Goal: Task Accomplishment & Management: Use online tool/utility

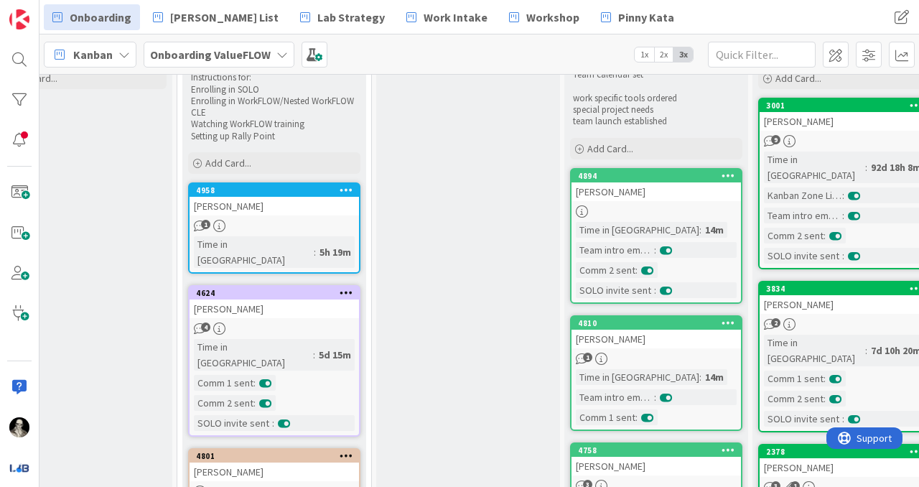
scroll to position [101, 620]
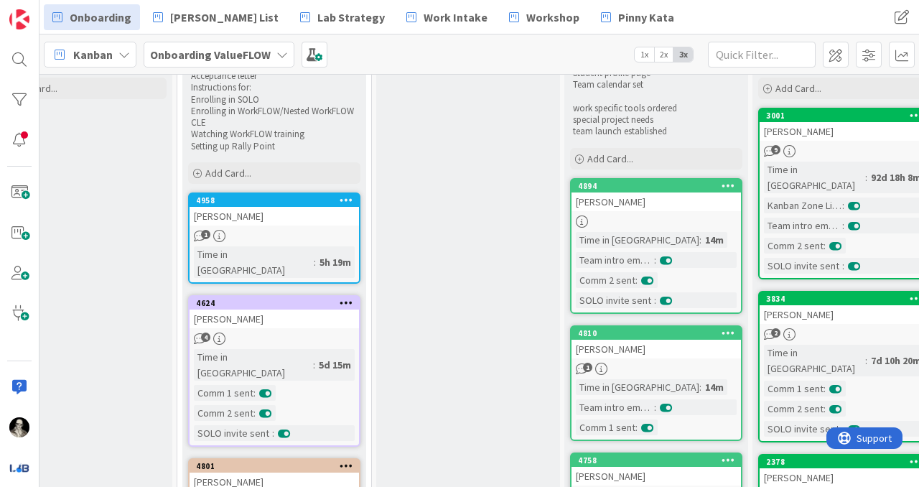
click at [293, 227] on div "4958 [PERSON_NAME] 1 Time in [GEOGRAPHIC_DATA] : 5h 19m" at bounding box center [274, 237] width 172 height 91
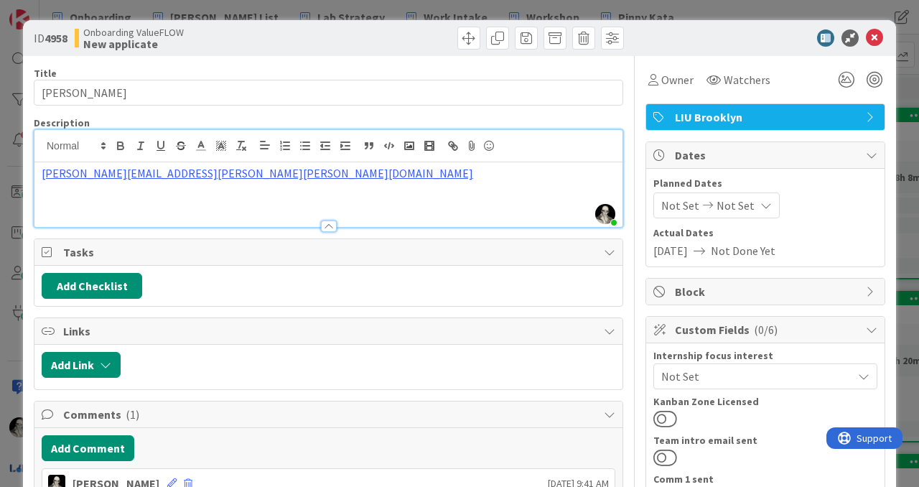
click at [235, 154] on div "[PERSON_NAME] just joined [EMAIL_ADDRESS][PERSON_NAME][PERSON_NAME][DOMAIN_NAME]" at bounding box center [328, 178] width 588 height 97
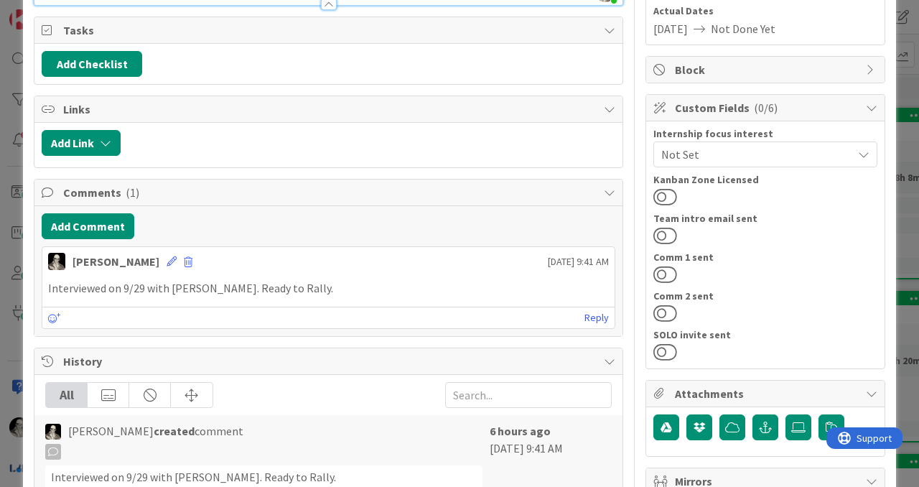
scroll to position [231, 0]
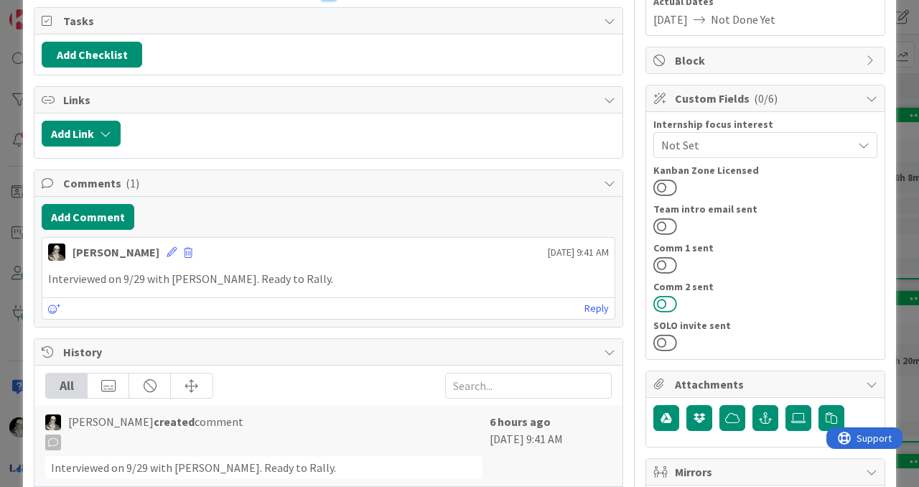
click at [665, 298] on button at bounding box center [665, 303] width 24 height 19
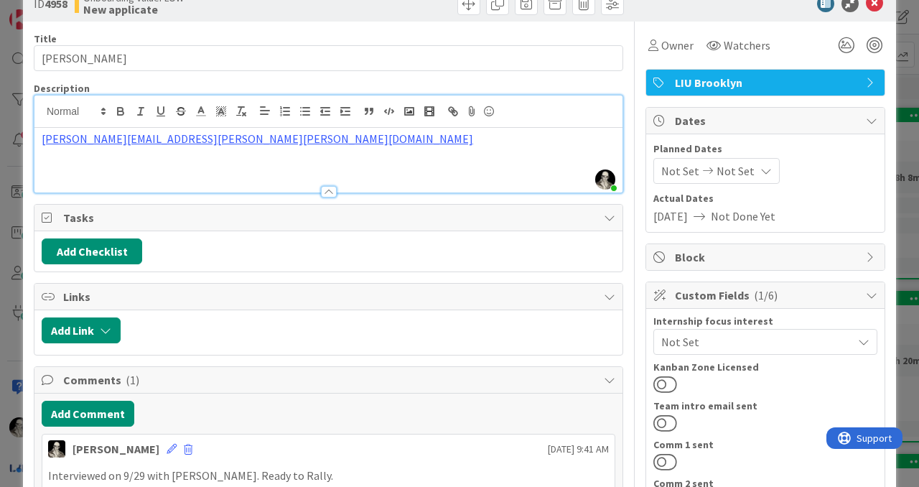
scroll to position [0, 0]
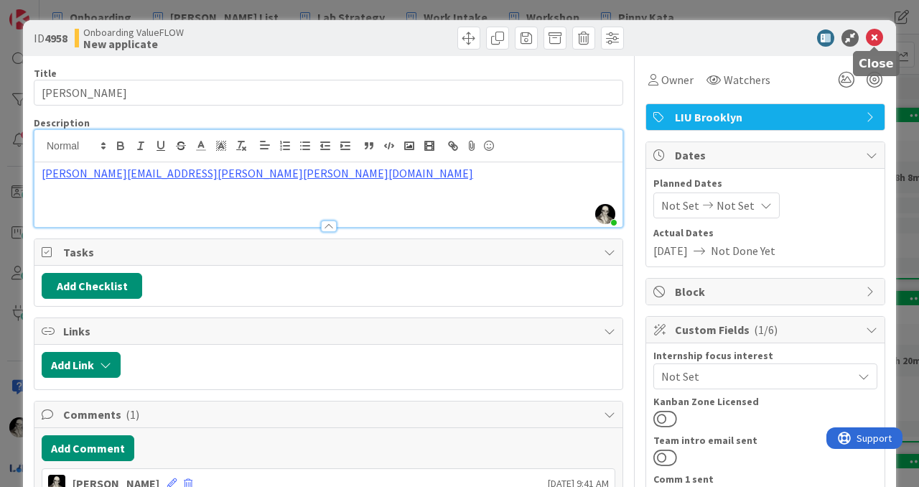
click at [879, 34] on icon at bounding box center [874, 37] width 17 height 17
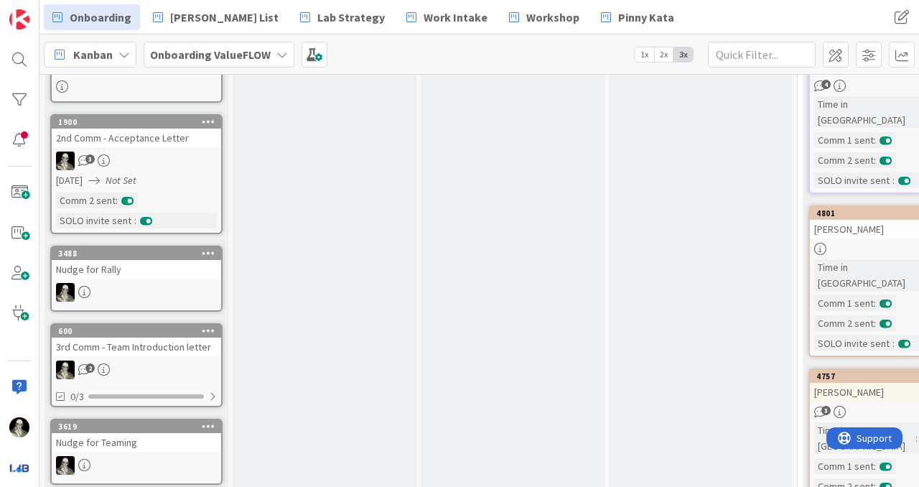
scroll to position [369, 0]
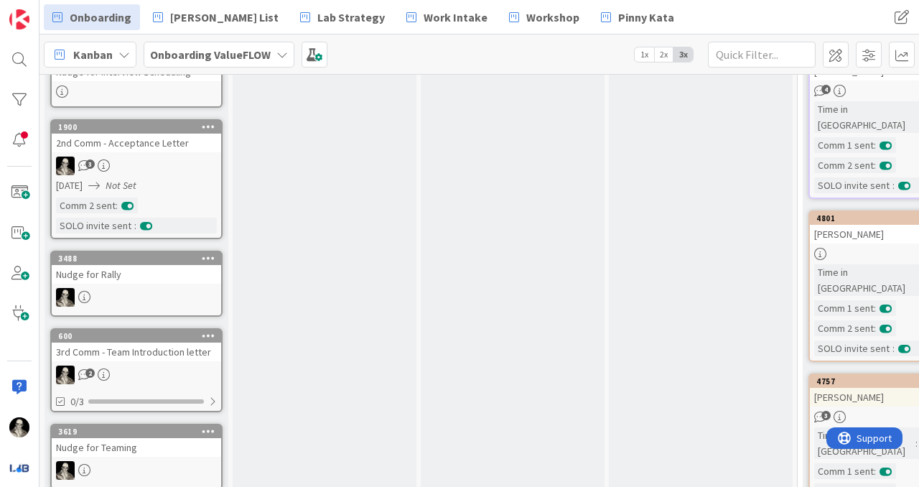
click at [186, 177] on div "1900 2nd Comm - Acceptance Letter 3 [DATE] Not Set Comm 2 sent : SOLO invite se…" at bounding box center [136, 179] width 172 height 120
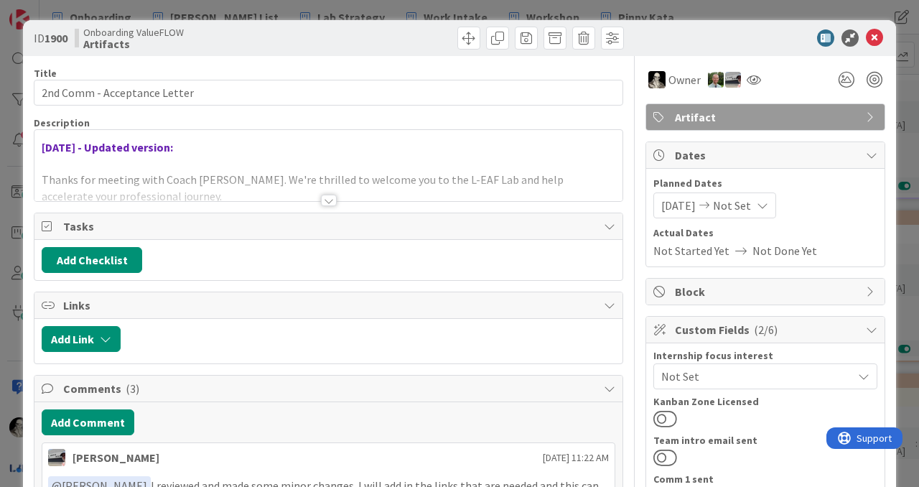
click at [332, 193] on div at bounding box center [328, 182] width 588 height 37
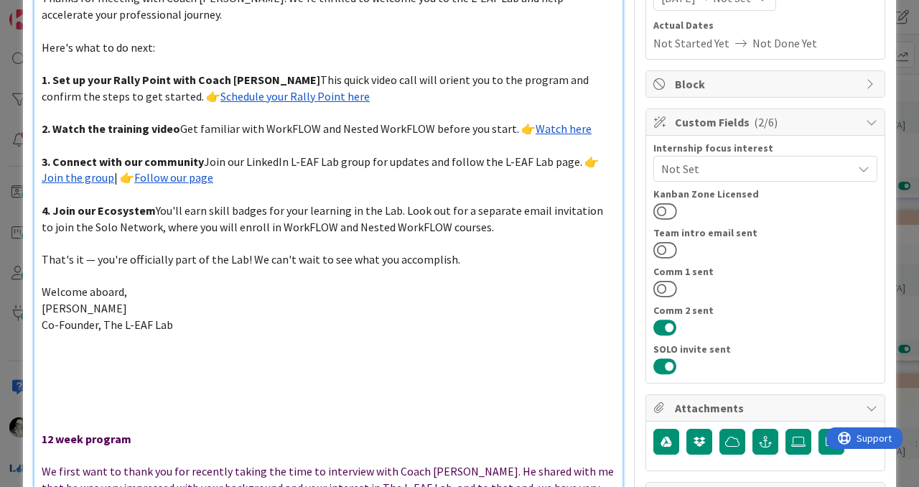
scroll to position [268, 0]
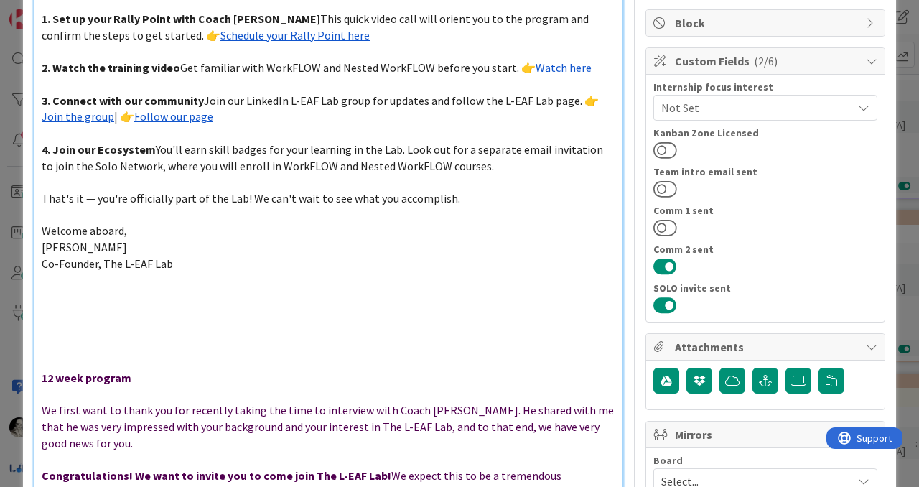
click at [62, 316] on p at bounding box center [329, 312] width 574 height 17
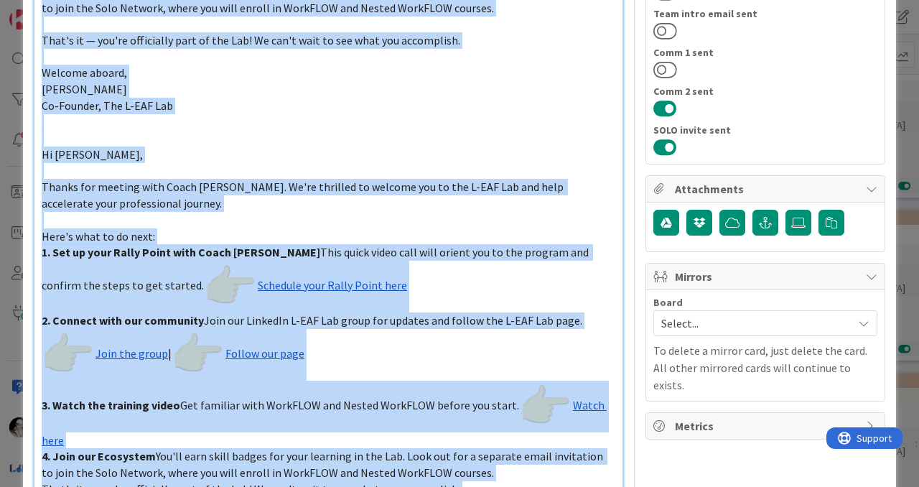
scroll to position [411, 0]
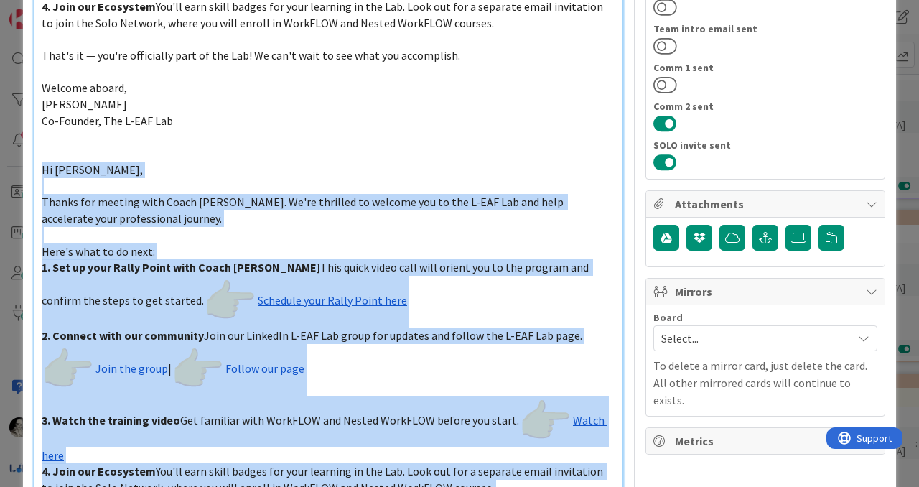
drag, startPoint x: 183, startPoint y: 378, endPoint x: 32, endPoint y: 171, distance: 256.3
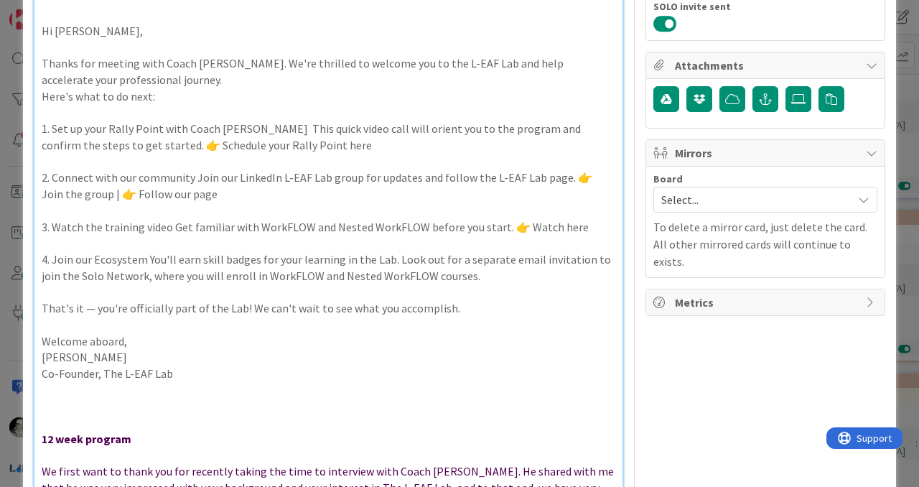
scroll to position [558, 0]
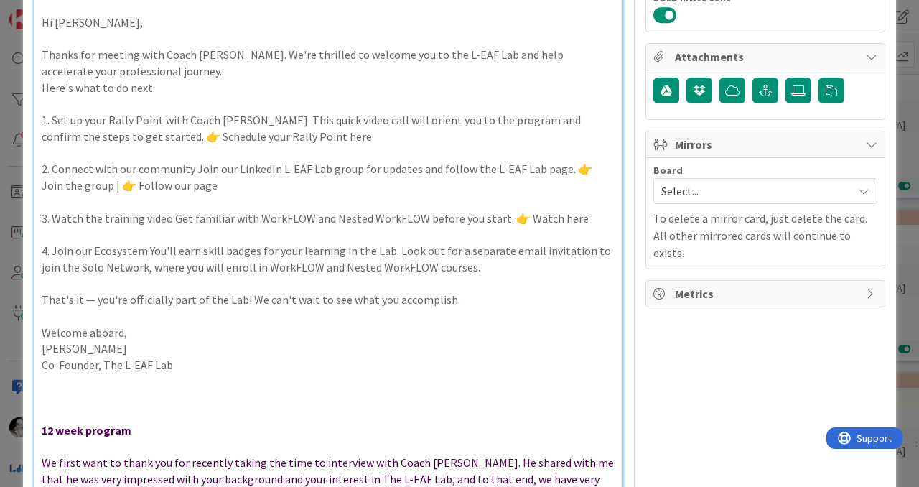
click at [151, 189] on p "2. Connect with our community Join our LinkedIn L-EAF Lab group for updates and…" at bounding box center [329, 177] width 574 height 32
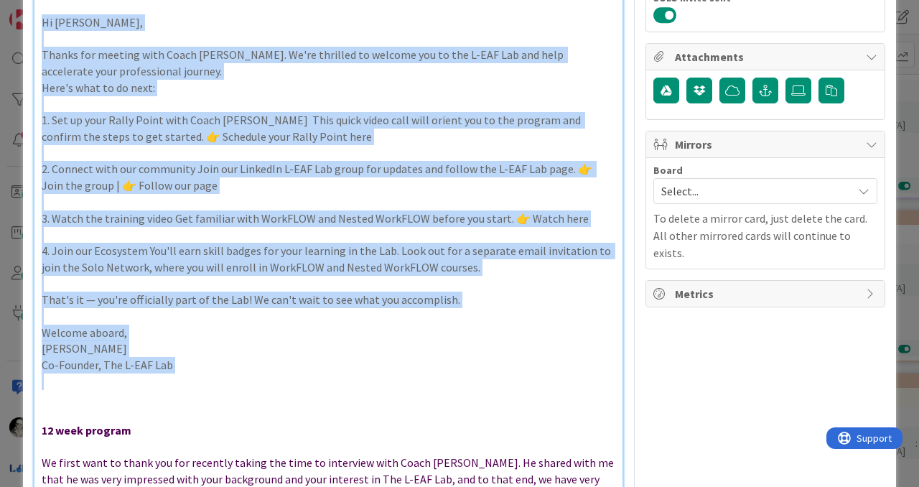
drag, startPoint x: 179, startPoint y: 373, endPoint x: 40, endPoint y: 21, distance: 378.3
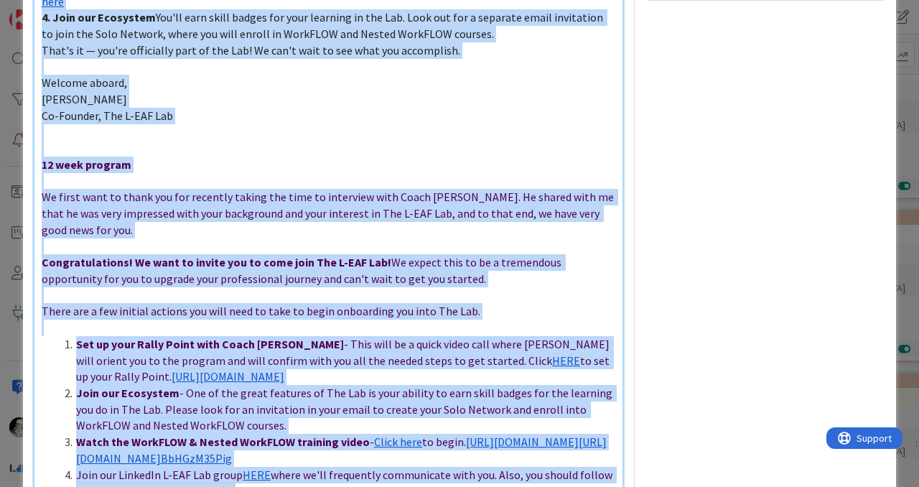
scroll to position [910, 0]
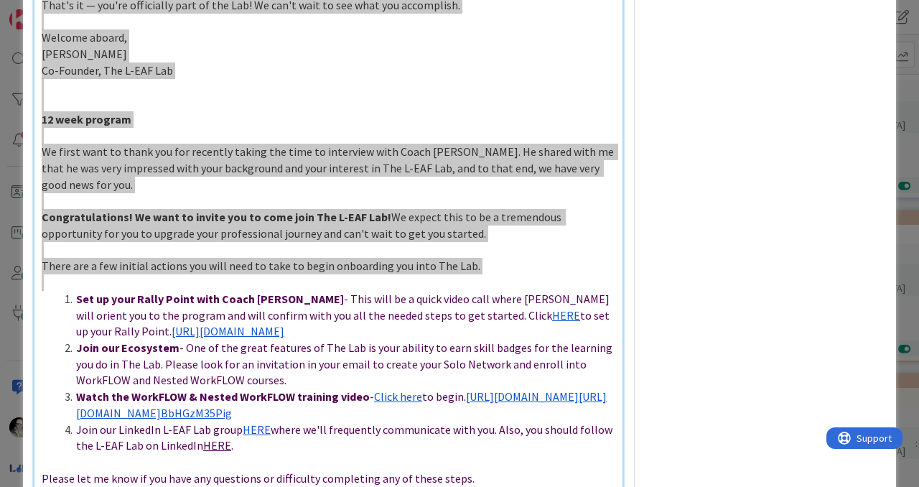
drag, startPoint x: 41, startPoint y: 347, endPoint x: 218, endPoint y: 246, distance: 203.8
click at [218, 246] on div "[DATE] - Updated version: Thanks for meeting with Coach [PERSON_NAME]. We're th…" at bounding box center [328, 406] width 588 height 2309
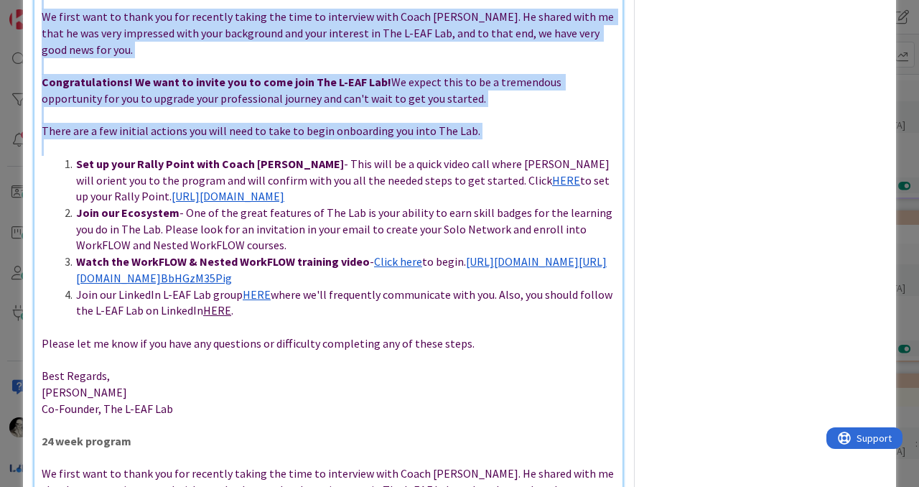
scroll to position [1050, 0]
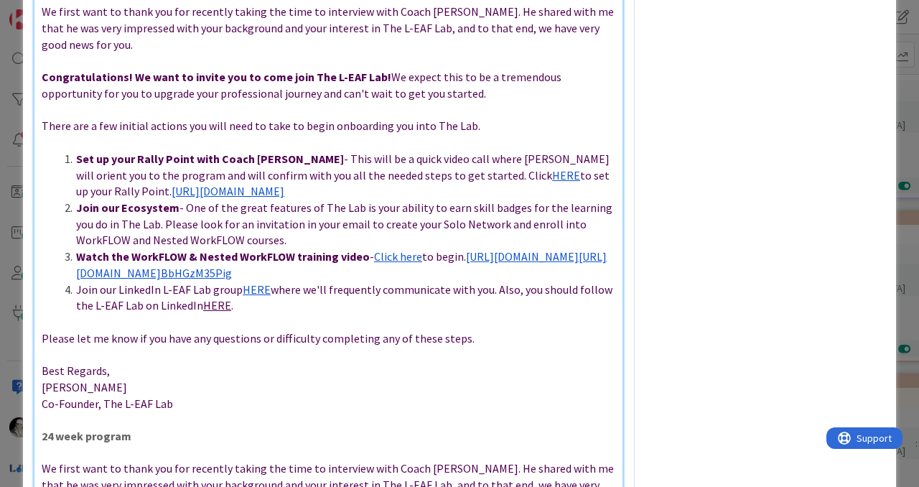
click at [197, 396] on p "Co-Founder, The L-EAF Lab" at bounding box center [329, 404] width 574 height 17
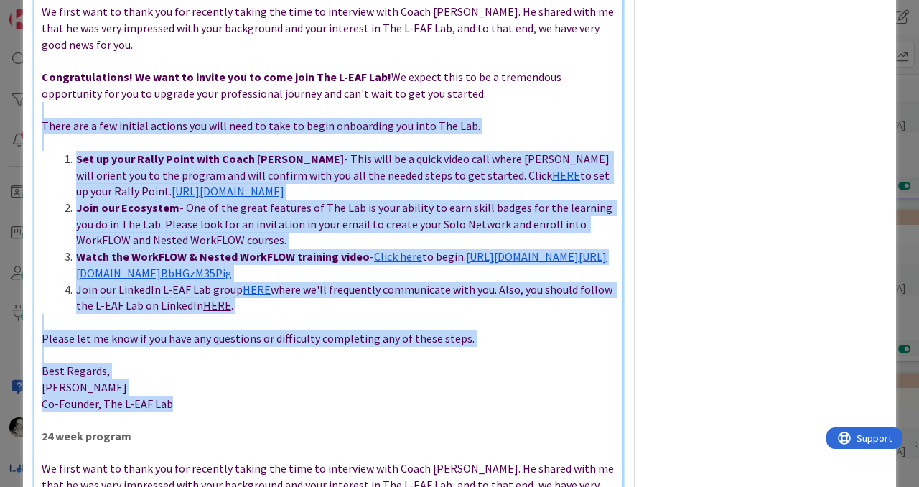
drag, startPoint x: 177, startPoint y: 369, endPoint x: 194, endPoint y: 80, distance: 289.8
click at [194, 80] on div "[DATE] - Updated version: Thanks for meeting with Coach [PERSON_NAME]. We're th…" at bounding box center [328, 266] width 588 height 2309
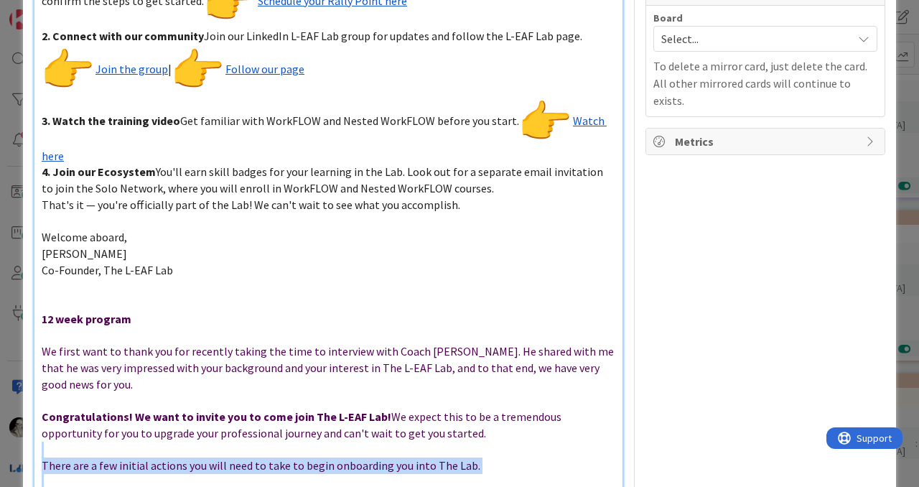
scroll to position [699, 0]
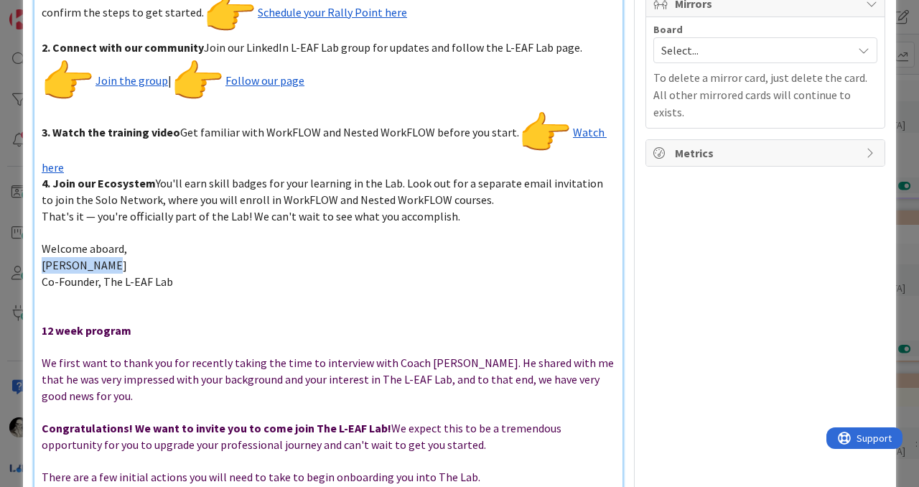
drag, startPoint x: 169, startPoint y: 238, endPoint x: 177, endPoint y: 267, distance: 30.5
click at [177, 274] on p "Co-Founder, The L-EAF Lab" at bounding box center [329, 282] width 574 height 17
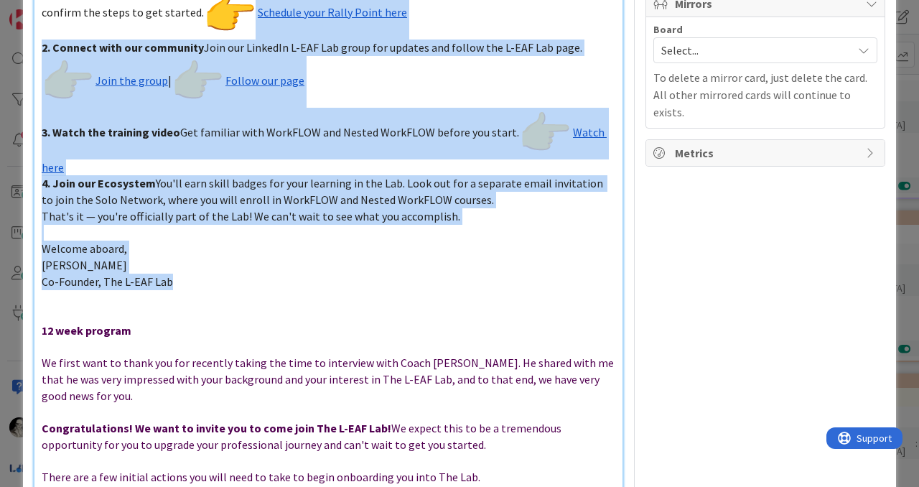
drag, startPoint x: 177, startPoint y: 267, endPoint x: 141, endPoint y: 21, distance: 248.9
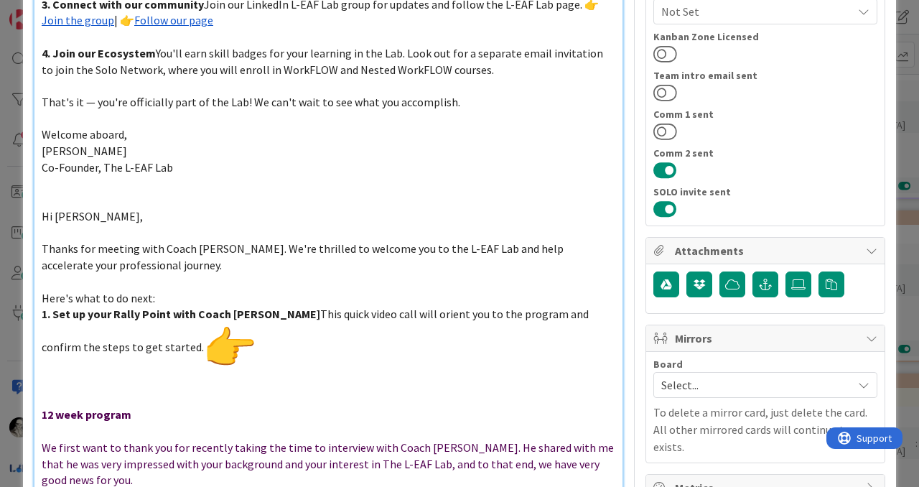
scroll to position [362, 0]
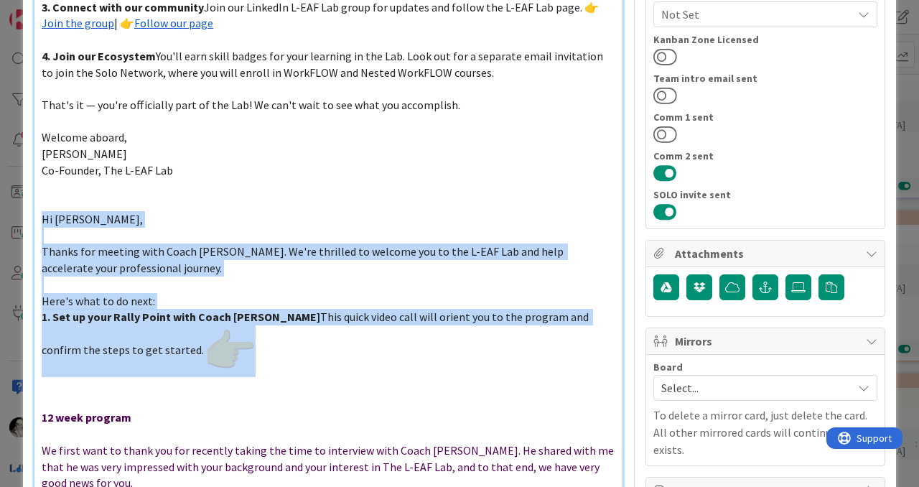
drag, startPoint x: 160, startPoint y: 363, endPoint x: 29, endPoint y: 224, distance: 190.4
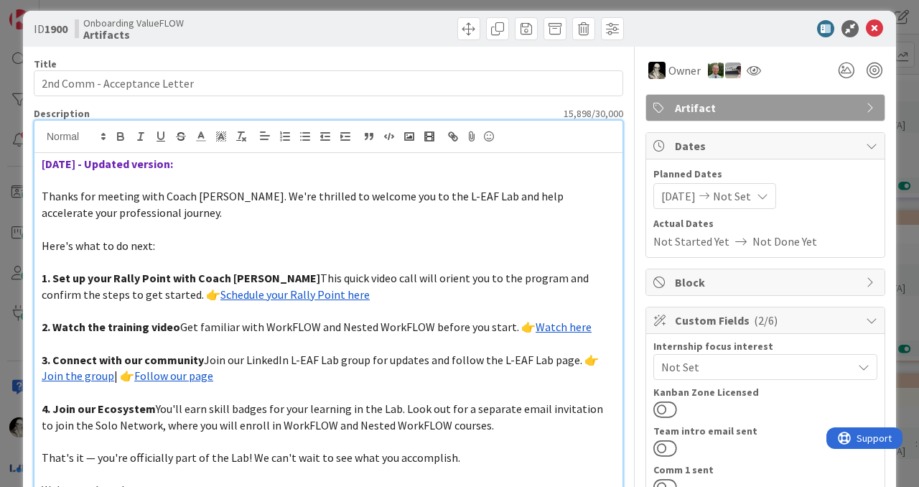
scroll to position [0, 0]
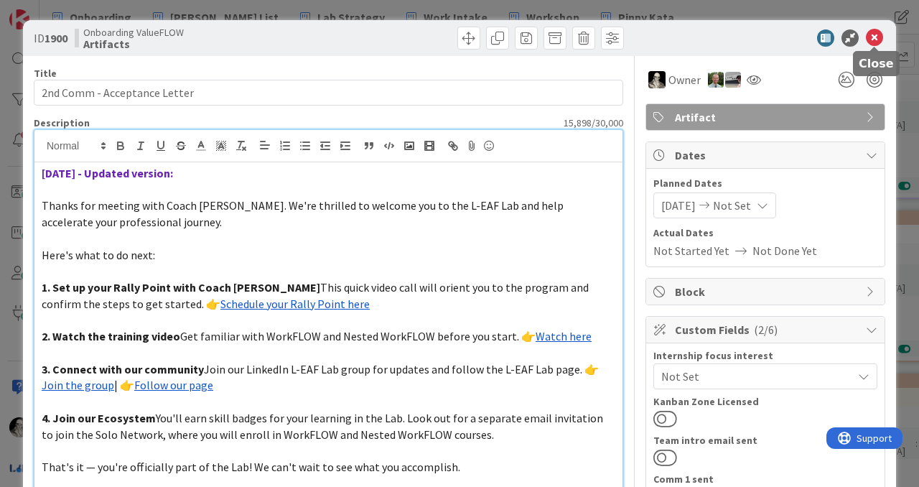
click at [876, 37] on icon at bounding box center [874, 37] width 17 height 17
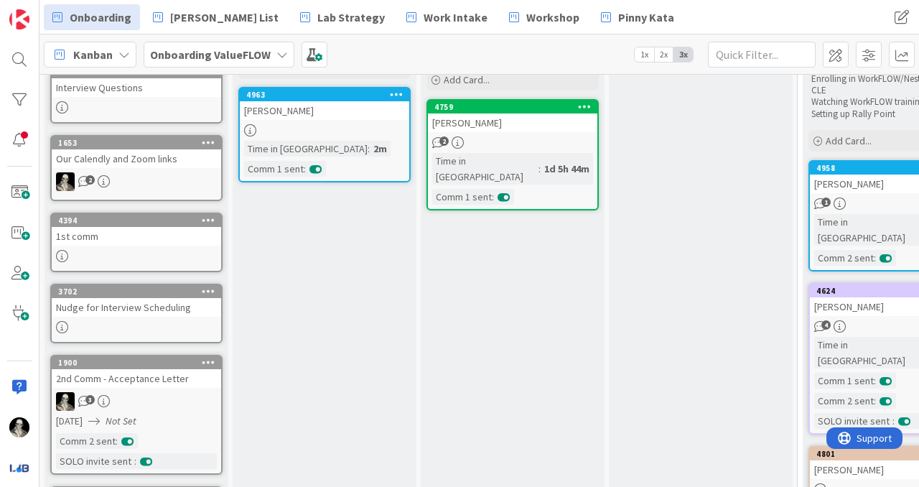
scroll to position [151, 0]
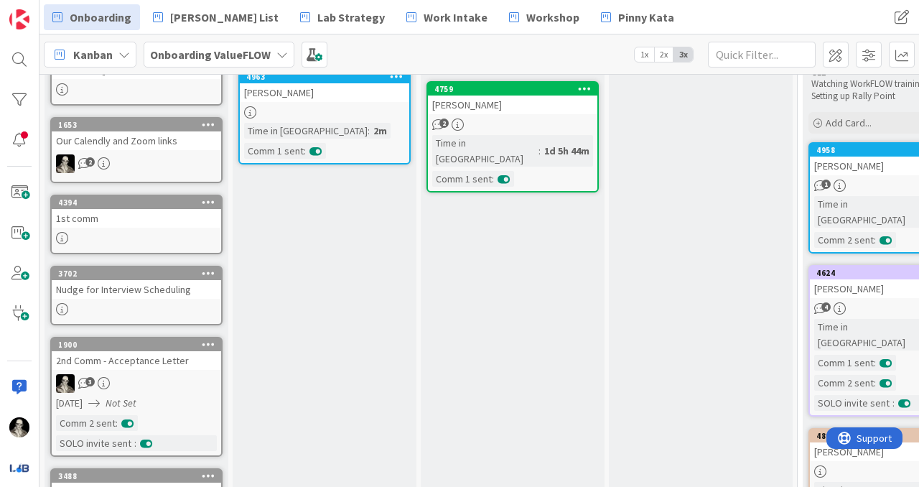
click at [106, 221] on div "1st comm" at bounding box center [136, 218] width 169 height 19
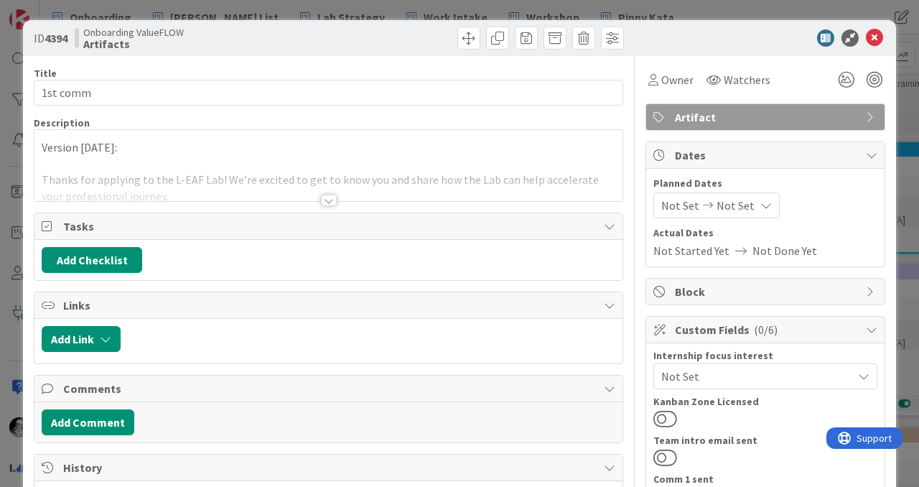
click at [328, 196] on div at bounding box center [329, 200] width 16 height 11
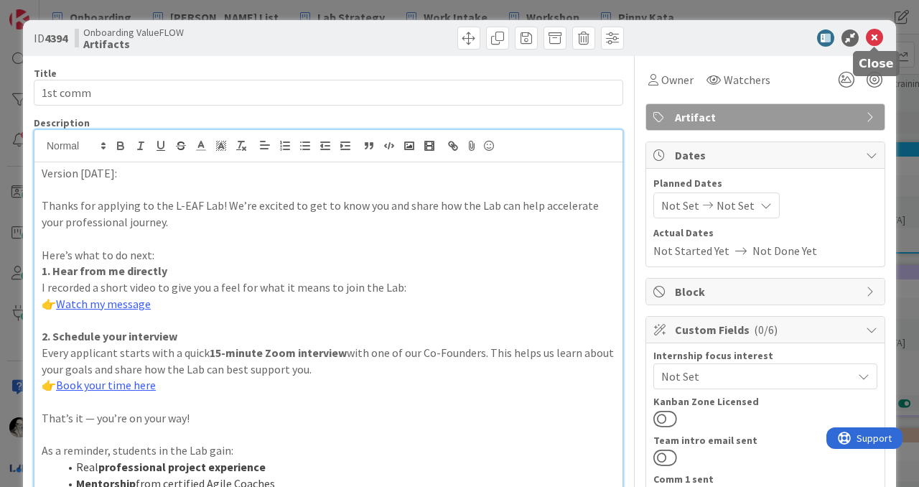
click at [875, 35] on icon at bounding box center [874, 37] width 17 height 17
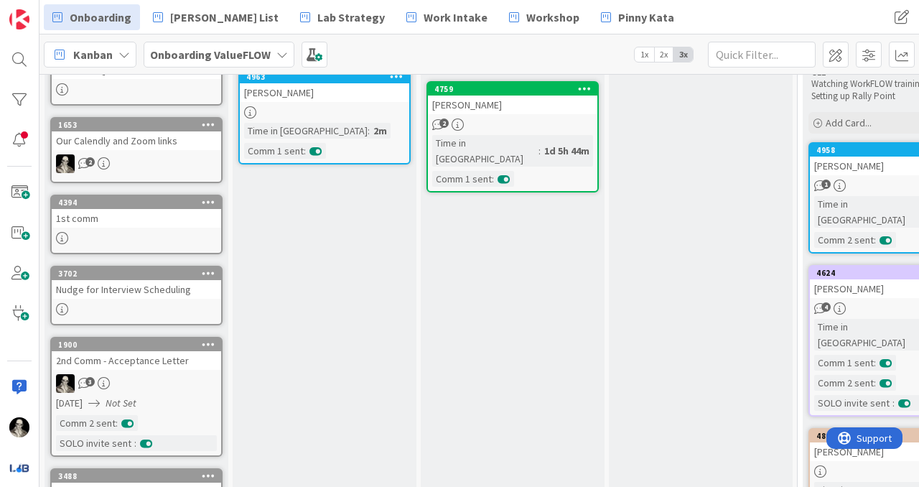
click at [162, 289] on div "Nudge for Interview Scheduling" at bounding box center [136, 289] width 169 height 19
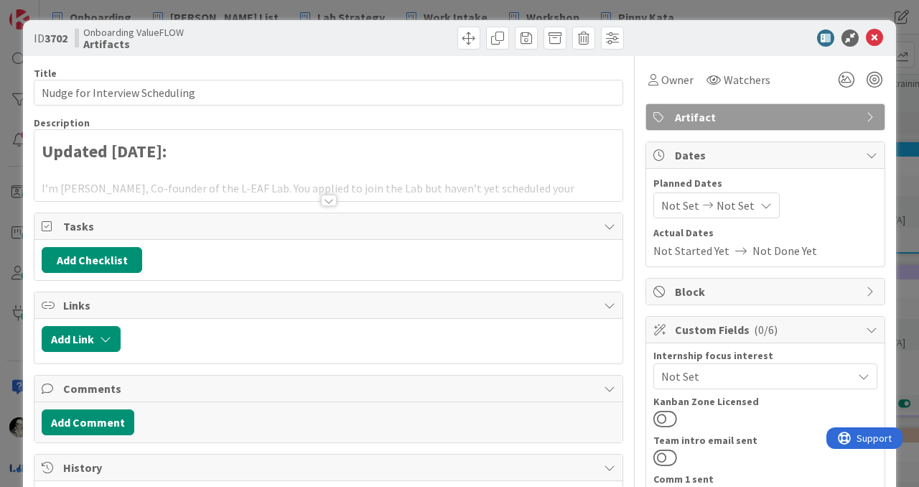
click at [327, 198] on div at bounding box center [329, 200] width 16 height 11
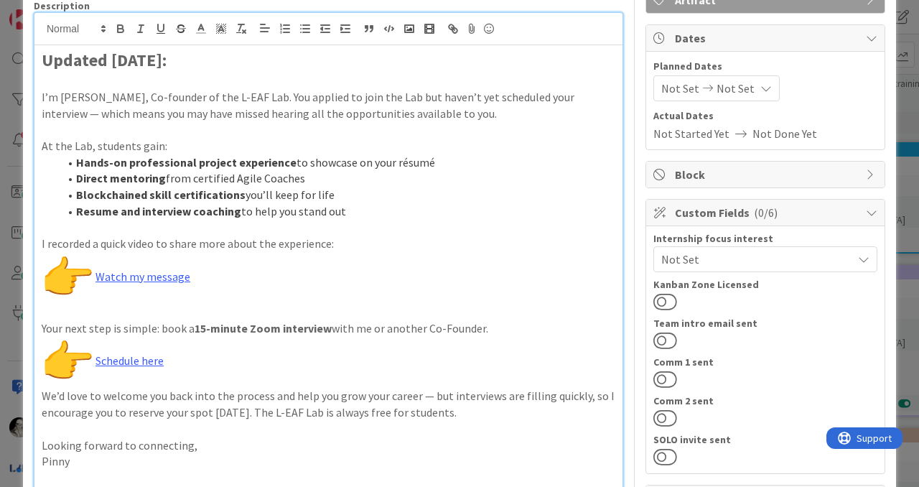
scroll to position [129, 0]
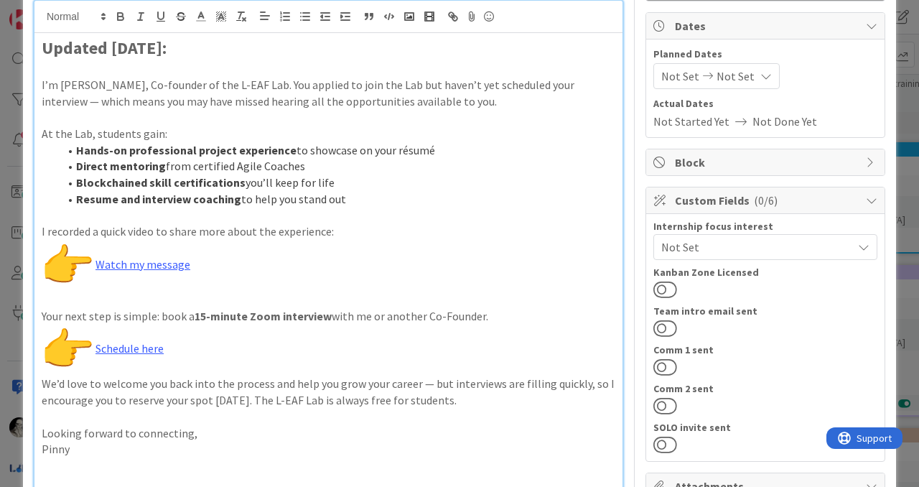
drag, startPoint x: 93, startPoint y: 264, endPoint x: 78, endPoint y: 258, distance: 15.5
click at [78, 259] on span at bounding box center [69, 264] width 54 height 14
click at [102, 20] on icon at bounding box center [103, 16] width 13 height 13
click at [52, 43] on span at bounding box center [75, 39] width 57 height 22
click at [54, 16] on span at bounding box center [75, 16] width 70 height 17
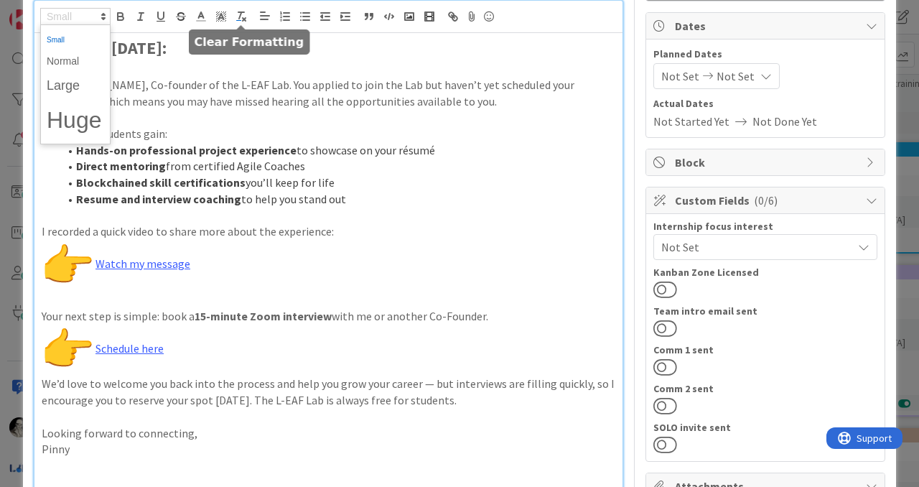
click at [240, 16] on line "button" at bounding box center [240, 15] width 2 height 6
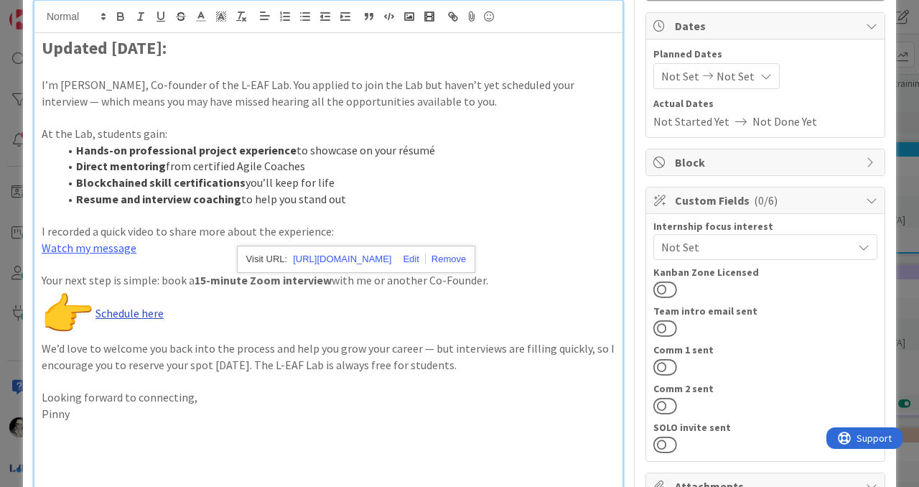
click at [95, 314] on link "Schedule here" at bounding box center [129, 313] width 68 height 14
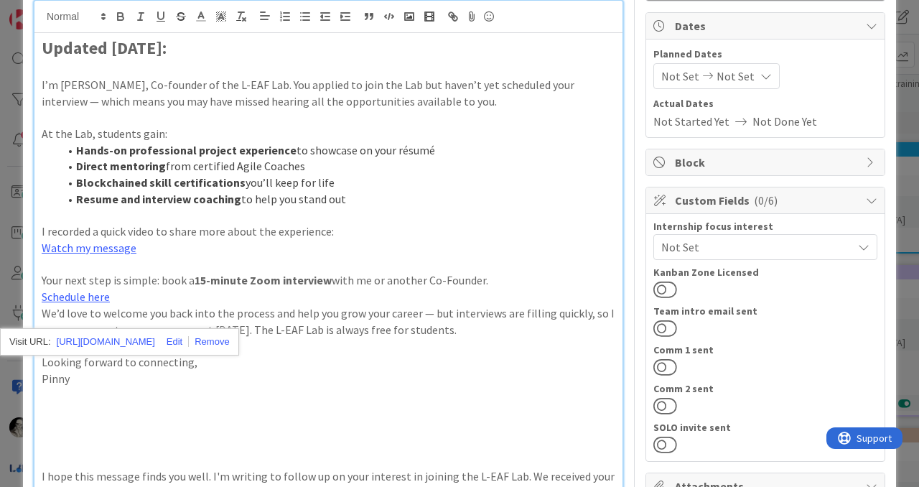
click at [149, 303] on p "Schedule here" at bounding box center [329, 297] width 574 height 17
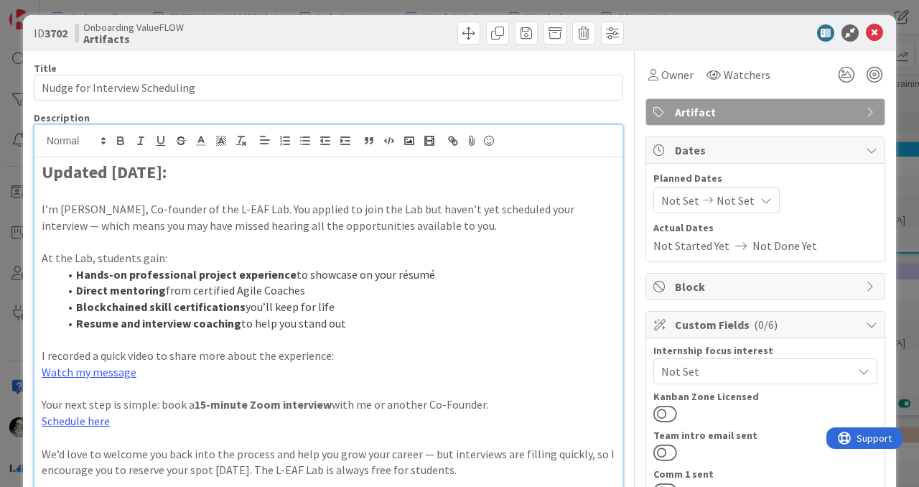
scroll to position [0, 0]
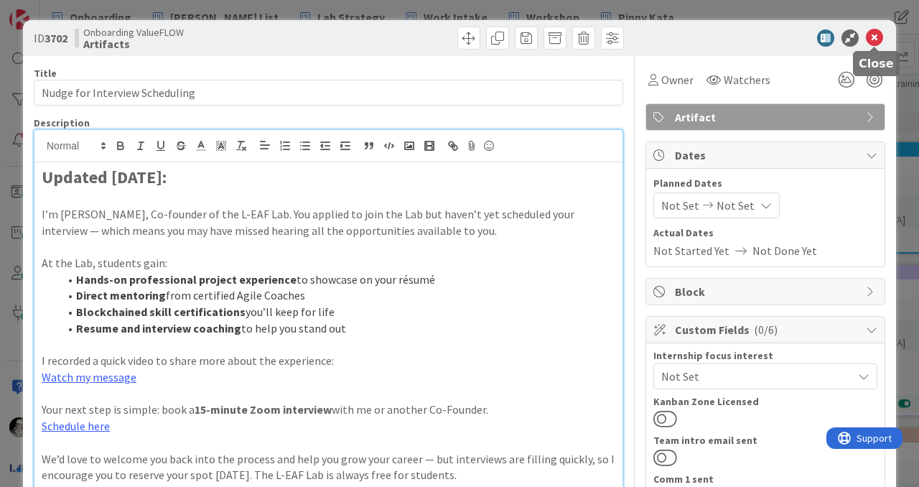
click at [877, 34] on icon at bounding box center [874, 37] width 17 height 17
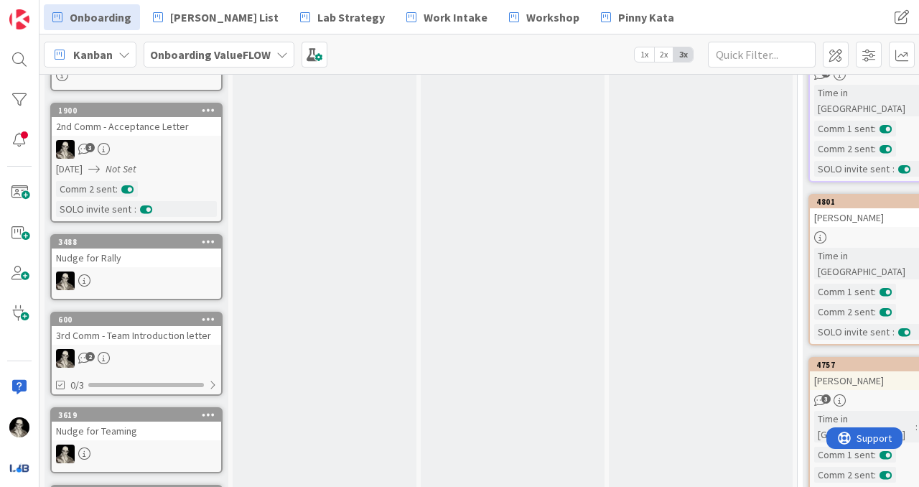
scroll to position [373, 0]
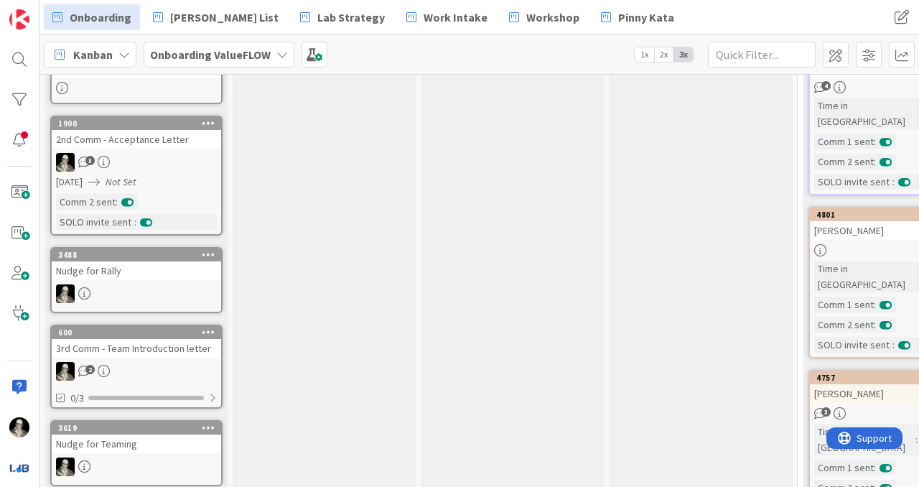
click at [178, 147] on div "2nd Comm - Acceptance Letter" at bounding box center [136, 139] width 169 height 19
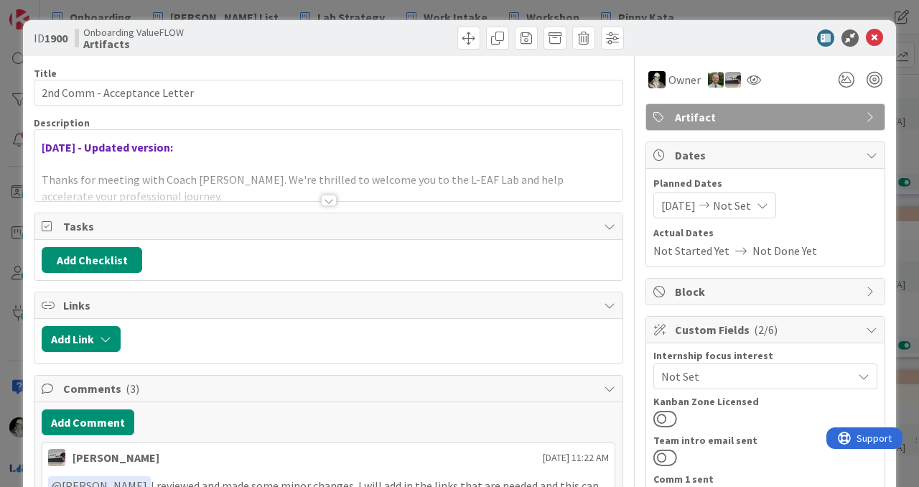
click at [327, 195] on div at bounding box center [329, 200] width 16 height 11
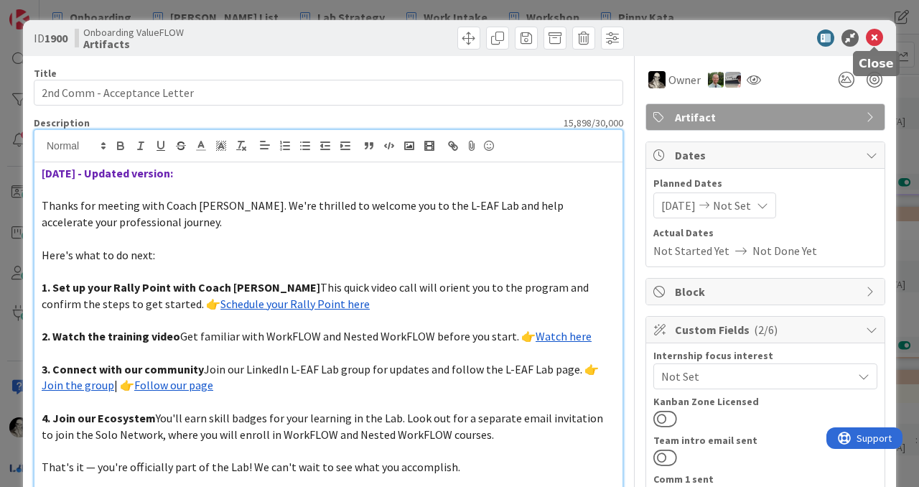
click at [882, 37] on icon at bounding box center [874, 37] width 17 height 17
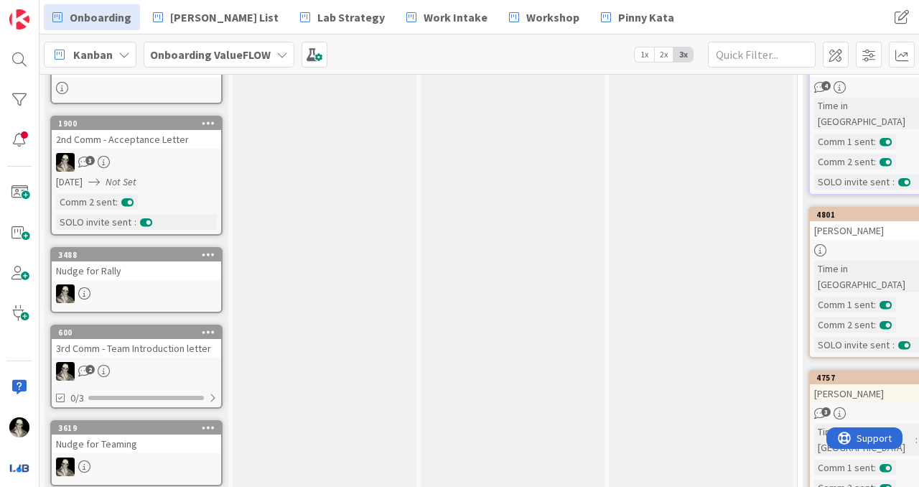
click at [177, 274] on div "Nudge for Rally" at bounding box center [136, 270] width 169 height 19
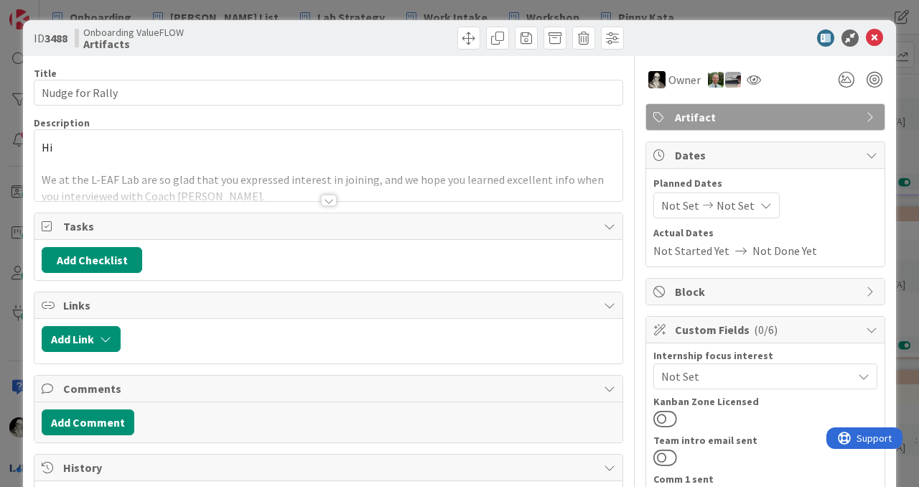
click at [326, 197] on div at bounding box center [329, 200] width 16 height 11
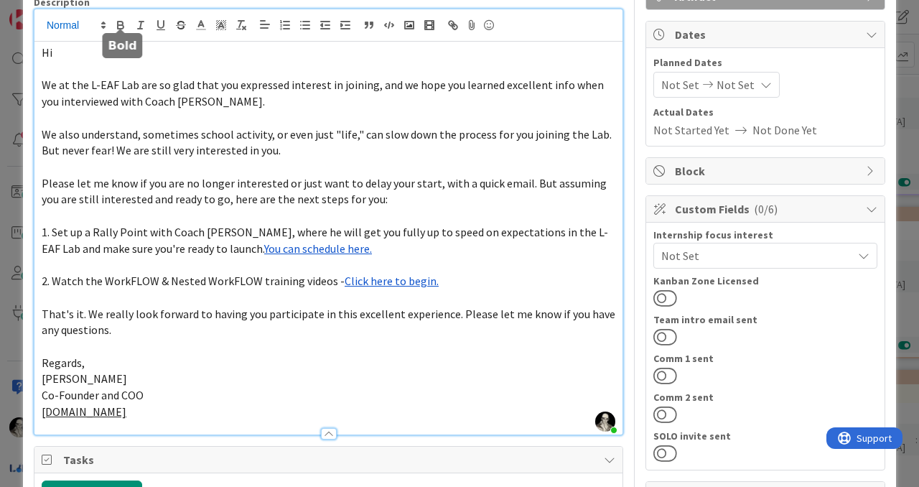
scroll to position [113, 0]
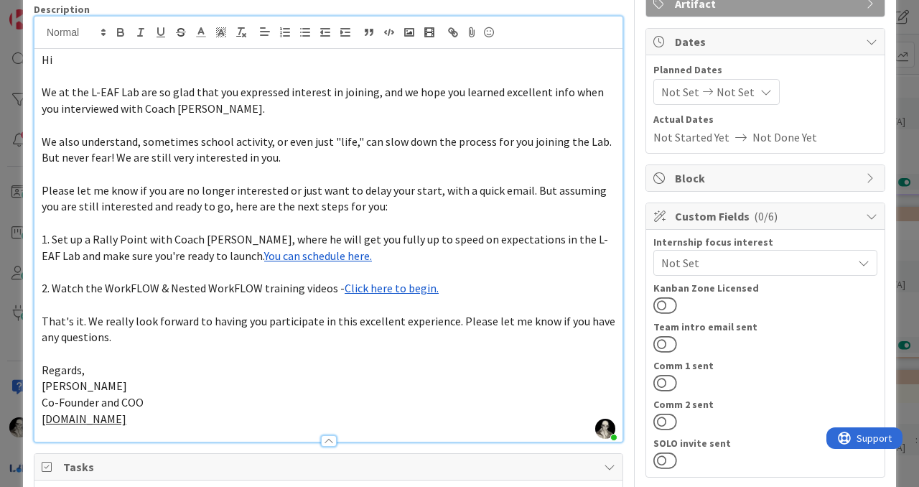
drag, startPoint x: 137, startPoint y: 299, endPoint x: 40, endPoint y: 96, distance: 224.4
click at [40, 96] on div "Hi We at the L-EAF Lab are so glad that you expressed interest in joining, and …" at bounding box center [328, 245] width 588 height 393
copy div "We at the L-EAF Lab are so glad that you expressed interest in joining, and we …"
click at [80, 63] on p "Hi" at bounding box center [329, 60] width 574 height 17
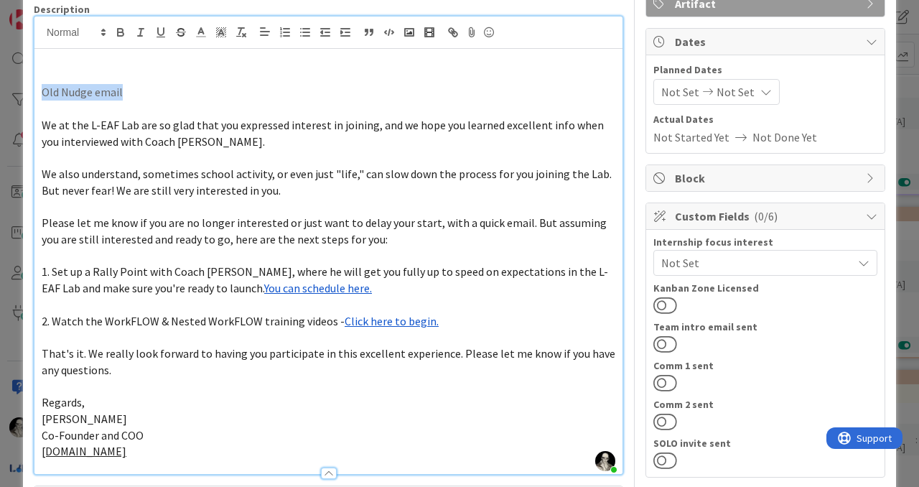
drag, startPoint x: 137, startPoint y: 91, endPoint x: 24, endPoint y: 92, distance: 113.4
click at [104, 29] on polygon at bounding box center [103, 29] width 3 height 1
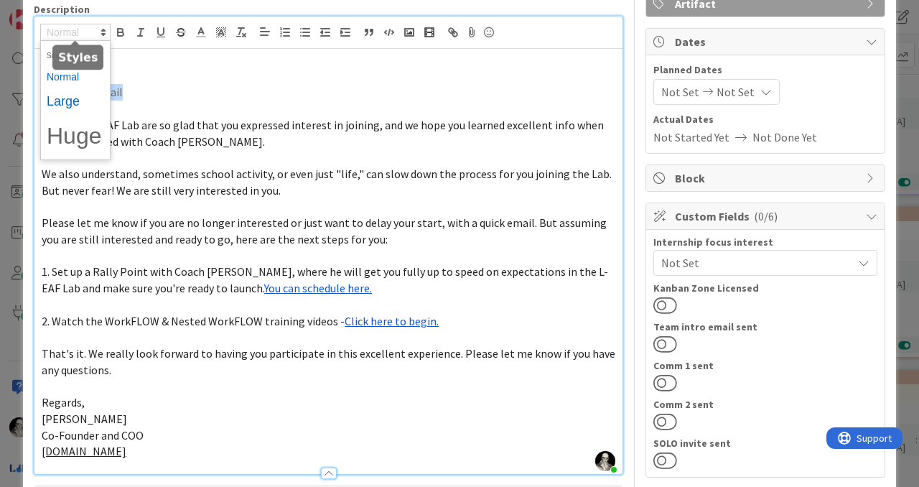
click at [79, 95] on span at bounding box center [75, 101] width 57 height 27
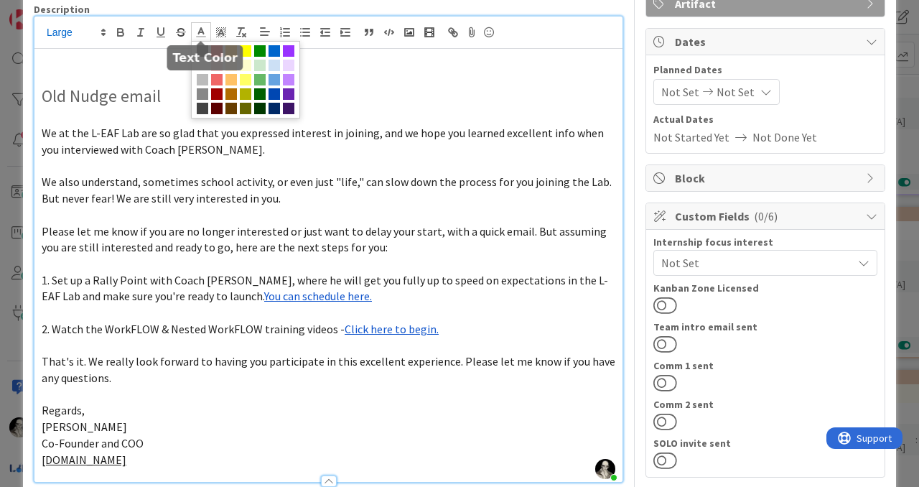
click at [198, 31] on icon at bounding box center [201, 32] width 13 height 13
click at [286, 48] on span at bounding box center [288, 50] width 11 height 11
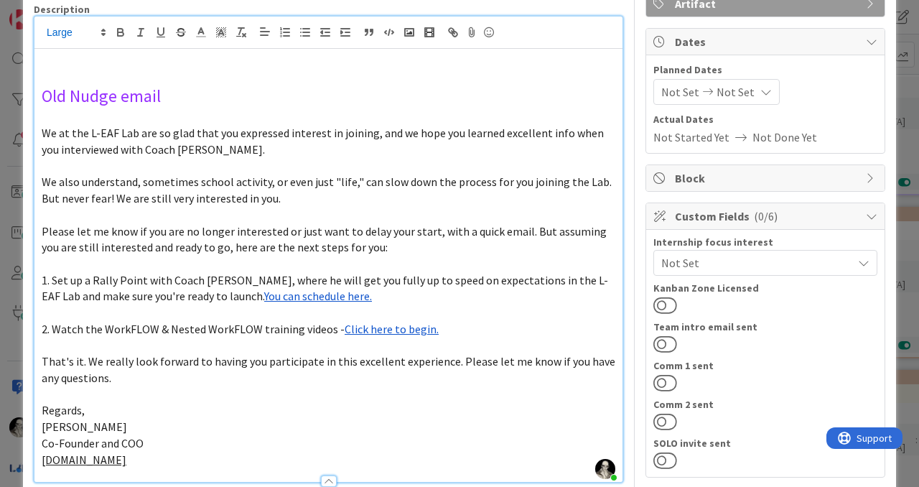
click at [289, 98] on p "Old Nudge email" at bounding box center [329, 96] width 574 height 24
click at [98, 59] on p at bounding box center [329, 60] width 574 height 17
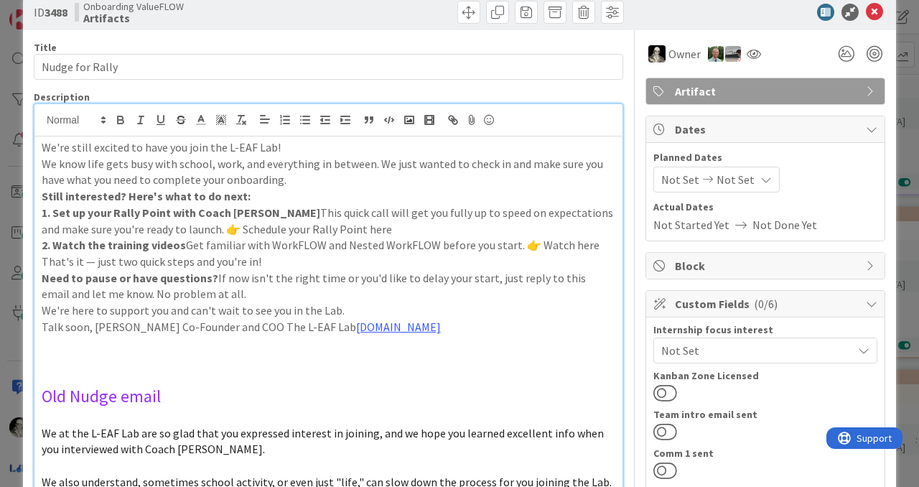
scroll to position [22, 0]
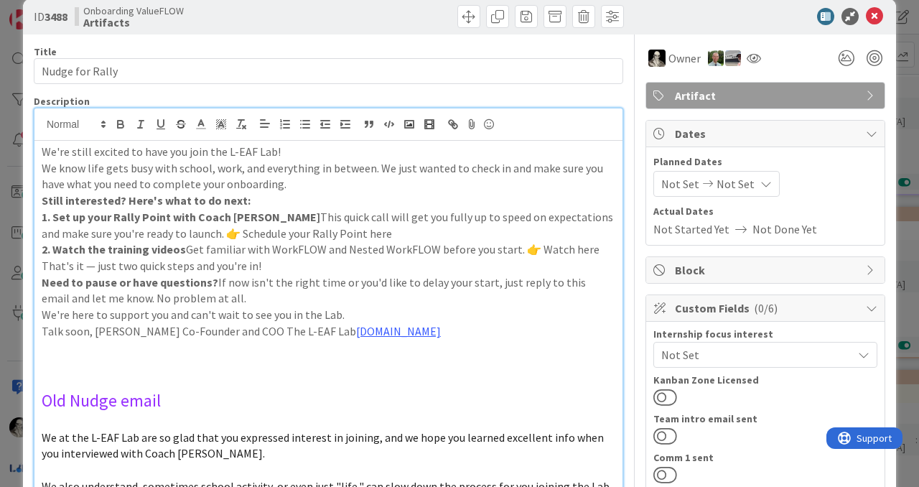
click at [44, 152] on p "We're still excited to have you join the L-EAF Lab!" at bounding box center [329, 152] width 574 height 17
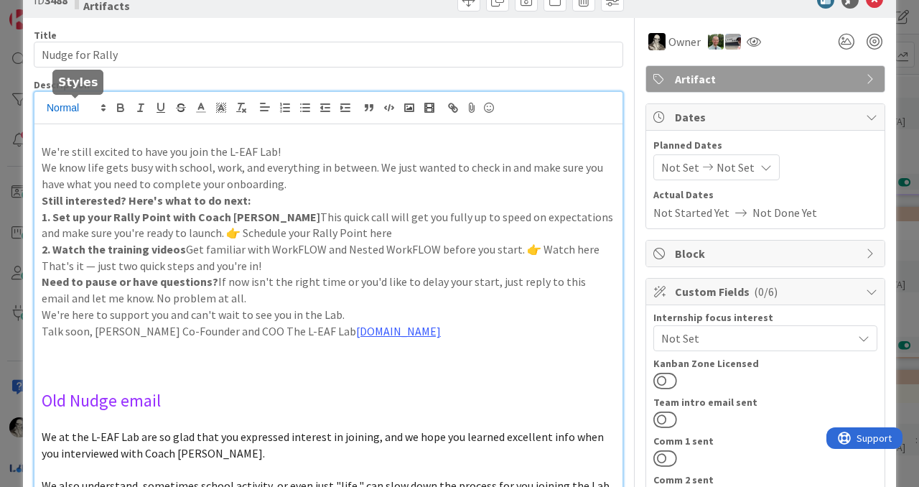
scroll to position [55, 0]
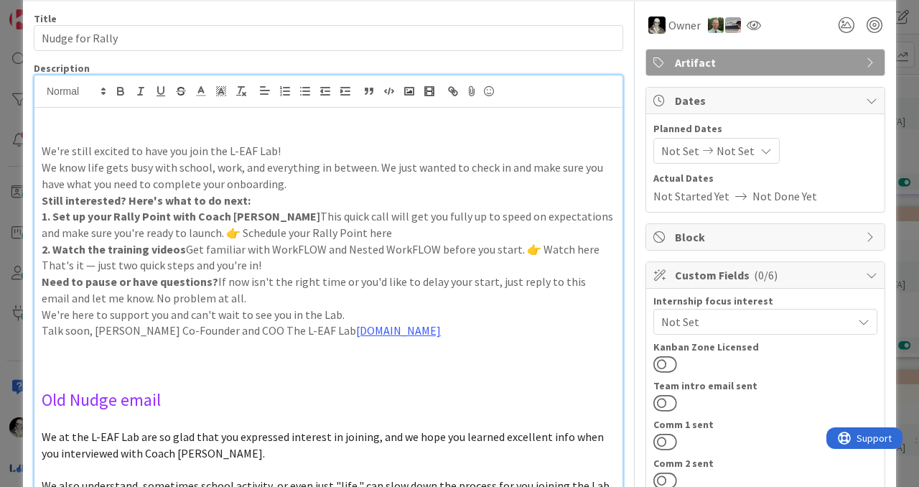
click at [94, 403] on span "Old Nudge email" at bounding box center [101, 399] width 119 height 22
drag, startPoint x: 169, startPoint y: 405, endPoint x: 73, endPoint y: 397, distance: 97.2
click at [73, 397] on p "Old Nudge email" at bounding box center [329, 400] width 574 height 24
copy span "Nudge email"
click at [59, 119] on p at bounding box center [329, 119] width 574 height 17
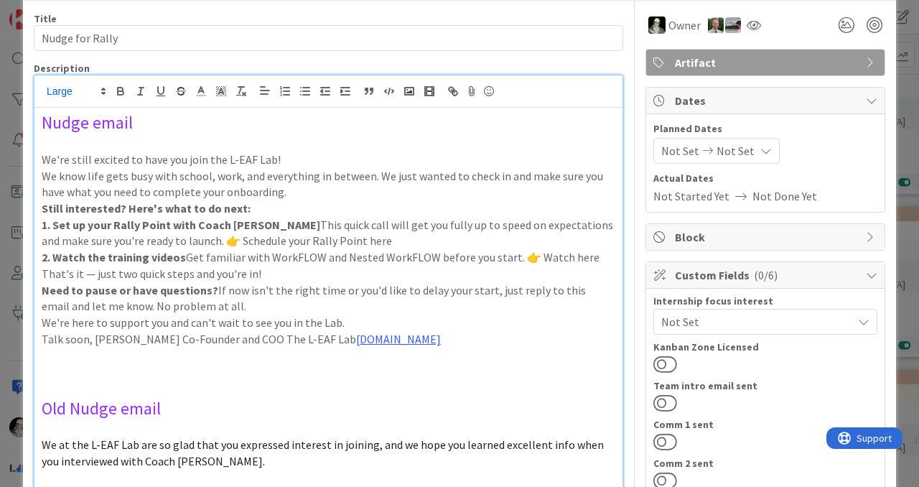
scroll to position [62, 0]
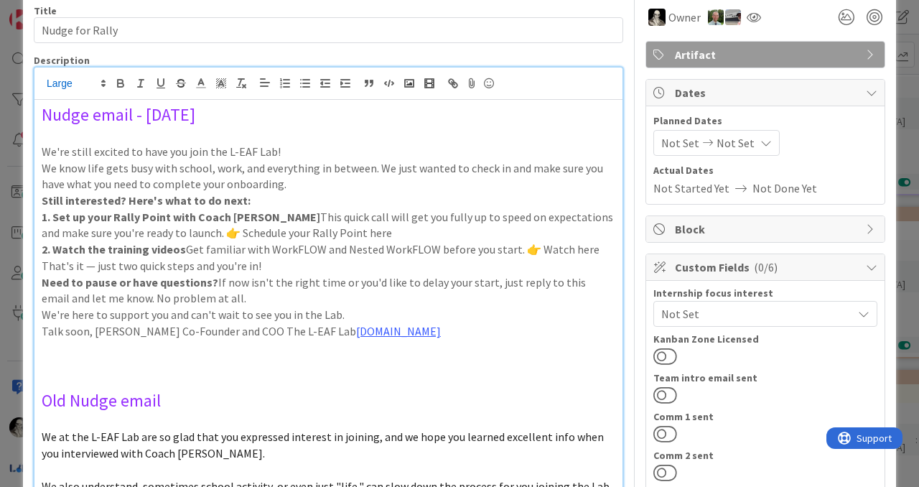
click at [284, 150] on p "We're still excited to have you join the L-EAF Lab!" at bounding box center [329, 152] width 574 height 17
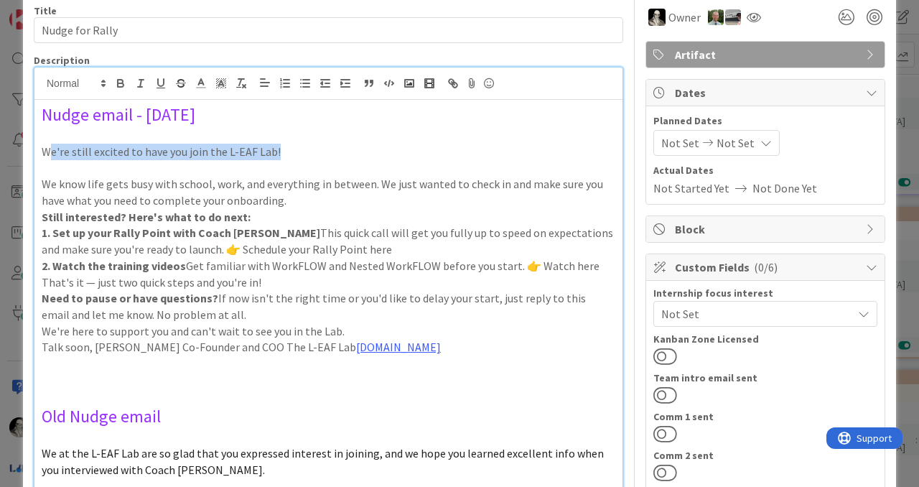
drag, startPoint x: 285, startPoint y: 151, endPoint x: 52, endPoint y: 154, distance: 233.3
click at [52, 154] on p "We're still excited to have you join the L-EAF Lab!" at bounding box center [329, 152] width 574 height 17
click at [69, 165] on p at bounding box center [329, 168] width 574 height 17
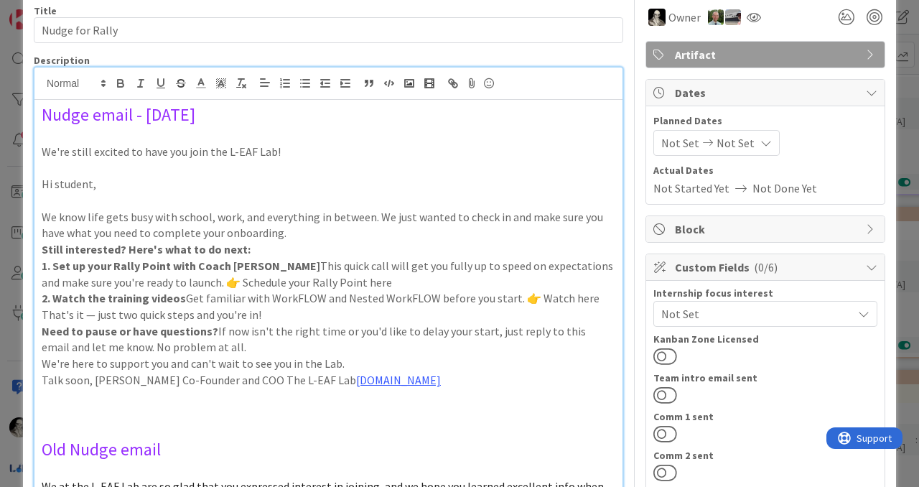
click at [294, 235] on p "We know life gets busy with school, work, and everything in between. We just wa…" at bounding box center [329, 225] width 574 height 32
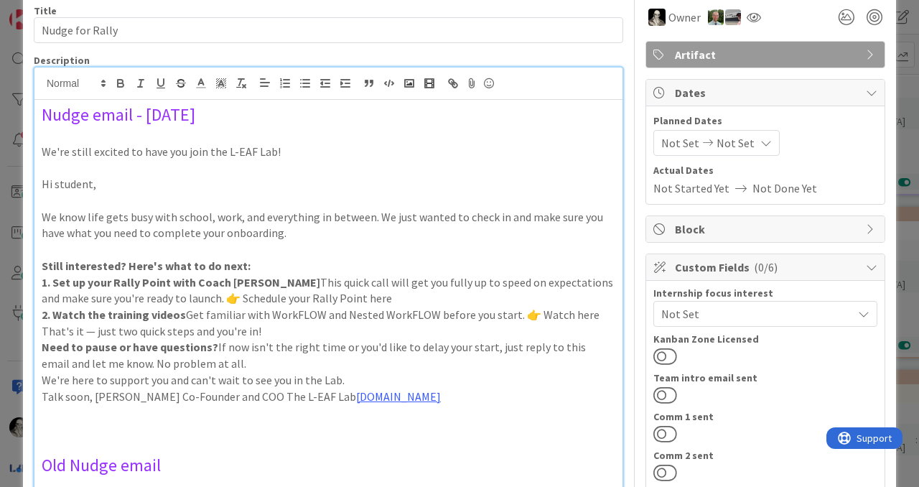
drag, startPoint x: 280, startPoint y: 231, endPoint x: 284, endPoint y: 176, distance: 55.4
click at [280, 229] on p "We know life gets busy with school, work, and everything in between. We just wa…" at bounding box center [329, 225] width 574 height 32
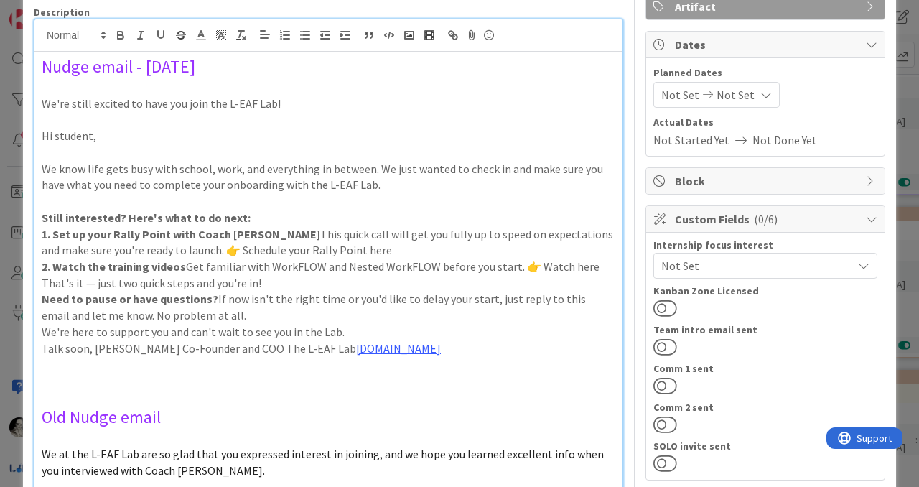
scroll to position [122, 0]
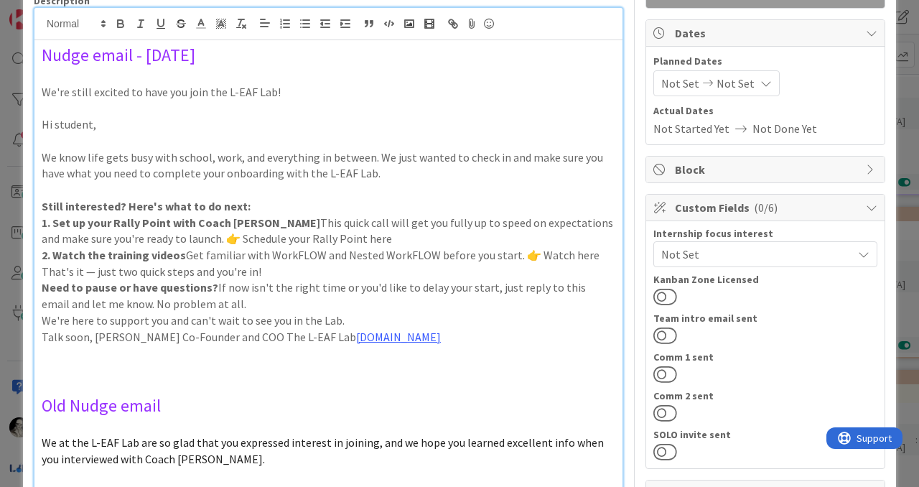
click at [263, 206] on p "Still interested? Here's what to do next:" at bounding box center [329, 206] width 574 height 17
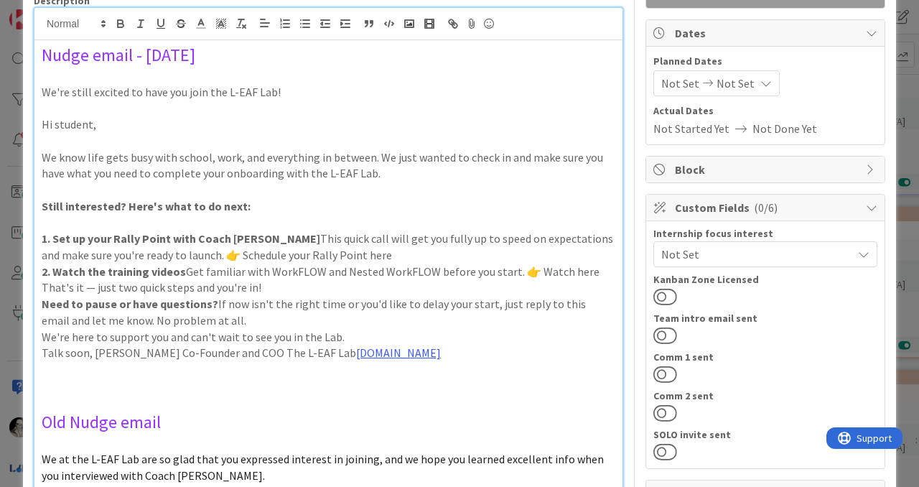
click at [329, 256] on p "1. Set up your Rally Point with Coach [PERSON_NAME] This quick call will get yo…" at bounding box center [329, 246] width 574 height 32
click at [284, 290] on p "That's it — just two quick steps and you're in!" at bounding box center [329, 287] width 574 height 17
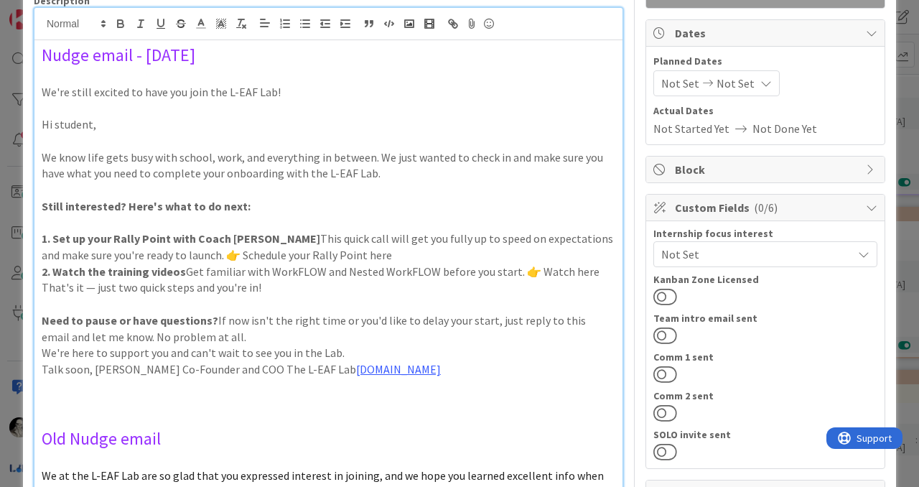
click at [219, 337] on p "Need to pause or have questions? If now isn't the right time or you'd like to d…" at bounding box center [329, 328] width 574 height 32
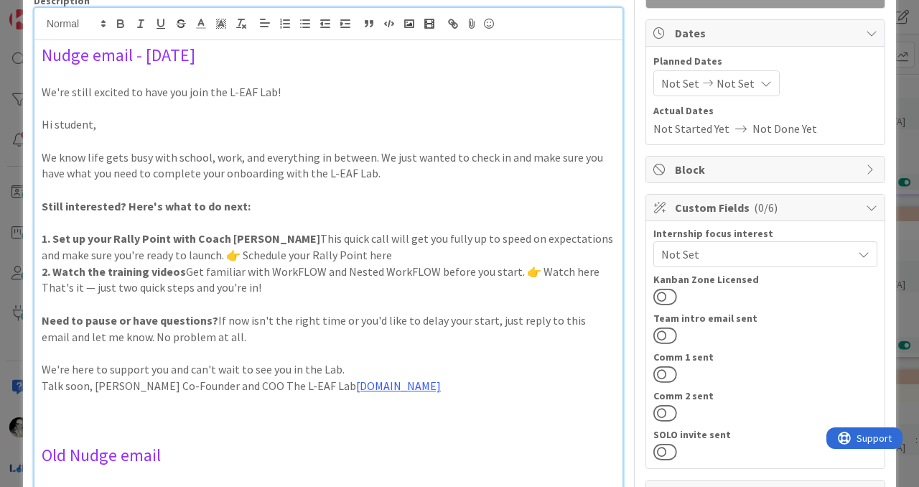
drag, startPoint x: 203, startPoint y: 337, endPoint x: 109, endPoint y: 341, distance: 94.1
click at [109, 340] on p "Need to pause or have questions? If now isn't the right time or you'd like to d…" at bounding box center [329, 328] width 574 height 32
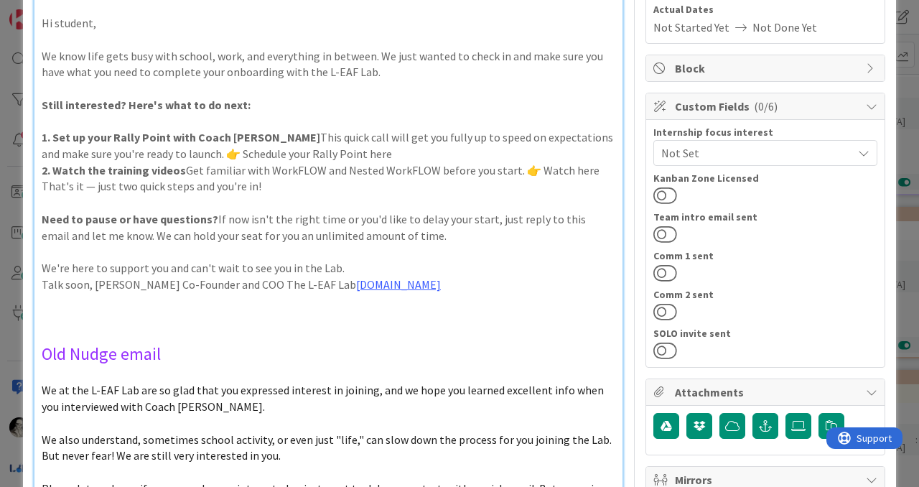
scroll to position [224, 0]
click at [347, 270] on p "We're here to support you and can't wait to see you in the Lab." at bounding box center [329, 267] width 574 height 17
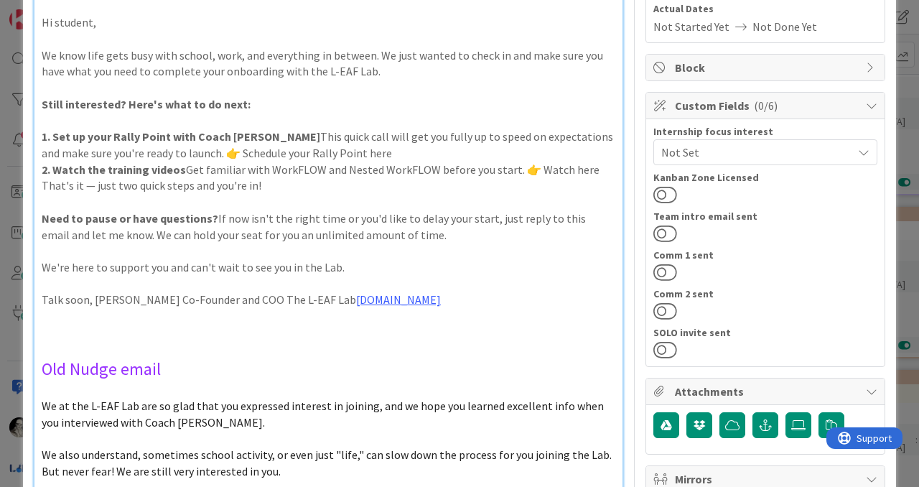
drag, startPoint x: 94, startPoint y: 299, endPoint x: 103, endPoint y: 268, distance: 31.4
click at [94, 298] on p "Talk soon, [PERSON_NAME] Co-Founder and COO The L-EAF Lab [DOMAIN_NAME]" at bounding box center [329, 299] width 574 height 17
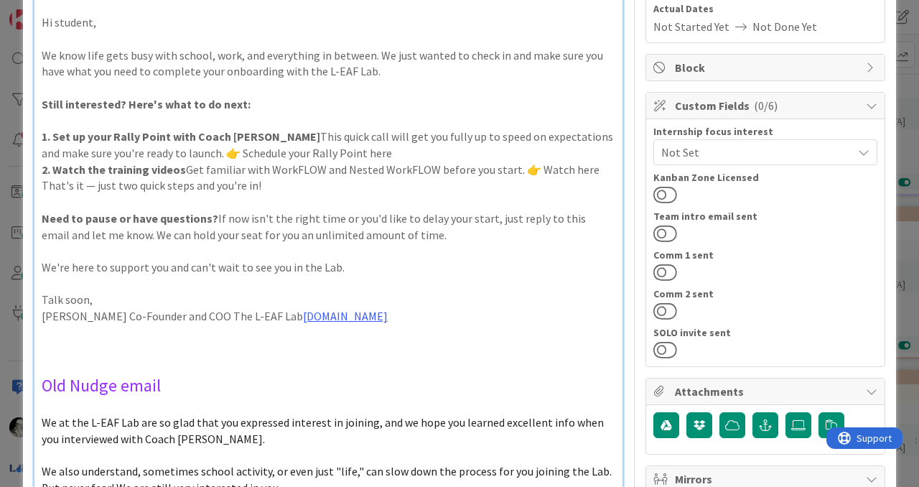
click at [50, 317] on p "[PERSON_NAME] Co-Founder and COO The L-EAF Lab [DOMAIN_NAME]" at bounding box center [329, 316] width 574 height 17
drag, startPoint x: 106, startPoint y: 314, endPoint x: 130, endPoint y: 249, distance: 69.7
click at [106, 314] on p "[PERSON_NAME] Co-Founder and COO The L-EAF Lab [DOMAIN_NAME]" at bounding box center [329, 316] width 574 height 17
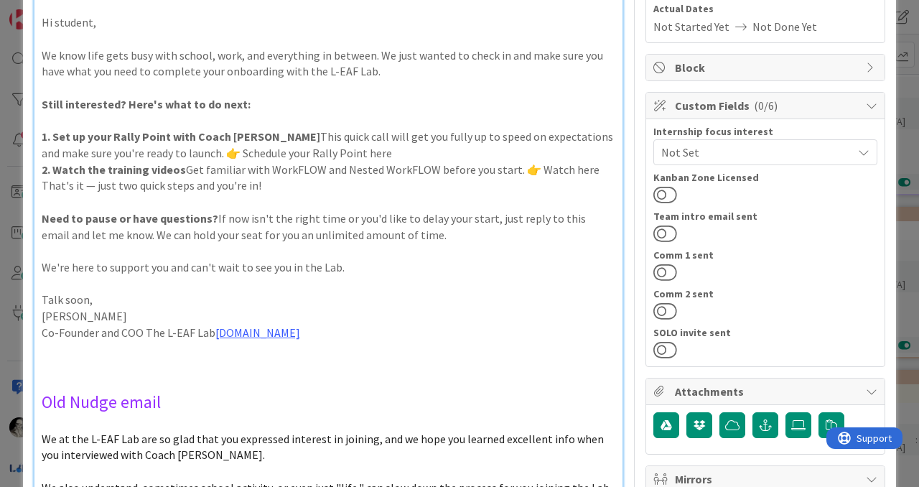
drag, startPoint x: 145, startPoint y: 334, endPoint x: 145, endPoint y: 296, distance: 38.0
click at [145, 331] on p "Co-Founder and COO The L-EAF Lab [DOMAIN_NAME]" at bounding box center [329, 332] width 574 height 17
click at [168, 325] on p "Co-Founder, The L-EAF Lab [DOMAIN_NAME]" at bounding box center [329, 332] width 574 height 17
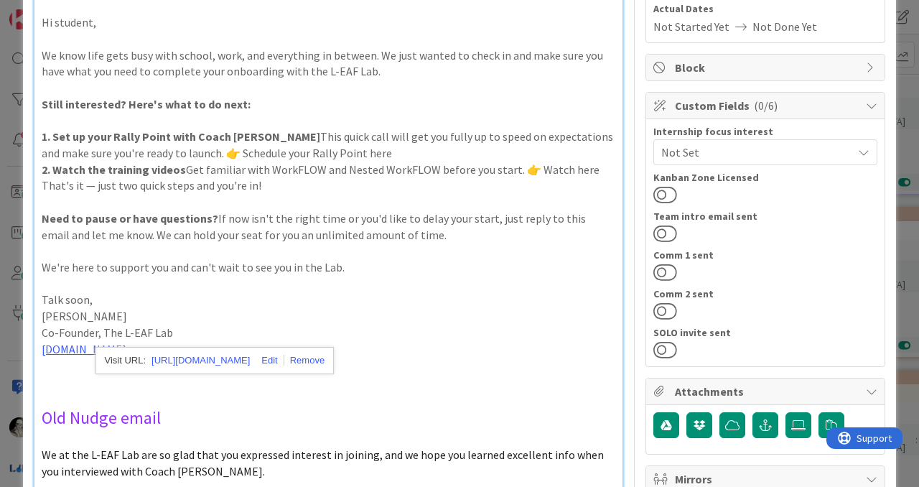
click at [431, 373] on p at bounding box center [329, 381] width 574 height 17
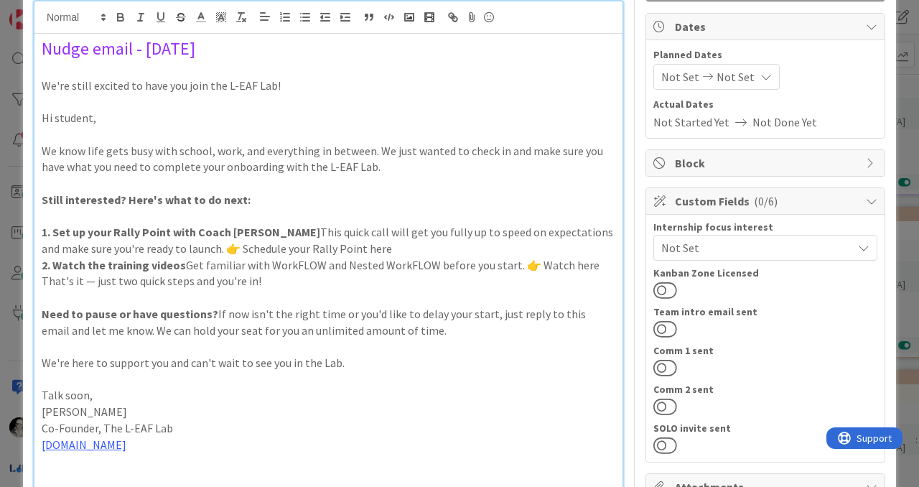
scroll to position [116, 0]
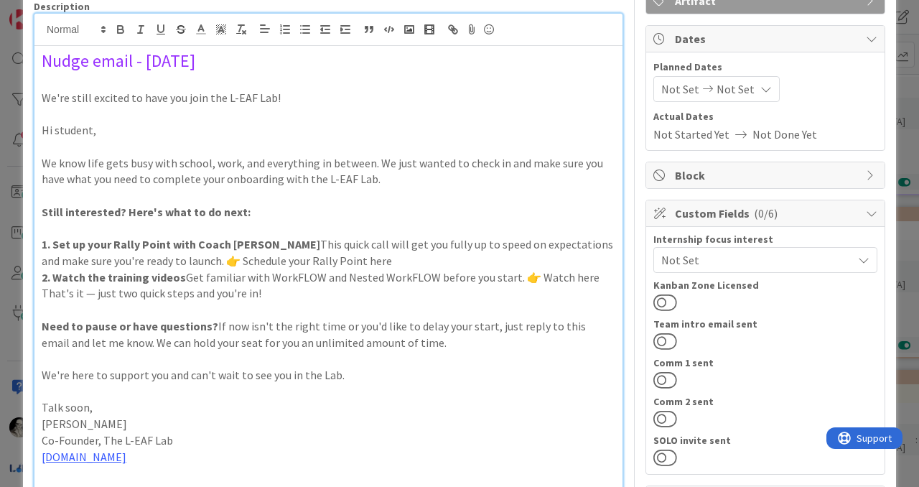
drag, startPoint x: 318, startPoint y: 261, endPoint x: 172, endPoint y: 263, distance: 146.5
click at [171, 263] on p "1. Set up your Rally Point with Coach [PERSON_NAME] This quick call will get yo…" at bounding box center [329, 252] width 574 height 32
click at [172, 261] on p "1. Set up your Rally Point with Coach [PERSON_NAME] This quick call will get yo…" at bounding box center [329, 252] width 574 height 32
click at [338, 264] on p "1. Set up your Rally Point with Coach [PERSON_NAME] This quick call will get yo…" at bounding box center [329, 252] width 574 height 32
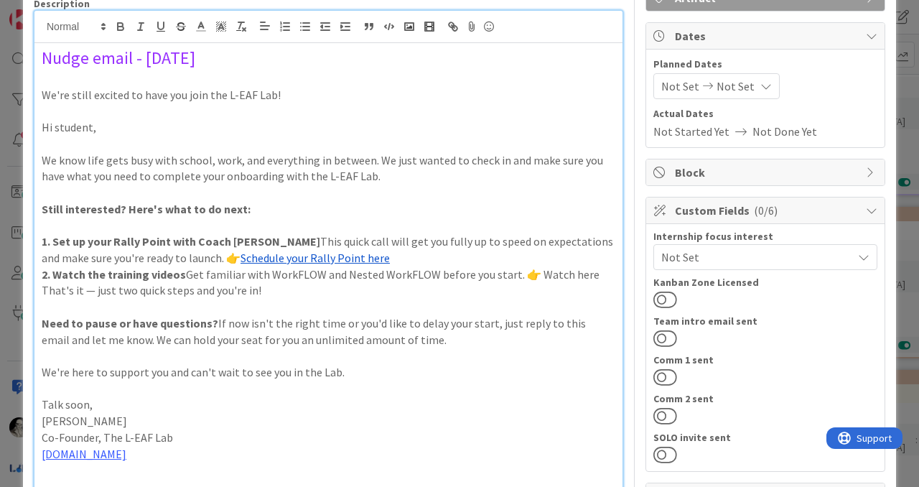
scroll to position [108, 0]
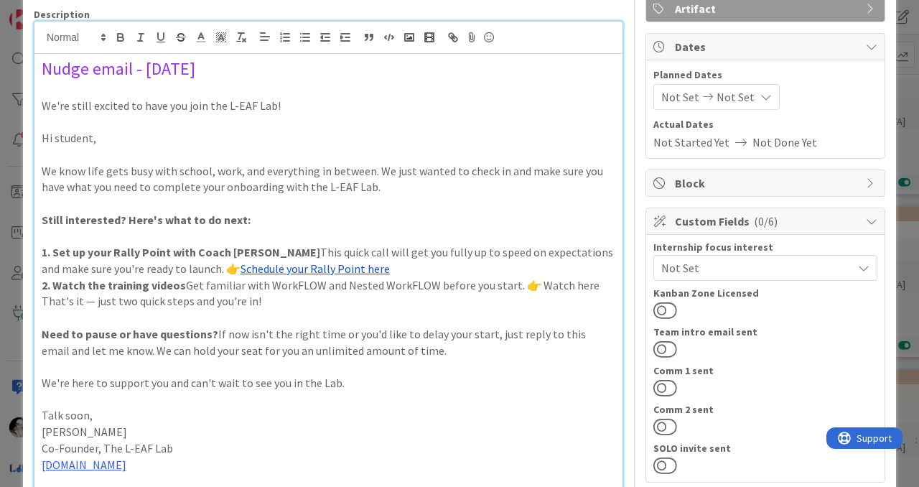
drag, startPoint x: 589, startPoint y: 287, endPoint x: 530, endPoint y: 288, distance: 58.9
click at [530, 288] on p "2. Watch the training videos Get familiar with WorkFLOW and Nested WorkFLOW bef…" at bounding box center [329, 285] width 574 height 17
click at [42, 303] on p "That's it — just two quick steps and you're in!" at bounding box center [329, 301] width 574 height 17
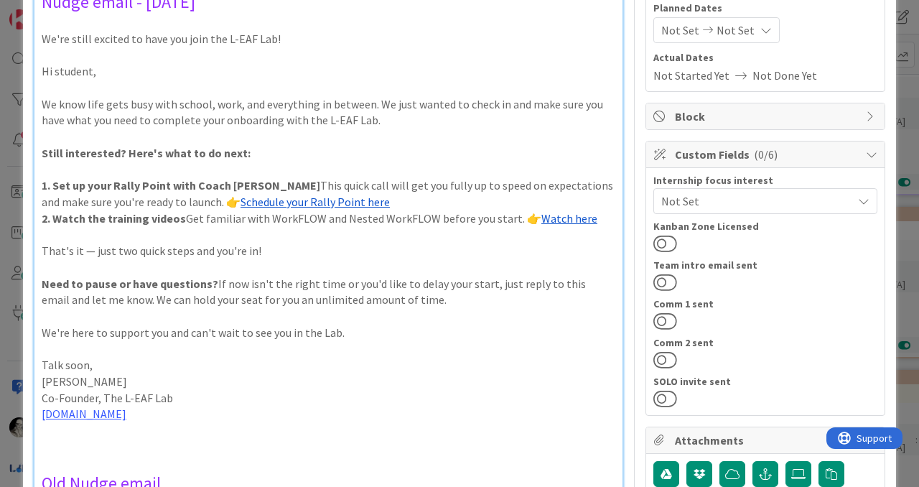
scroll to position [177, 0]
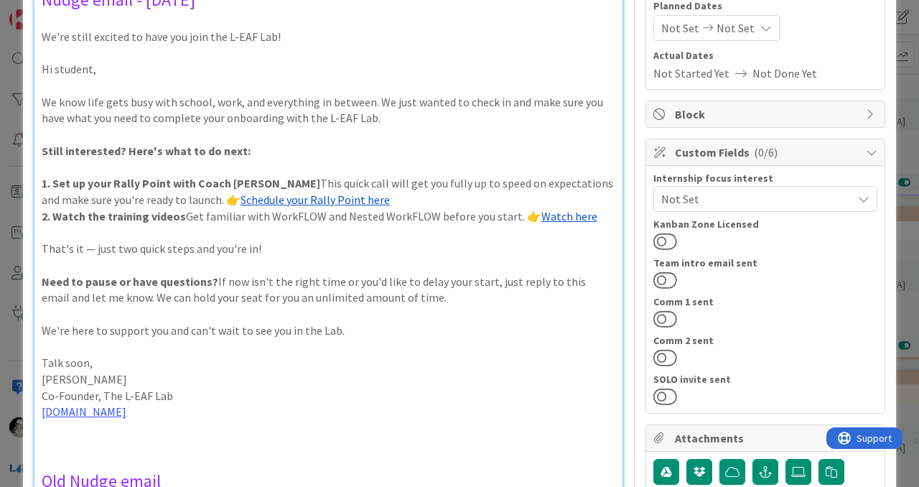
drag, startPoint x: 141, startPoint y: 415, endPoint x: 113, endPoint y: 66, distance: 350.0
click at [81, 23] on div "Nudge email - [DATE] We're still excited to have you join the L-EAF Lab! Hi stu…" at bounding box center [328, 426] width 588 height 882
click at [240, 376] on p "[PERSON_NAME]" at bounding box center [329, 379] width 574 height 17
drag, startPoint x: 136, startPoint y: 417, endPoint x: 40, endPoint y: 34, distance: 395.2
click at [40, 34] on div "Nudge email - [DATE] We're still excited to have you join the L-EAF Lab! Hi stu…" at bounding box center [328, 426] width 588 height 882
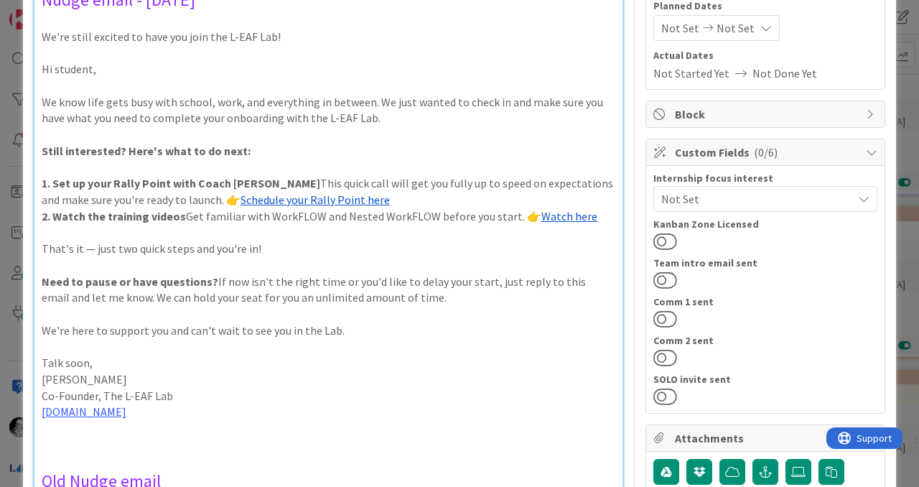
copy div "We're still excited to have you join the L-EAF Lab! Hi student, We know life ge…"
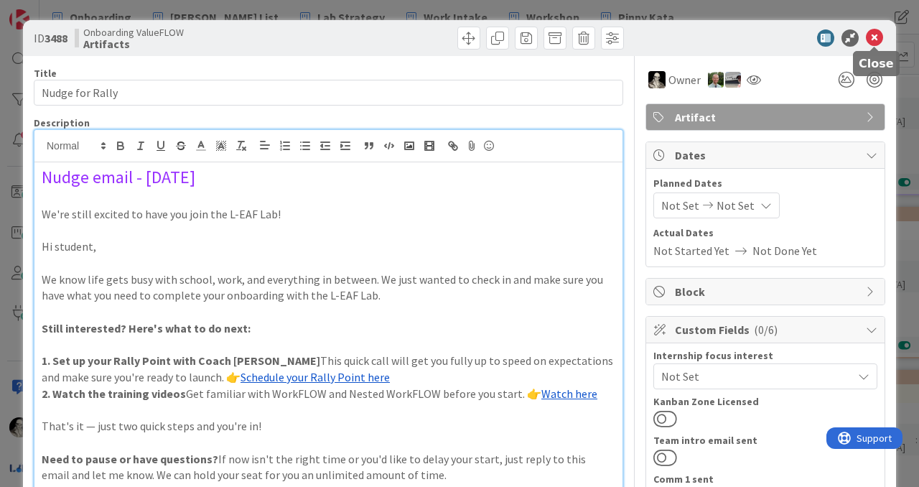
click at [876, 37] on icon at bounding box center [874, 37] width 17 height 17
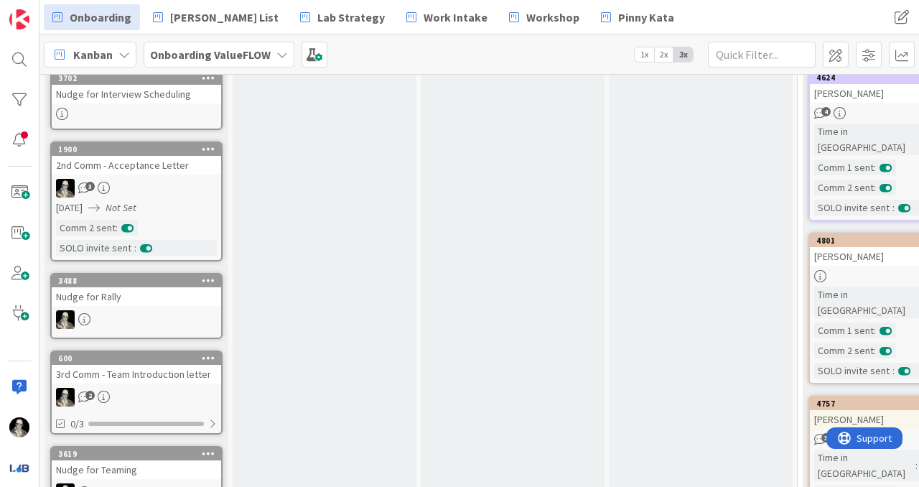
scroll to position [355, 0]
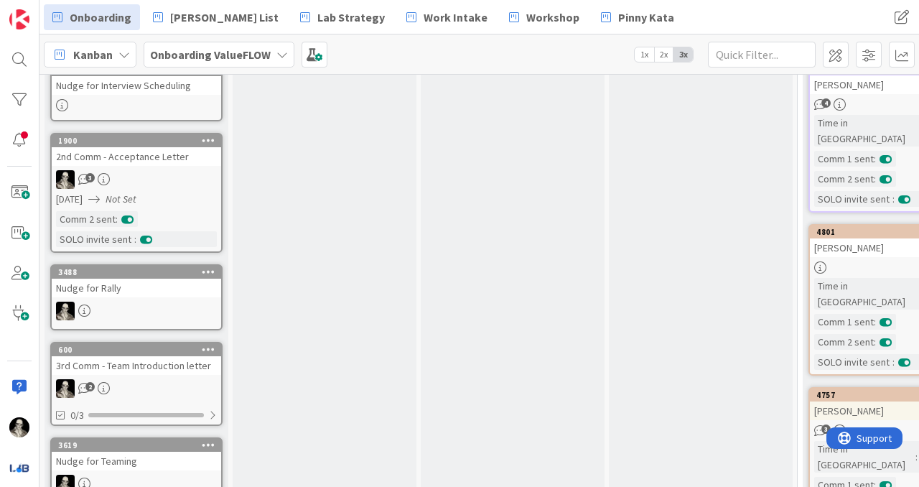
click at [150, 289] on div "Nudge for Rally" at bounding box center [136, 288] width 169 height 19
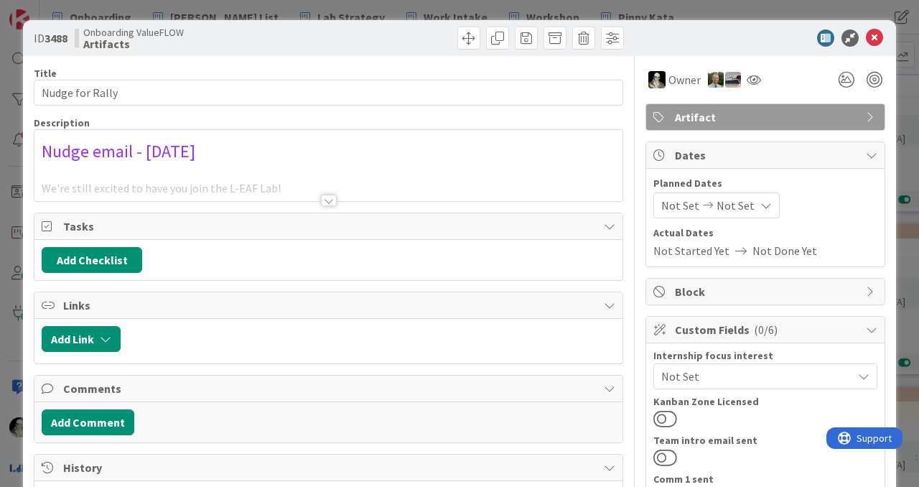
click at [332, 200] on div at bounding box center [329, 200] width 16 height 11
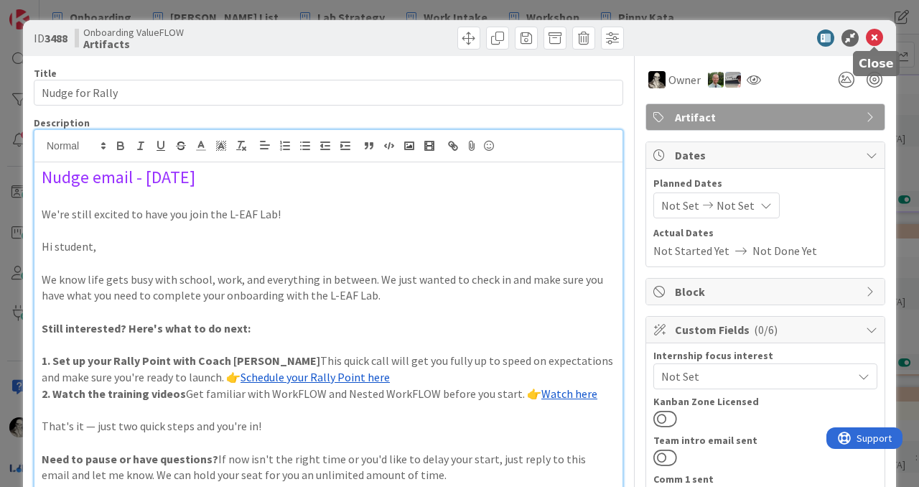
click at [874, 35] on icon at bounding box center [874, 37] width 17 height 17
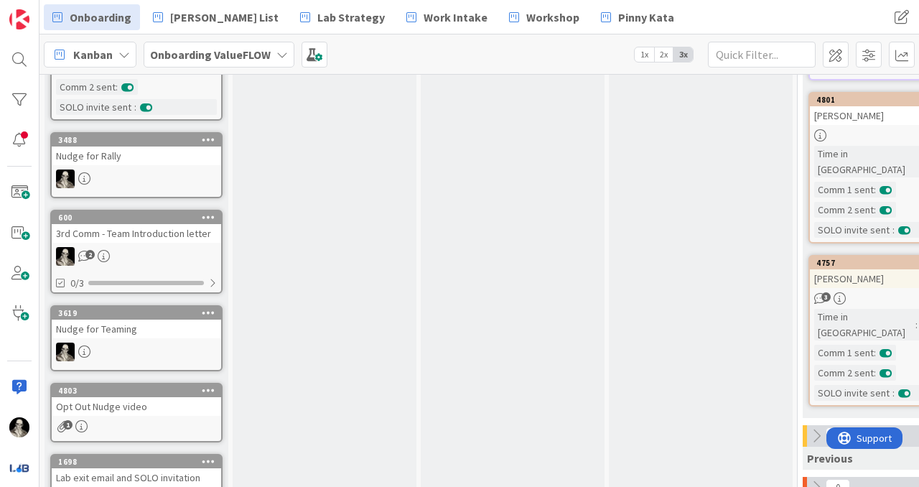
scroll to position [503, 0]
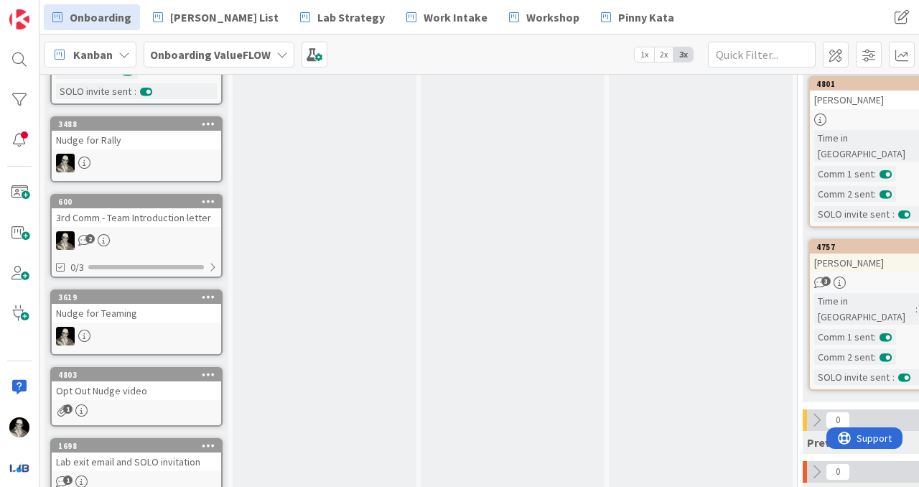
click at [155, 231] on div "2" at bounding box center [136, 240] width 169 height 19
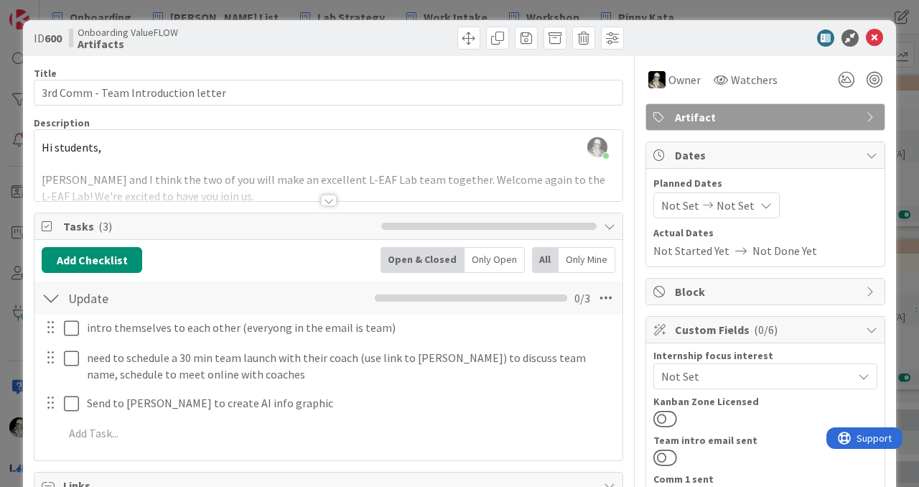
click at [329, 197] on div at bounding box center [329, 200] width 16 height 11
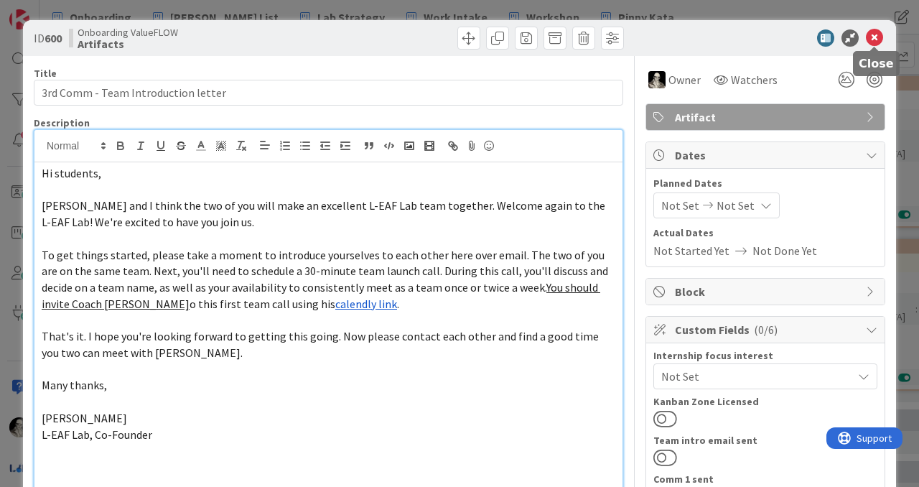
click at [877, 34] on icon at bounding box center [874, 37] width 17 height 17
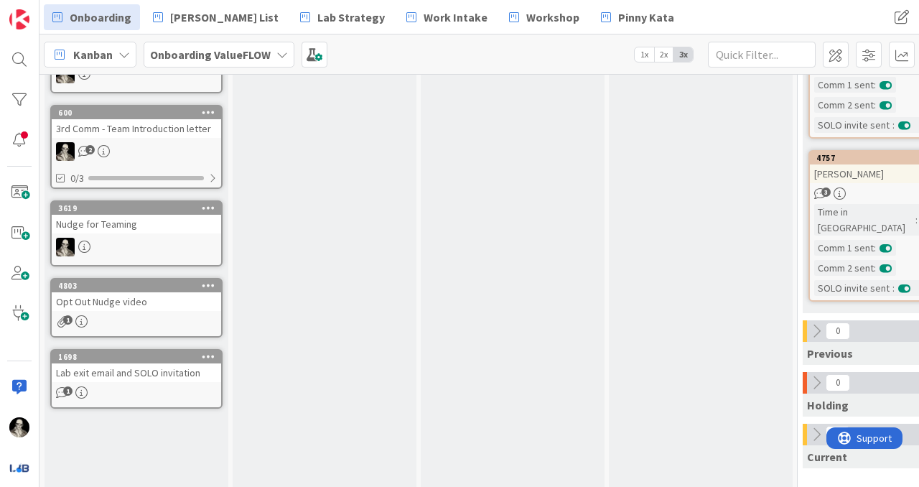
click at [164, 228] on div "Nudge for Teaming" at bounding box center [136, 224] width 169 height 19
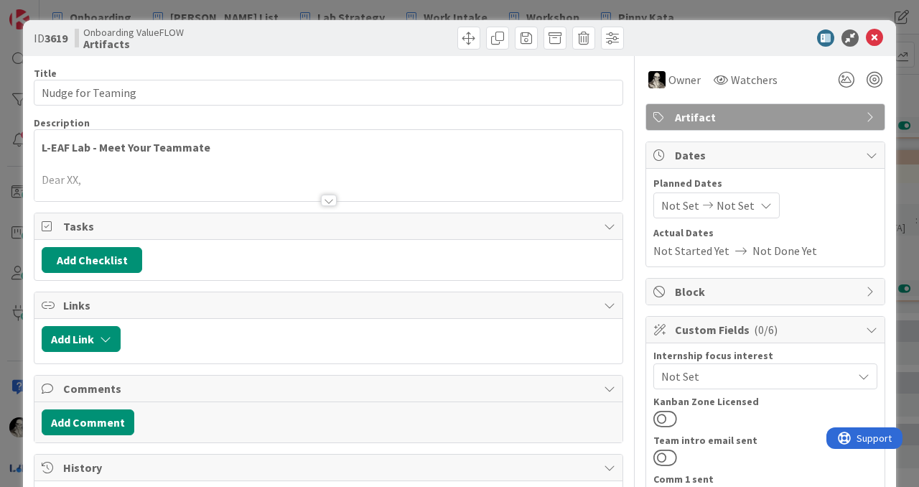
click at [329, 197] on div at bounding box center [329, 200] width 16 height 11
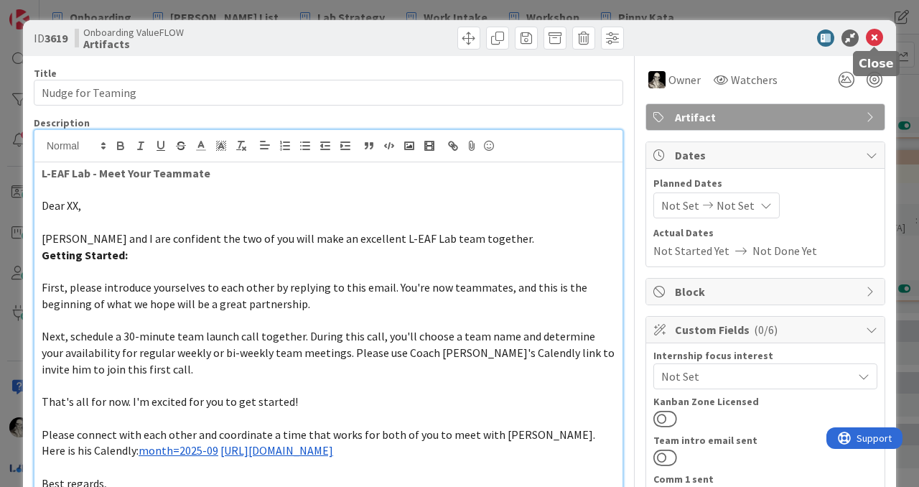
click at [873, 35] on icon at bounding box center [874, 37] width 17 height 17
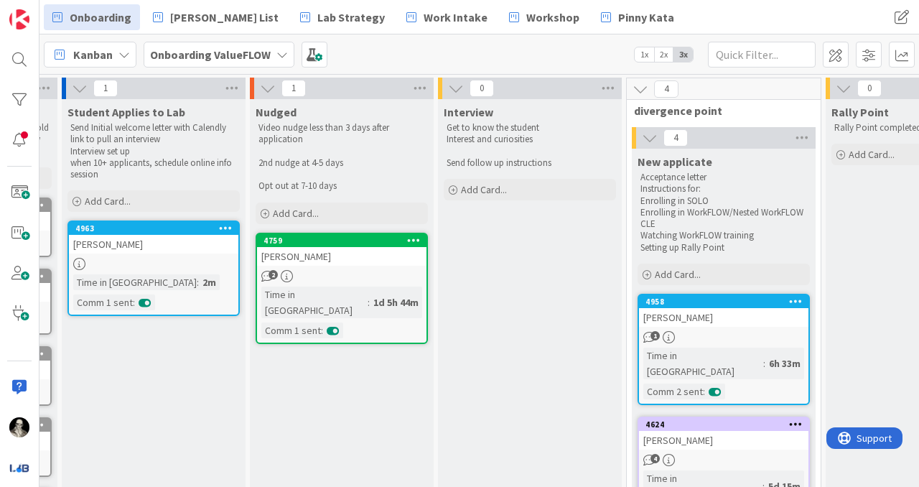
scroll to position [0, 174]
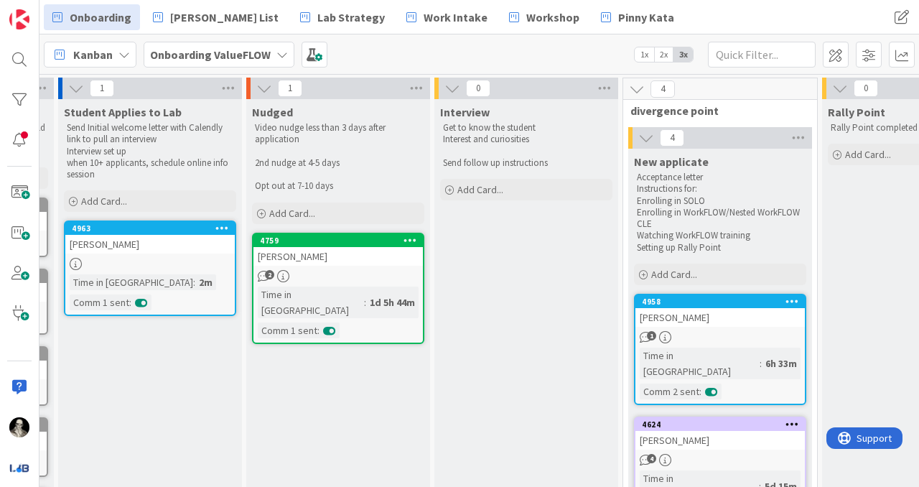
click at [332, 259] on div "[PERSON_NAME]" at bounding box center [337, 256] width 169 height 19
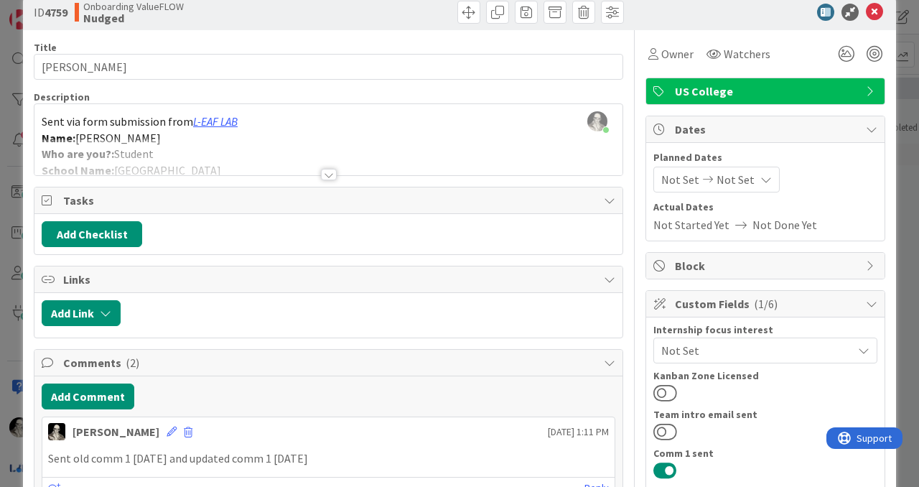
scroll to position [36, 0]
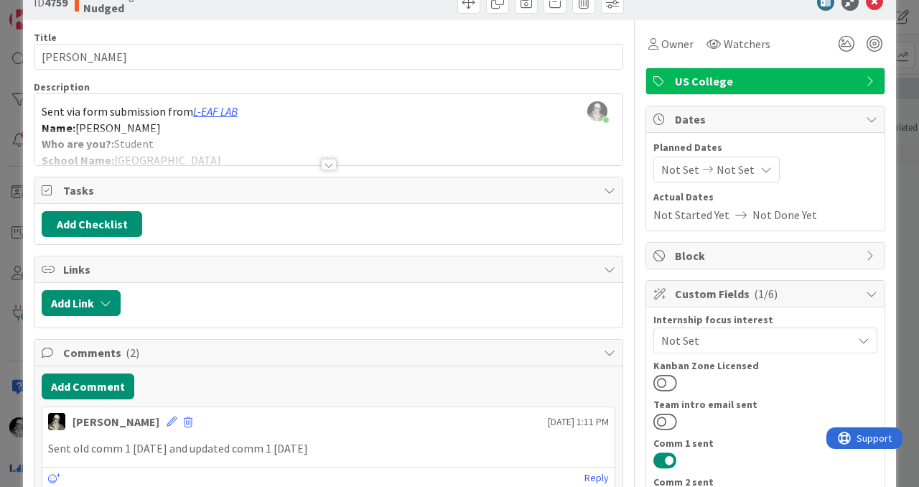
click at [327, 165] on div at bounding box center [329, 164] width 16 height 11
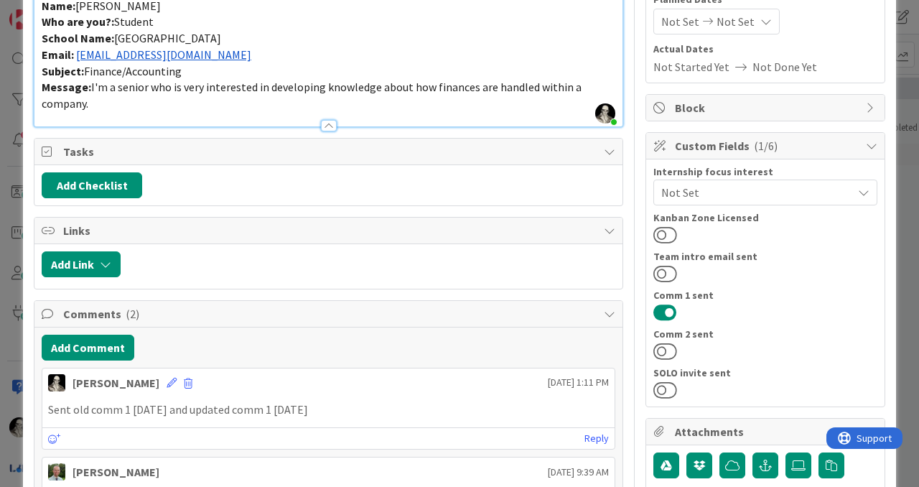
scroll to position [201, 0]
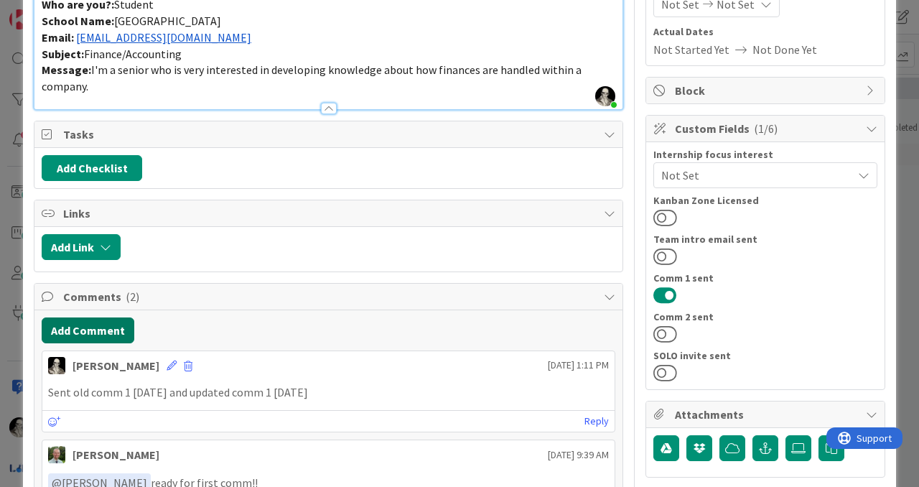
click at [108, 321] on button "Add Comment" at bounding box center [88, 330] width 93 height 26
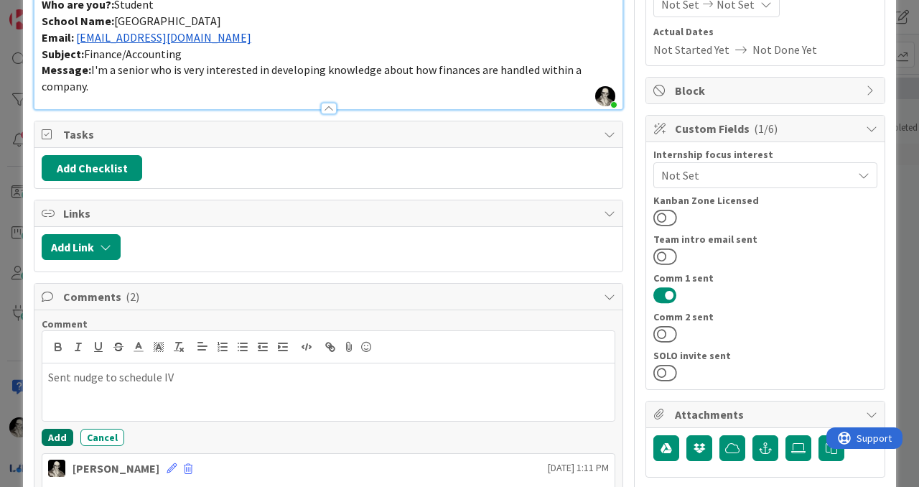
click at [55, 430] on button "Add" at bounding box center [58, 437] width 32 height 17
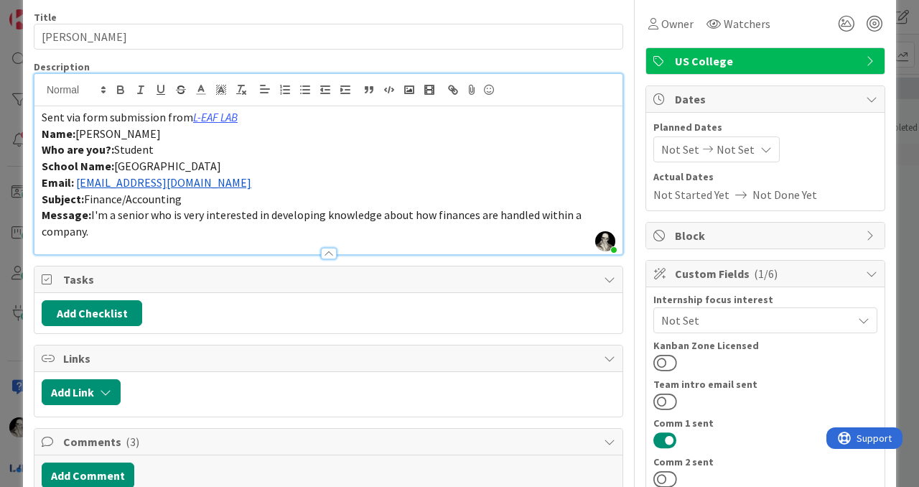
scroll to position [0, 0]
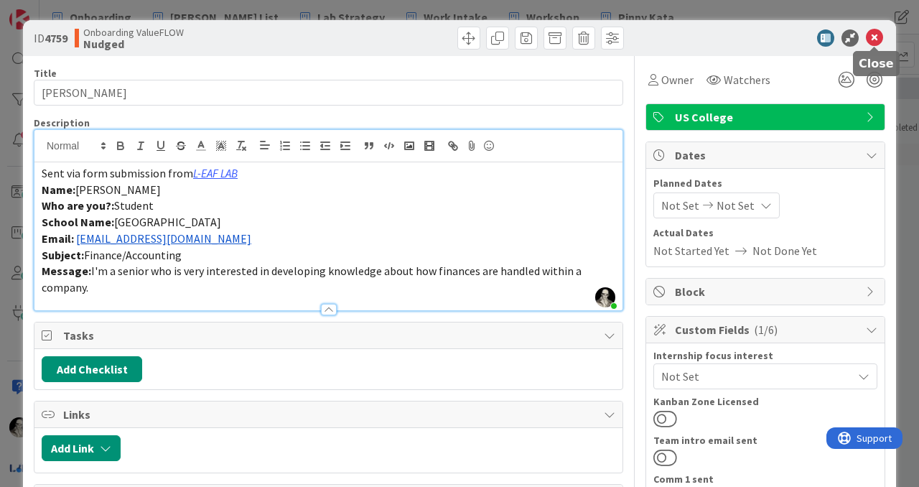
click at [873, 38] on icon at bounding box center [874, 37] width 17 height 17
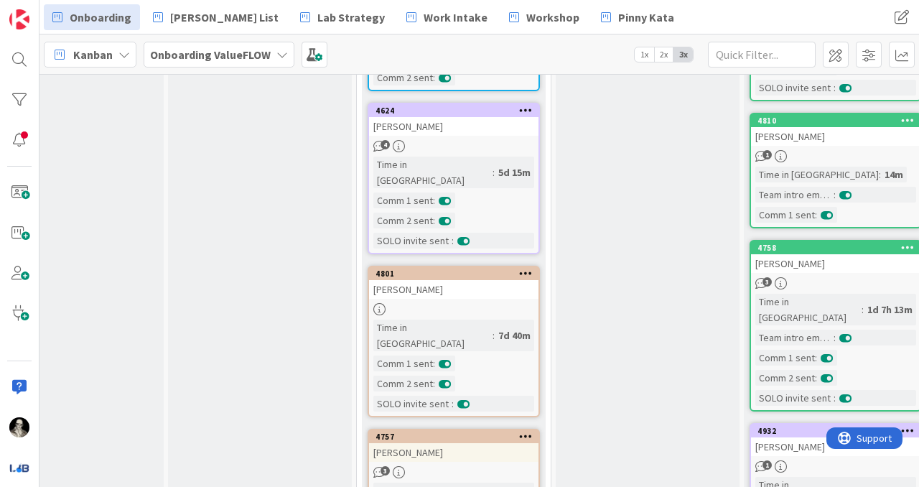
scroll to position [347, 441]
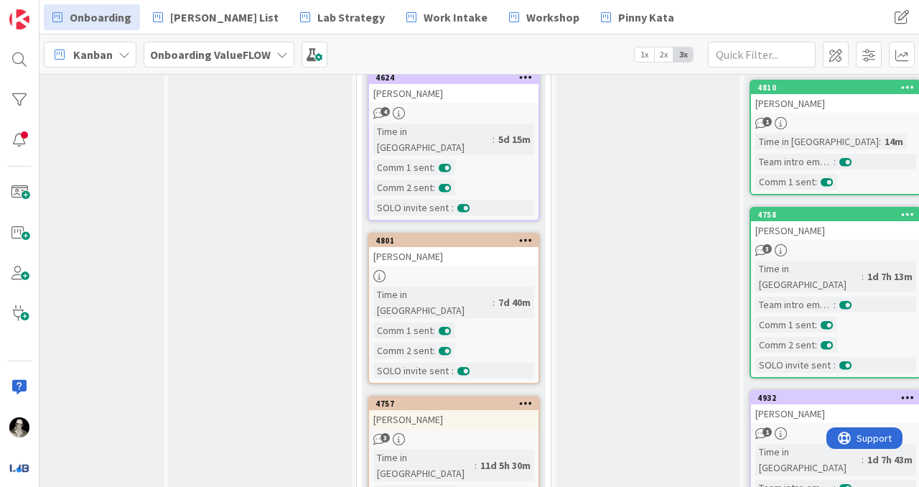
click at [497, 410] on div "[PERSON_NAME]" at bounding box center [453, 419] width 169 height 19
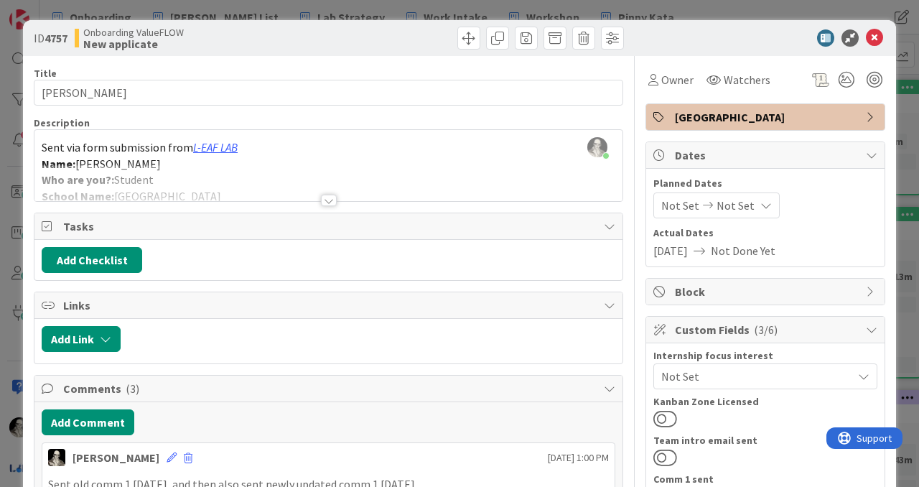
click at [327, 197] on div at bounding box center [329, 200] width 16 height 11
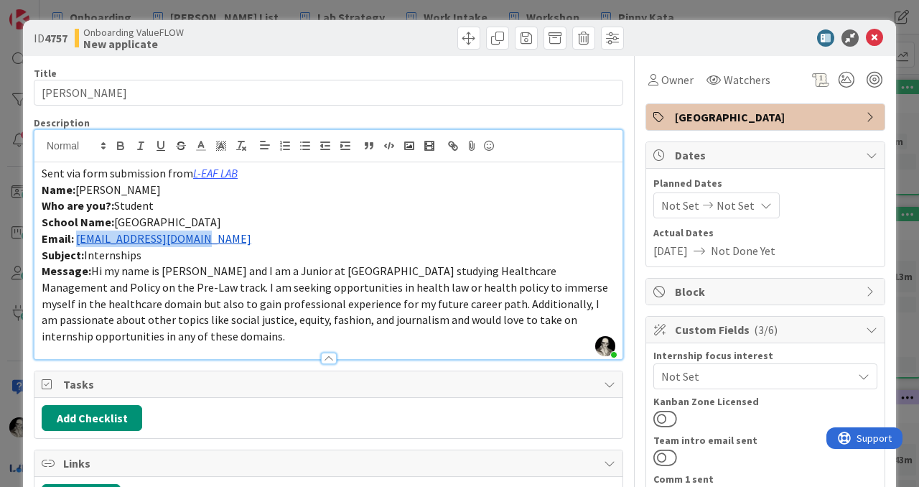
drag, startPoint x: 218, startPoint y: 246, endPoint x: 77, endPoint y: 243, distance: 140.7
click at [77, 243] on p "Email: [EMAIL_ADDRESS][DOMAIN_NAME]" at bounding box center [329, 238] width 574 height 17
copy link "[EMAIL_ADDRESS][DOMAIN_NAME]"
click at [873, 41] on icon at bounding box center [874, 37] width 17 height 17
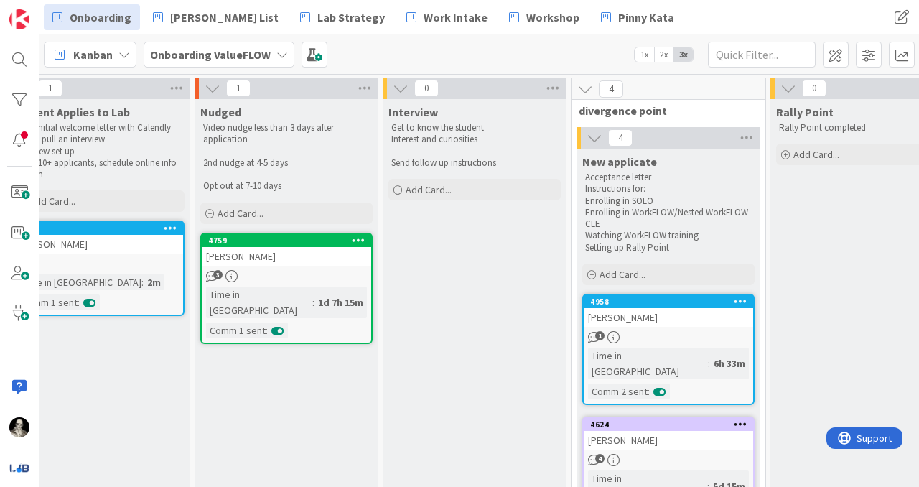
scroll to position [0, 220]
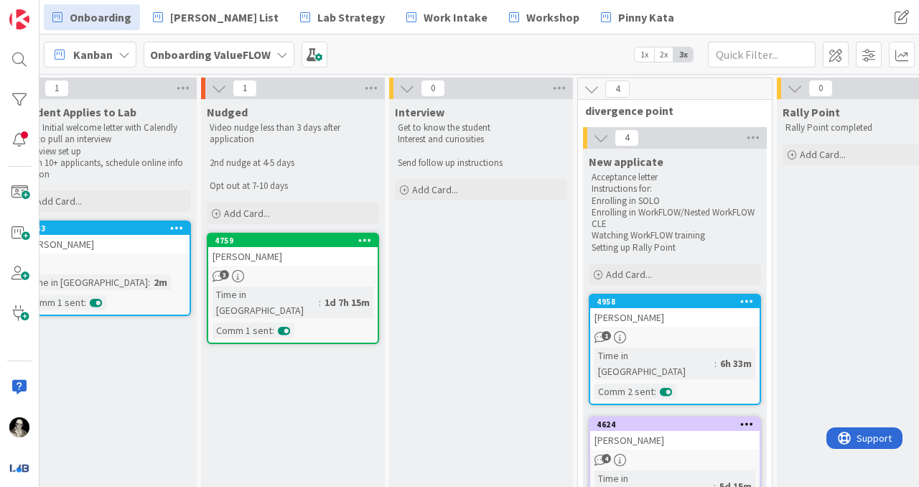
click at [324, 263] on div "[PERSON_NAME]" at bounding box center [292, 256] width 169 height 19
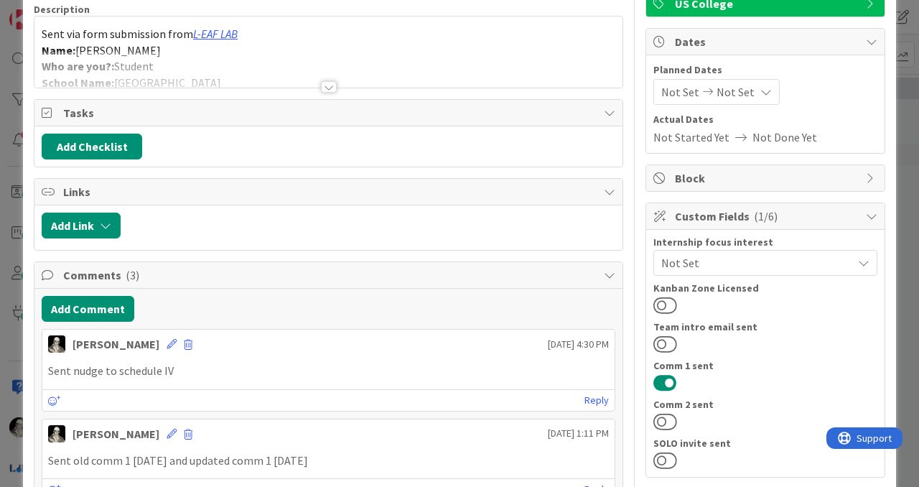
scroll to position [126, 0]
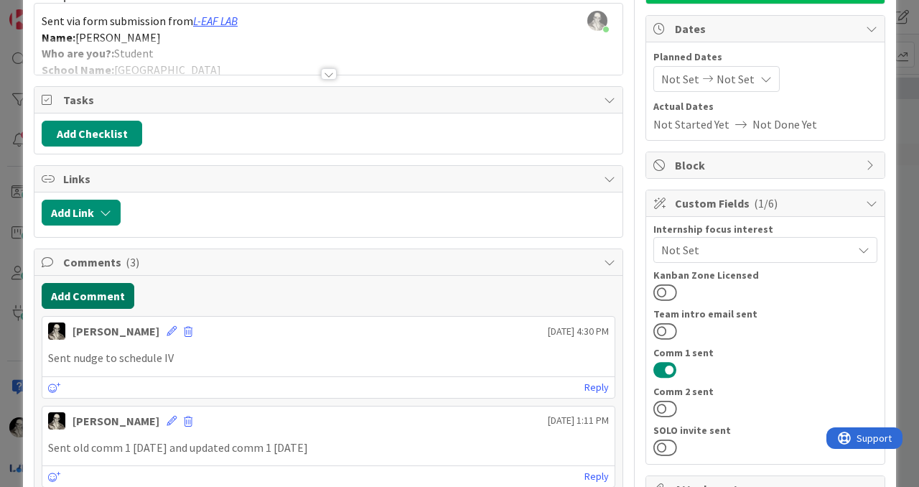
click at [101, 293] on button "Add Comment" at bounding box center [88, 296] width 93 height 26
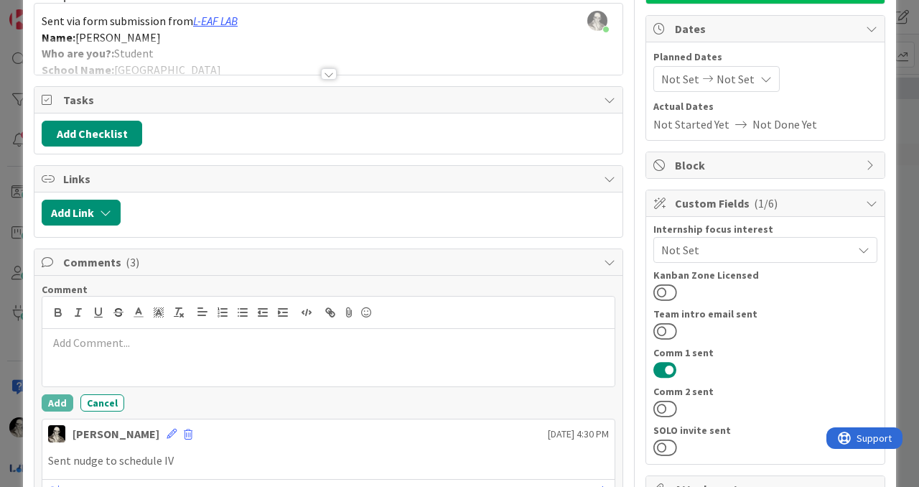
click at [115, 345] on p at bounding box center [328, 343] width 561 height 17
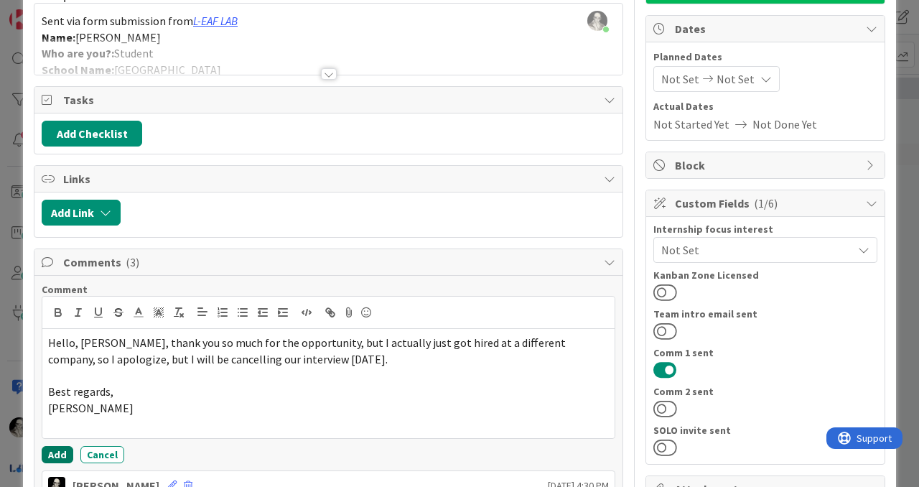
click at [58, 450] on button "Add" at bounding box center [58, 454] width 32 height 17
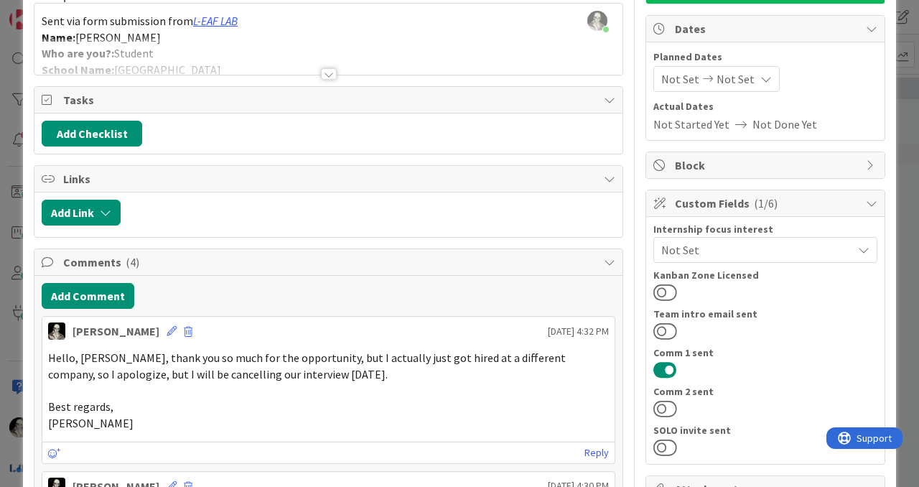
scroll to position [0, 0]
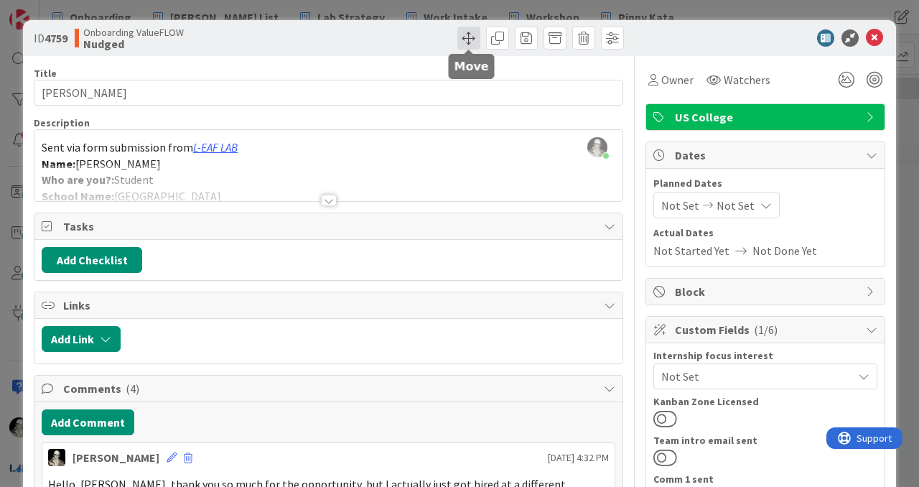
click at [466, 37] on span at bounding box center [468, 38] width 23 height 23
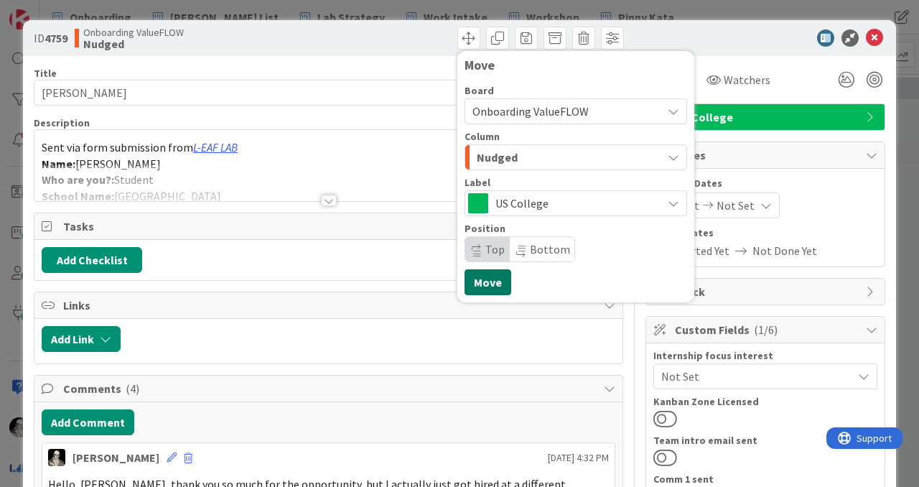
click at [485, 280] on button "Move" at bounding box center [487, 282] width 47 height 26
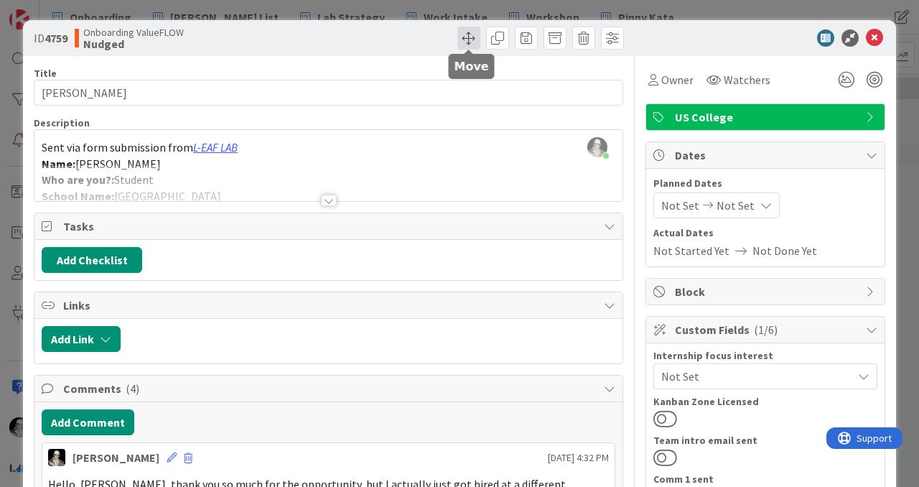
click at [462, 37] on span at bounding box center [468, 38] width 23 height 23
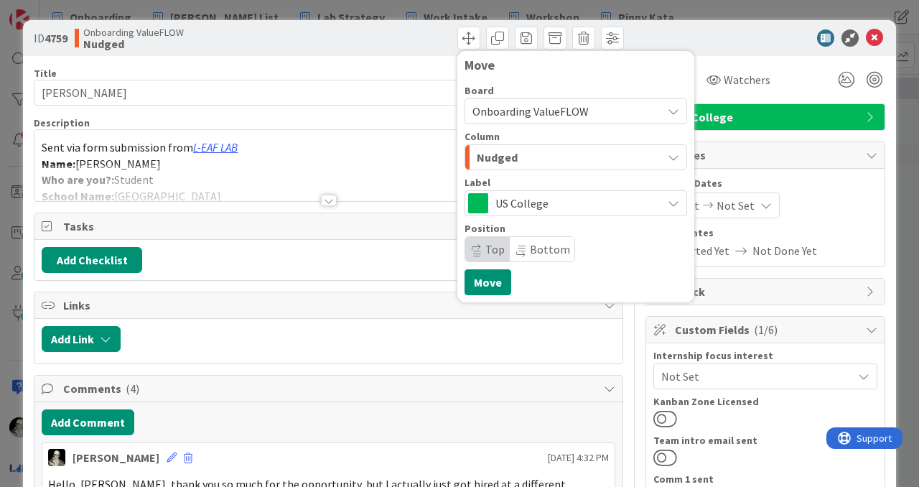
click at [490, 154] on span "Nudged" at bounding box center [497, 157] width 41 height 19
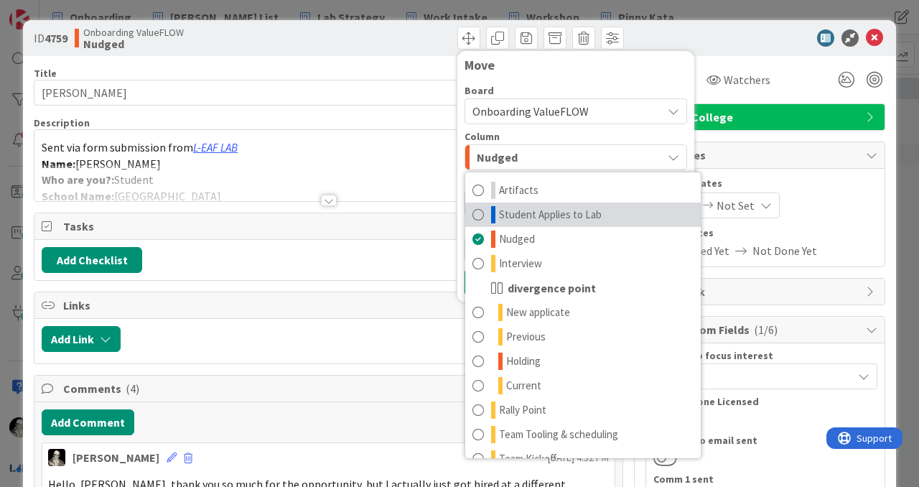
scroll to position [141, 0]
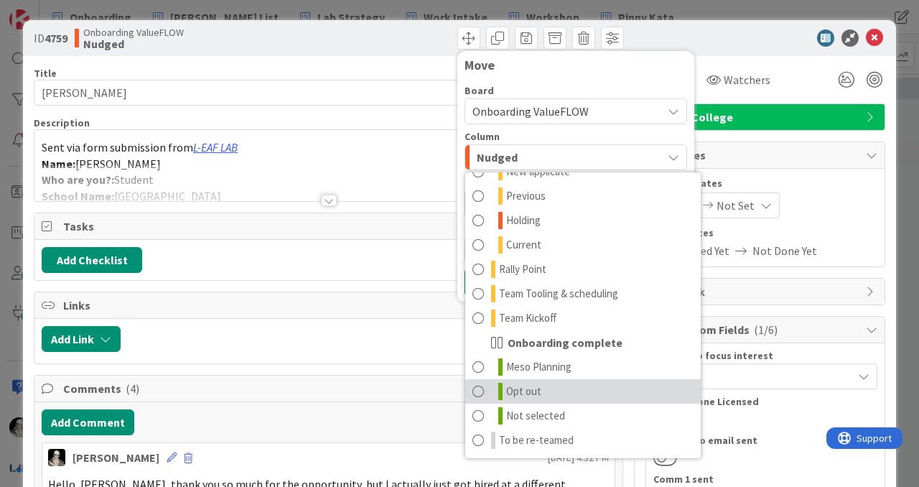
click at [479, 389] on span at bounding box center [477, 391] width 11 height 17
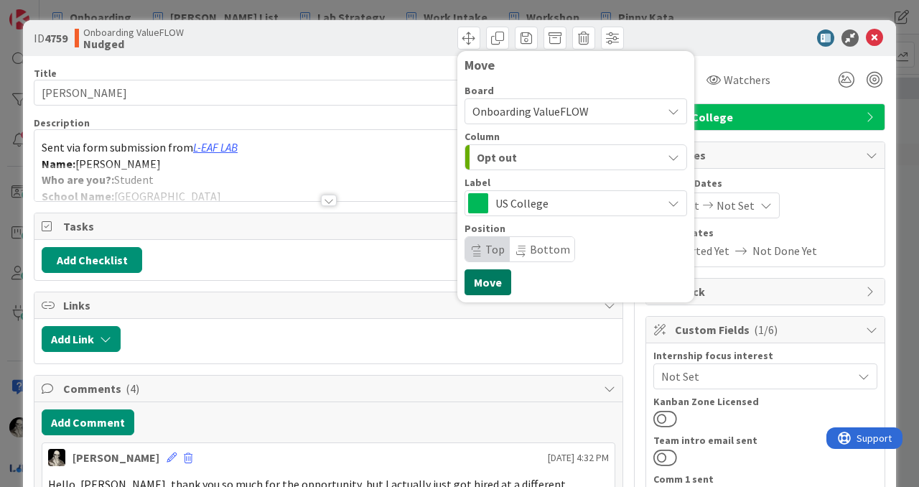
click at [487, 281] on button "Move" at bounding box center [487, 282] width 47 height 26
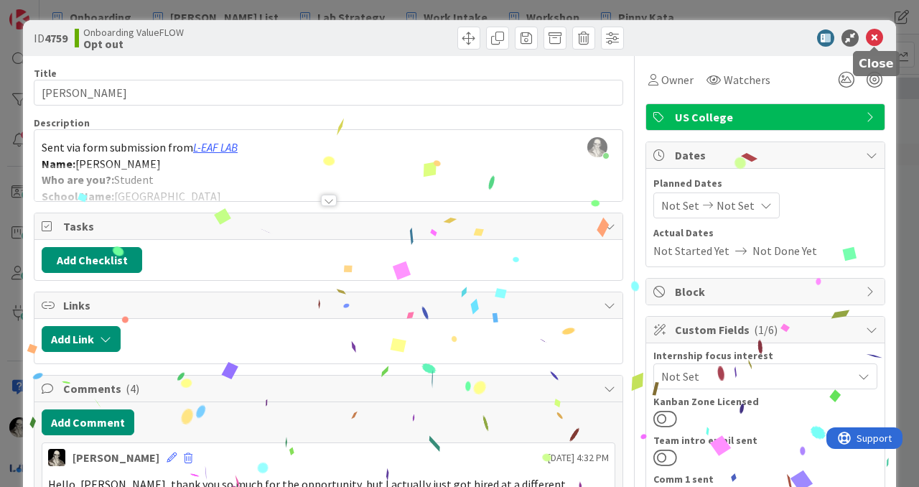
click at [874, 35] on icon at bounding box center [874, 37] width 17 height 17
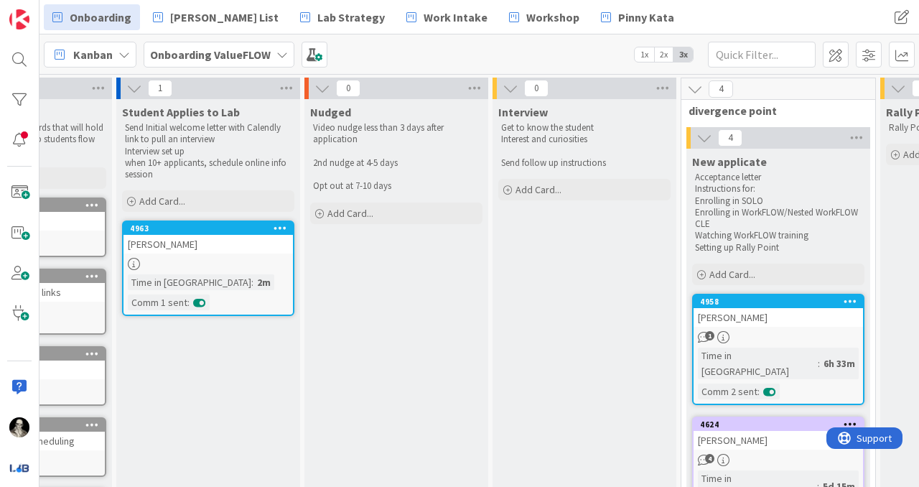
scroll to position [0, 115]
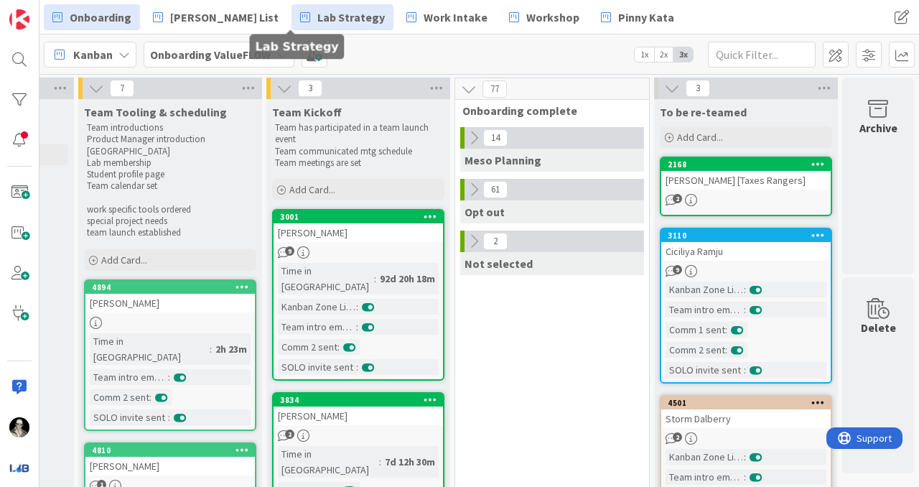
click at [317, 14] on span "Lab Strategy" at bounding box center [350, 17] width 67 height 17
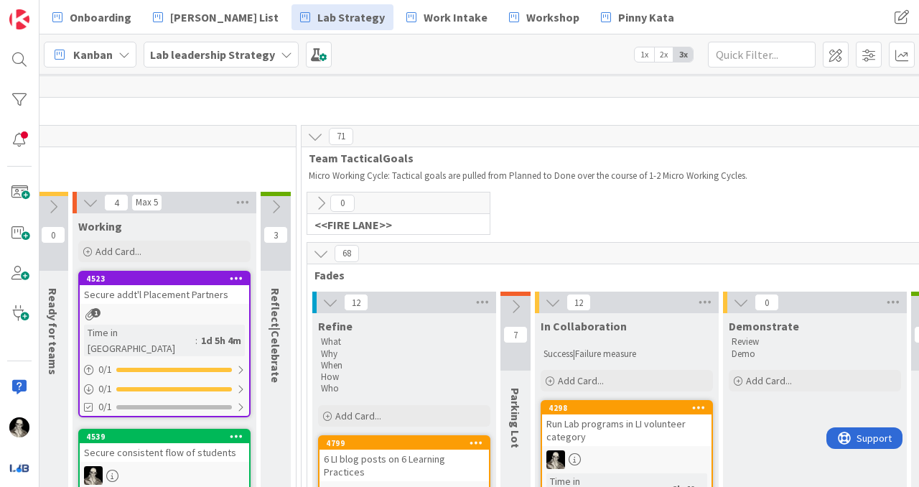
scroll to position [4, 1484]
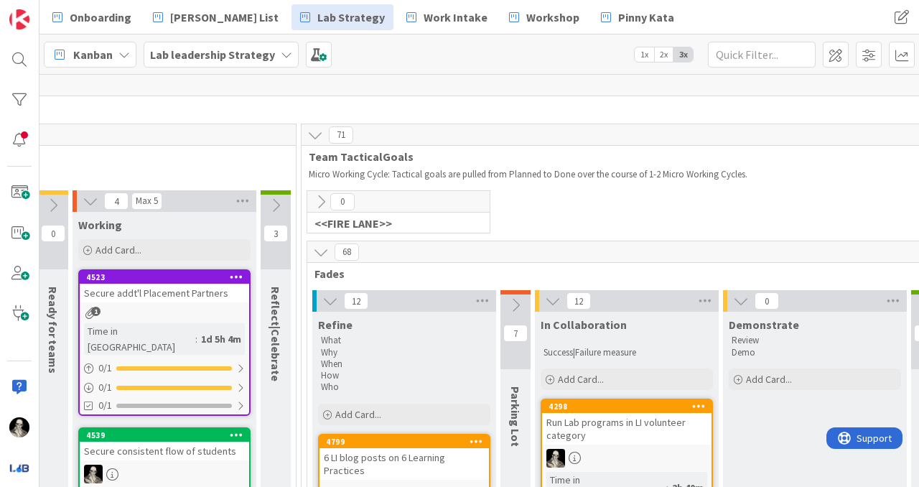
click at [318, 201] on icon at bounding box center [321, 202] width 16 height 16
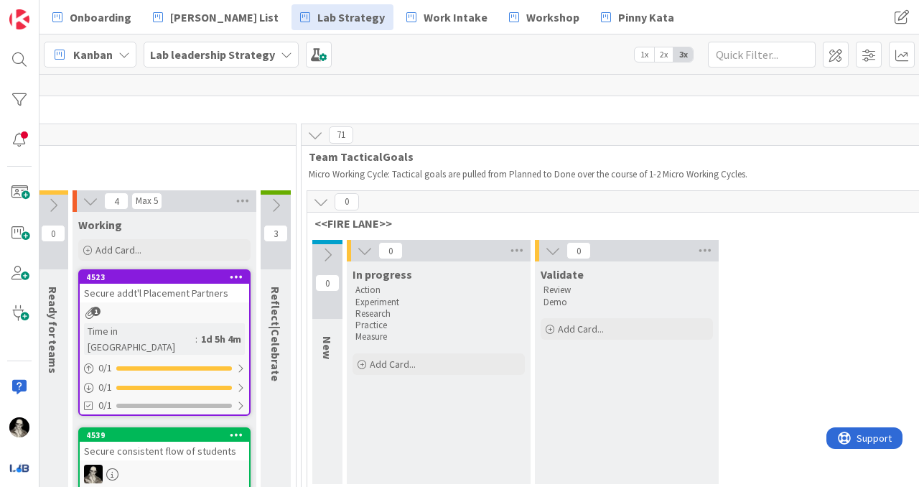
click at [327, 252] on icon at bounding box center [327, 255] width 16 height 16
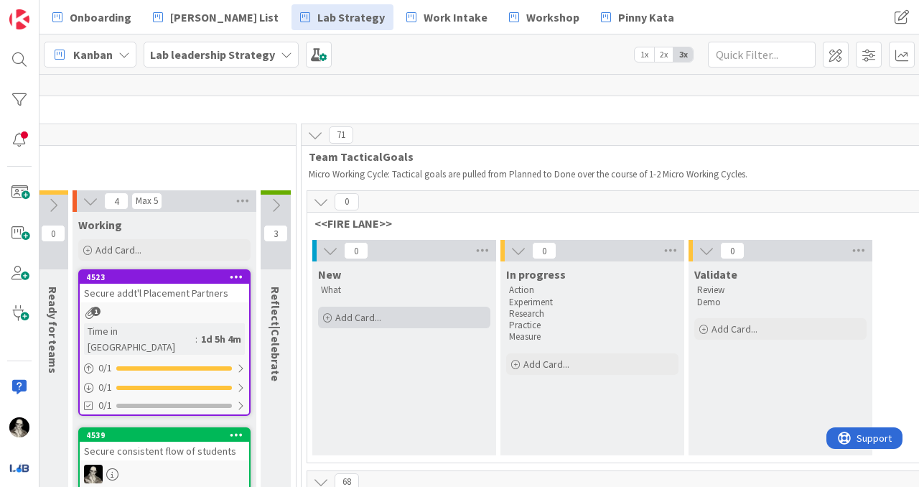
click at [352, 313] on span "Add Card..." at bounding box center [358, 317] width 46 height 13
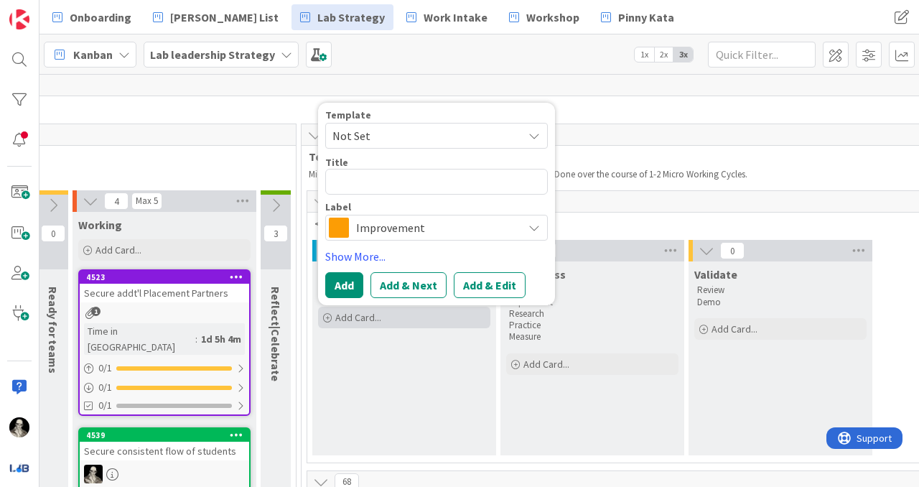
type textarea "x"
type textarea "U"
type textarea "x"
type textarea "Up"
type textarea "x"
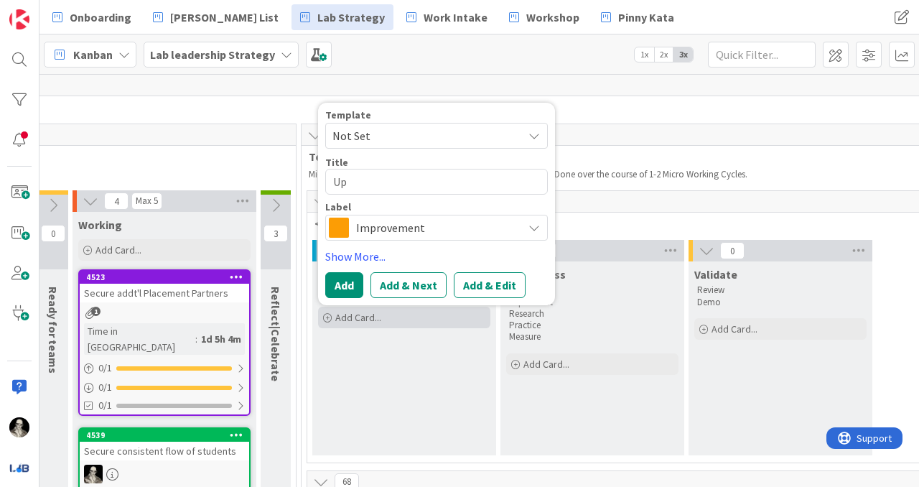
type textarea "Upd"
type textarea "x"
type textarea "Upda"
type textarea "x"
type textarea "Updat"
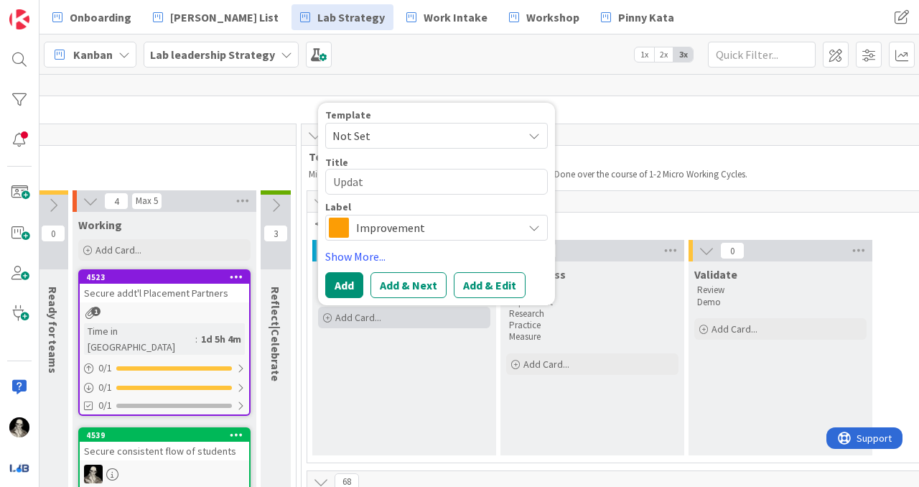
type textarea "x"
type textarea "Update"
type textarea "x"
type textarea "Update p"
type textarea "x"
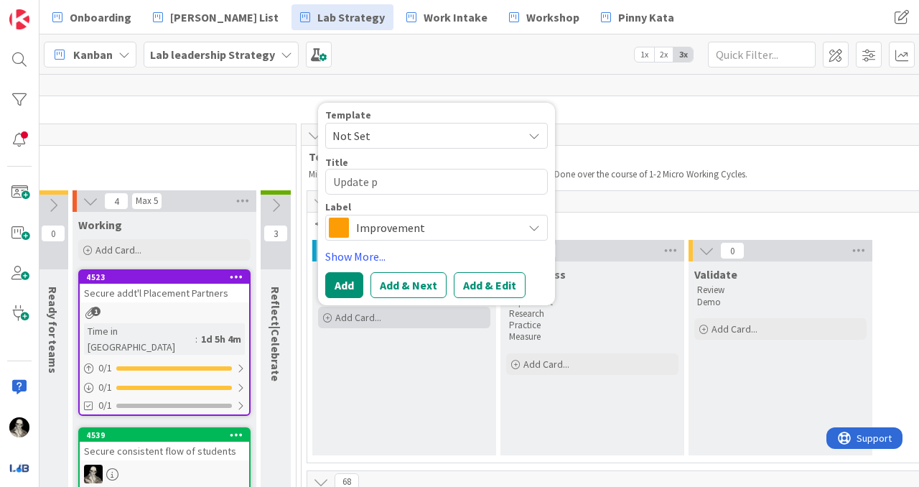
type textarea "Update pi"
type textarea "x"
type textarea "Update pic"
type textarea "x"
type textarea "Update pics"
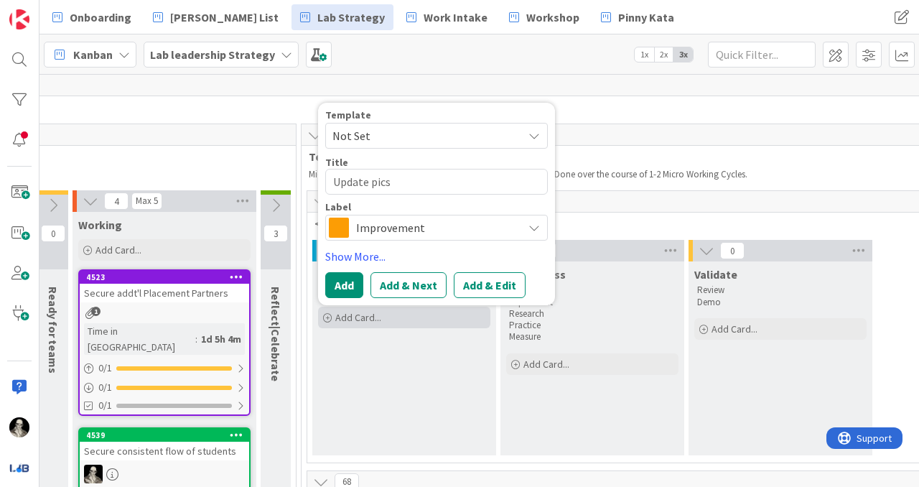
type textarea "x"
type textarea "Update pics"
type textarea "x"
type textarea "Update pics i"
type textarea "x"
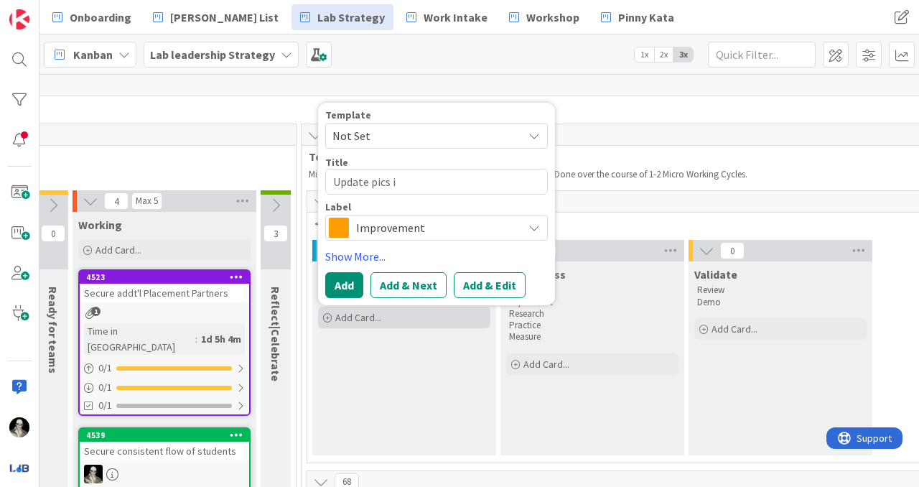
type textarea "Update pics in"
type textarea "x"
type textarea "Update pics in"
type textarea "x"
type textarea "Update pics in W"
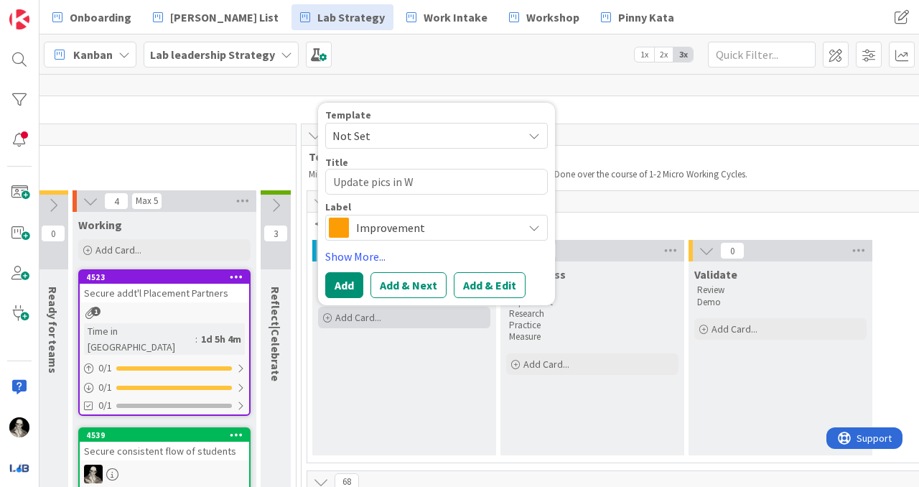
type textarea "x"
type textarea "Update pics in WY"
type textarea "x"
type textarea "Update pics in WYO"
type textarea "x"
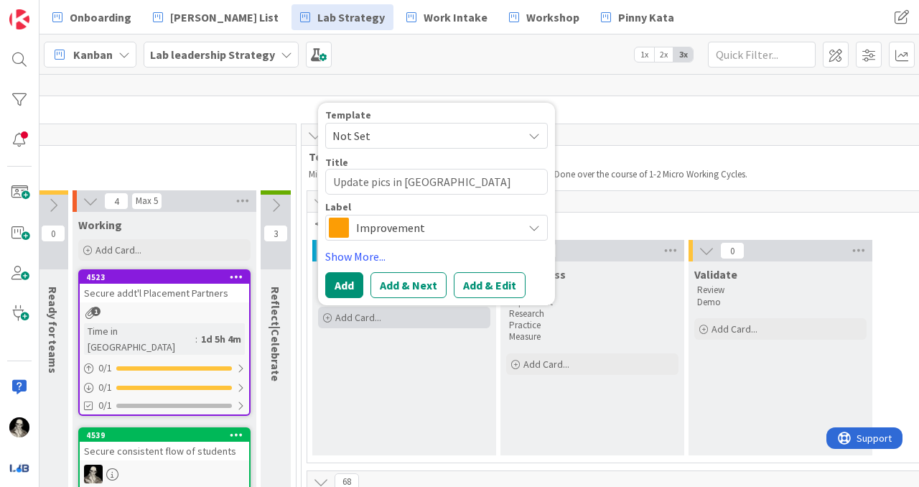
type textarea "Update pics in WYO"
type textarea "x"
type textarea "Update pics in WYO V"
type textarea "x"
type textarea "Update pics in WYO VC"
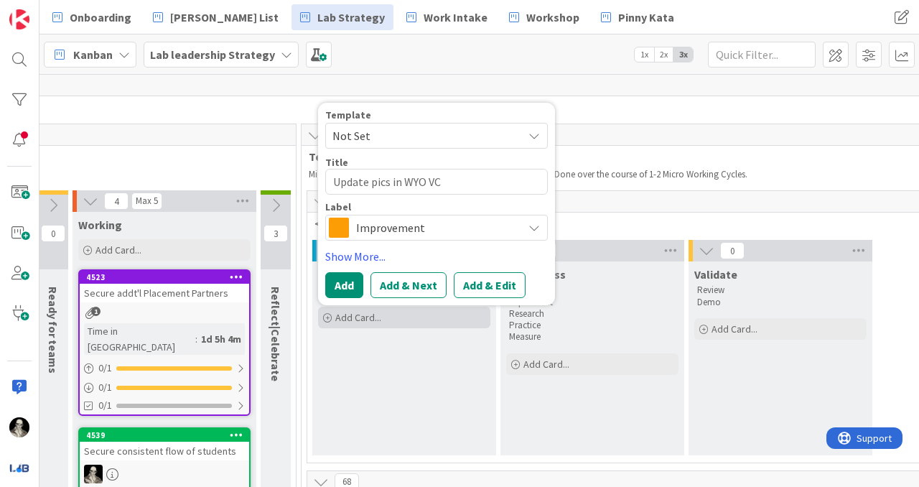
type textarea "x"
type textarea "Update pics in WYO VC"
type textarea "x"
type textarea "Update pics in WYO VC d"
type textarea "x"
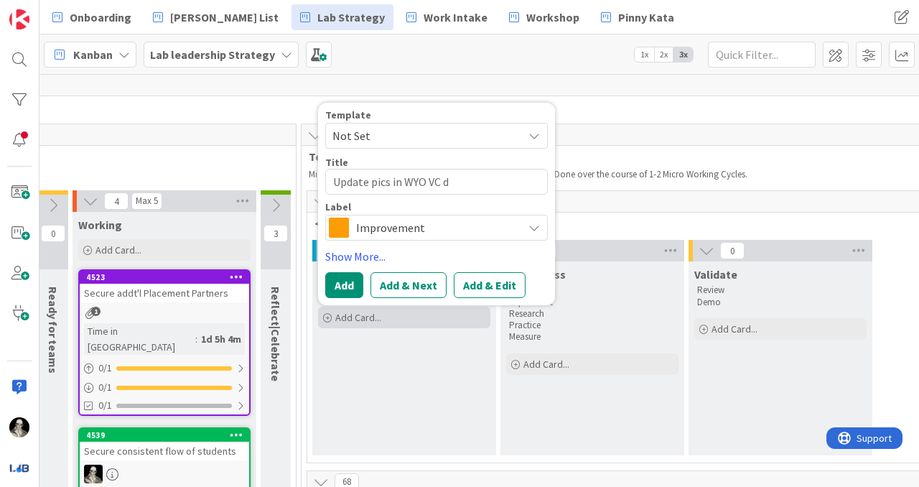
type textarea "Update pics in WYO VC de"
type textarea "x"
type textarea "Update pics in WYO VC dec"
type textarea "x"
type textarea "Update pics in WYO VC deck"
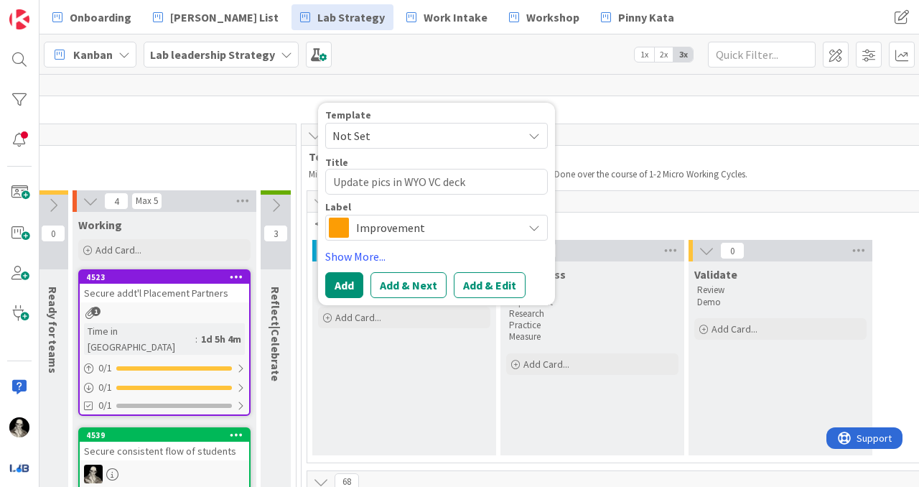
click at [537, 228] on icon at bounding box center [533, 227] width 11 height 11
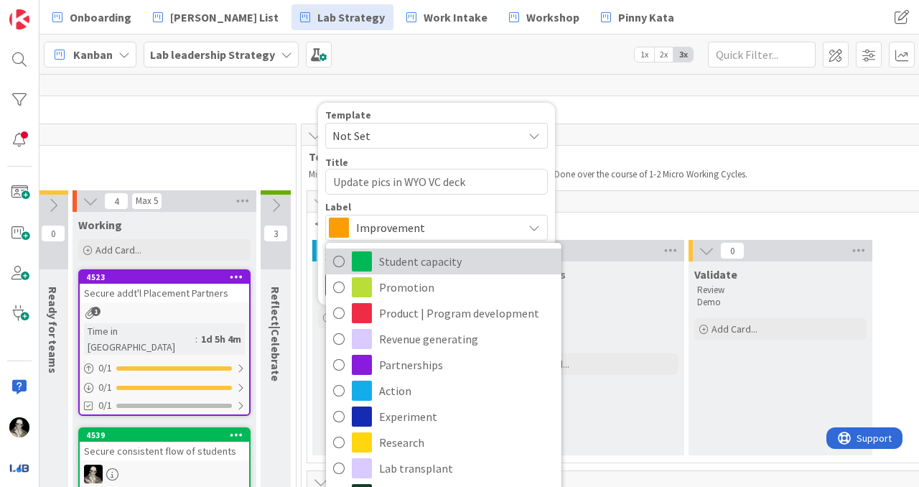
scroll to position [10, 0]
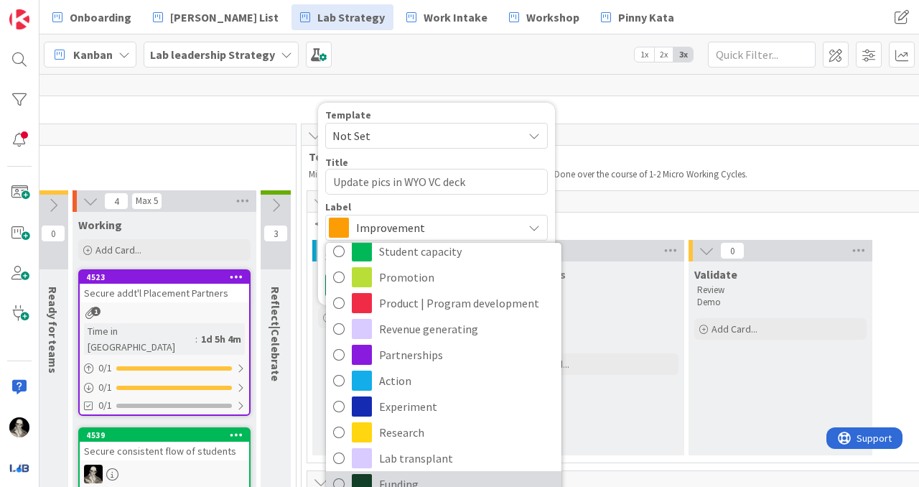
click at [394, 478] on span "Funding" at bounding box center [466, 484] width 175 height 22
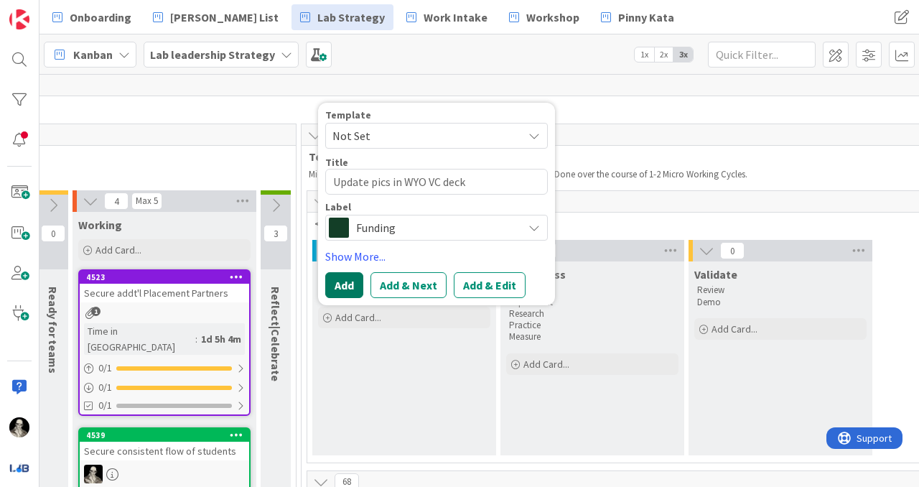
click at [347, 281] on button "Add" at bounding box center [344, 285] width 38 height 26
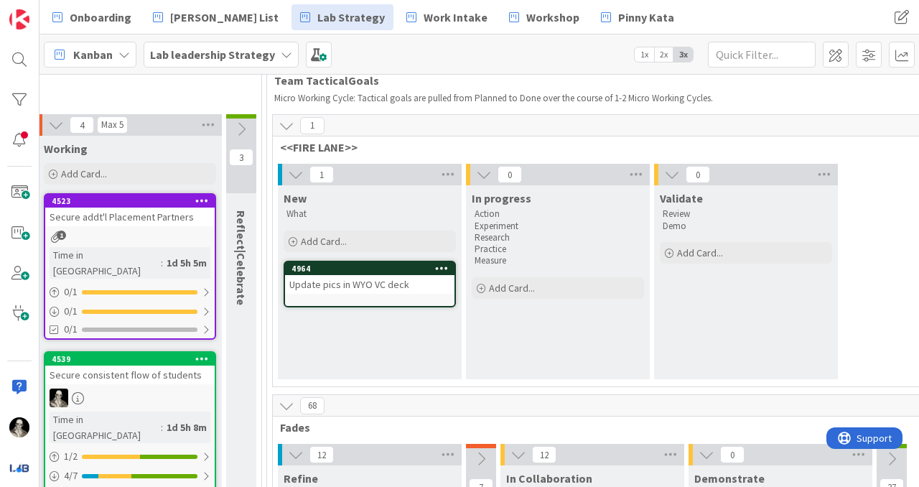
scroll to position [98, 1518]
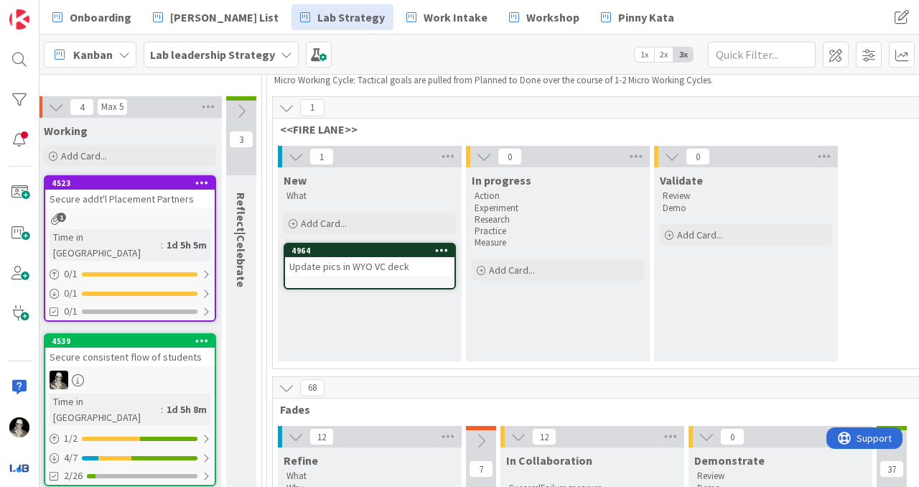
click at [431, 268] on div "Update pics in WYO VC deck" at bounding box center [369, 266] width 169 height 19
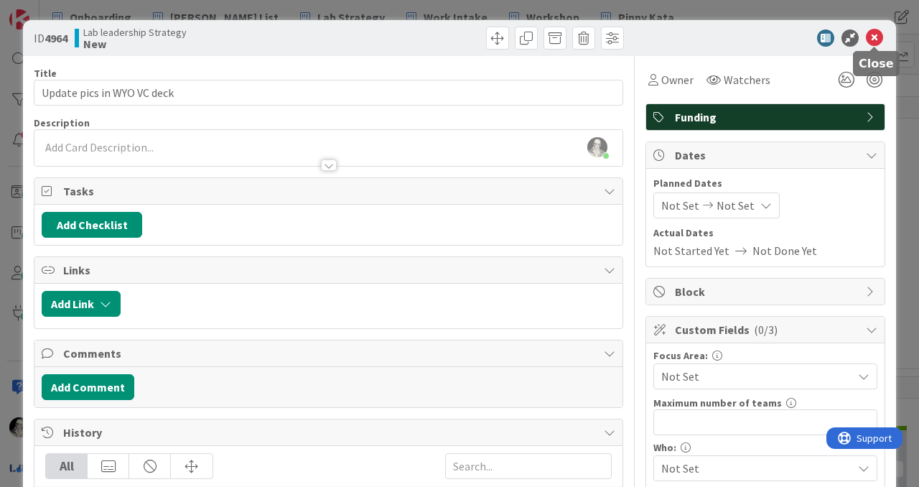
click at [877, 33] on icon at bounding box center [874, 37] width 17 height 17
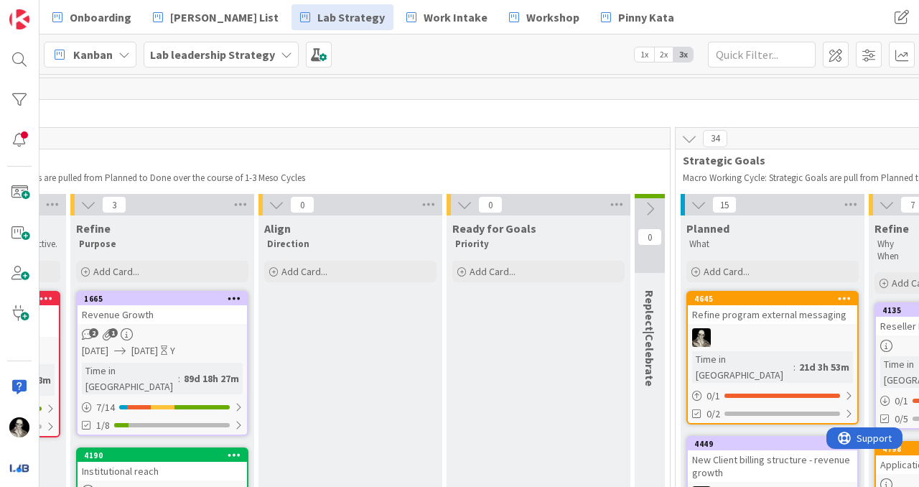
scroll to position [0, 234]
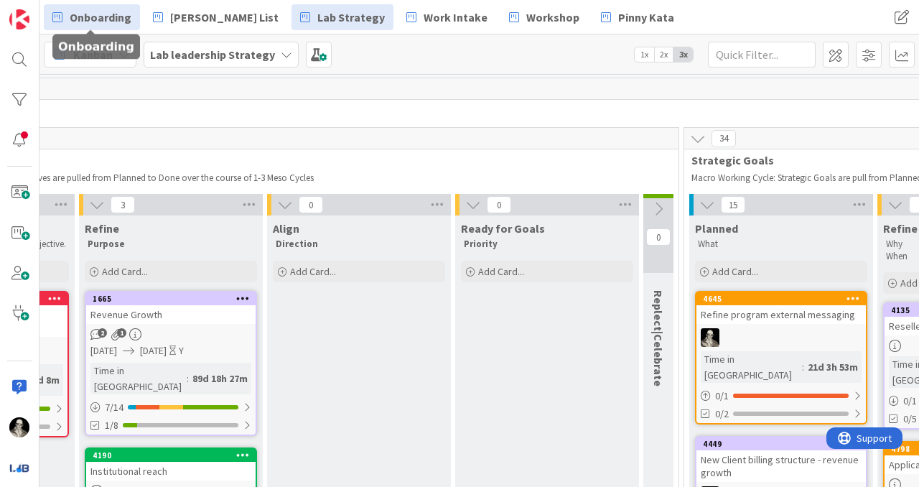
click at [107, 17] on span "Onboarding" at bounding box center [101, 17] width 62 height 17
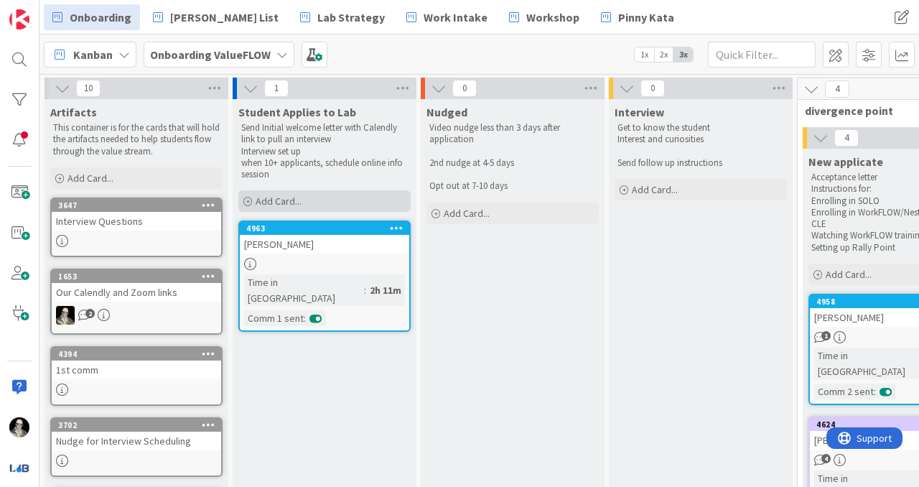
click at [269, 197] on span "Add Card..." at bounding box center [279, 201] width 46 height 13
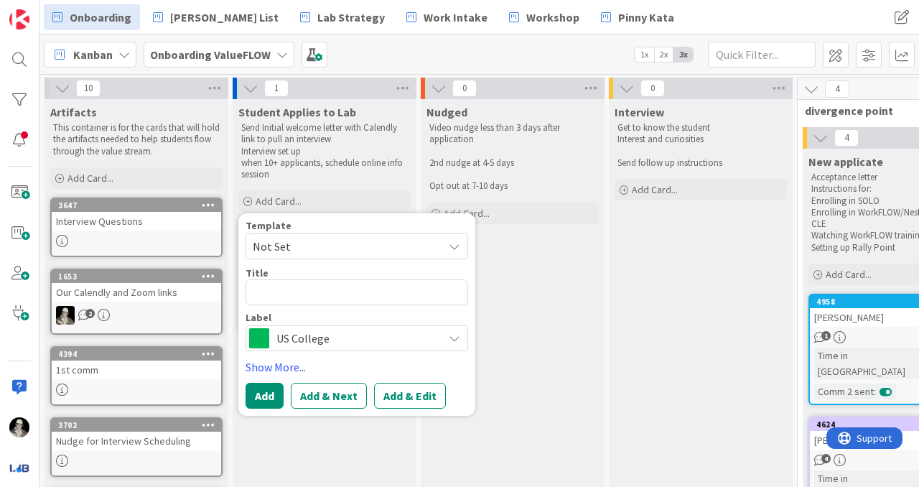
type textarea "x"
type textarea "I"
type textarea "x"
type textarea "Iv"
type textarea "x"
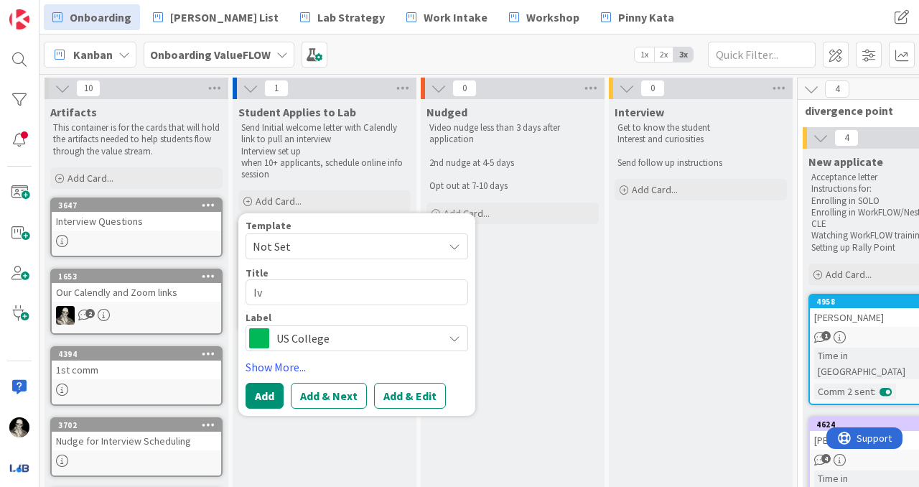
type textarea "Iva"
type textarea "x"
type textarea "Ivan"
type textarea "x"
type textarea "Ivan"
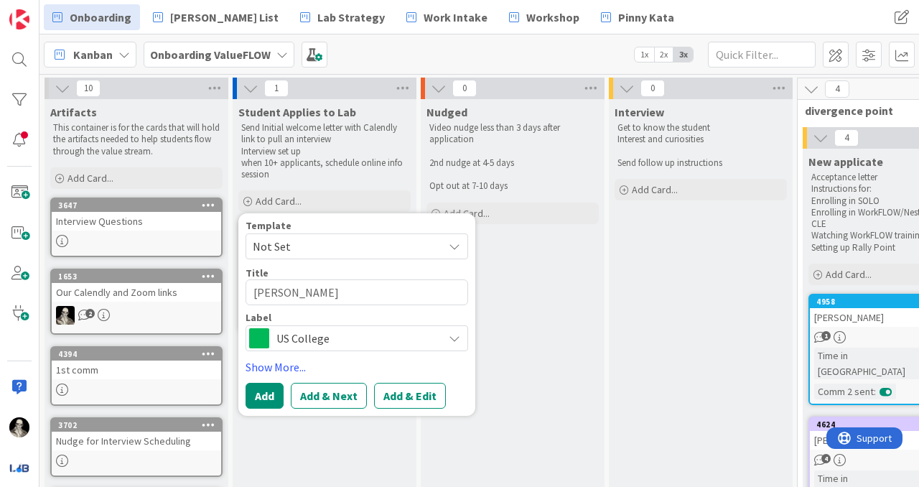
type textarea "x"
type textarea "Ivan C"
type textarea "x"
type textarea "Ivan Ch"
type textarea "x"
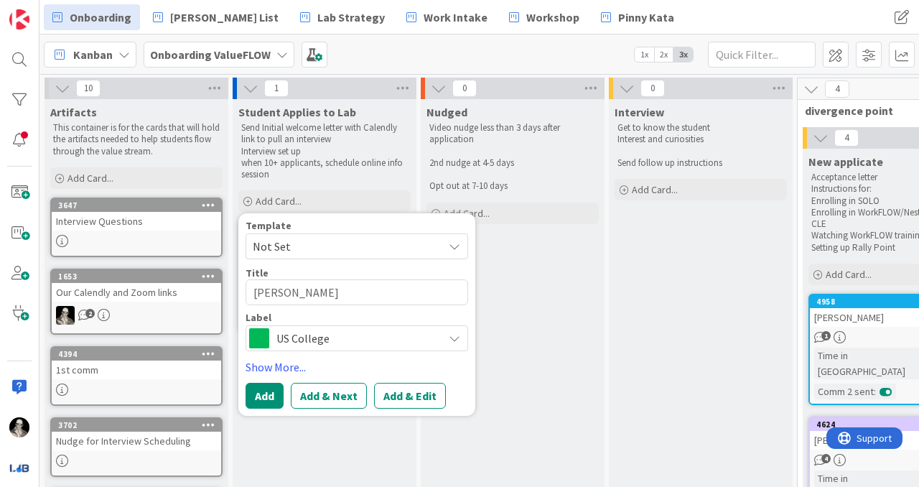
type textarea "Ivan Cho"
type textarea "x"
type textarea "Ivan Chow"
click at [266, 391] on button "Add" at bounding box center [265, 396] width 38 height 26
